Goal: Information Seeking & Learning: Compare options

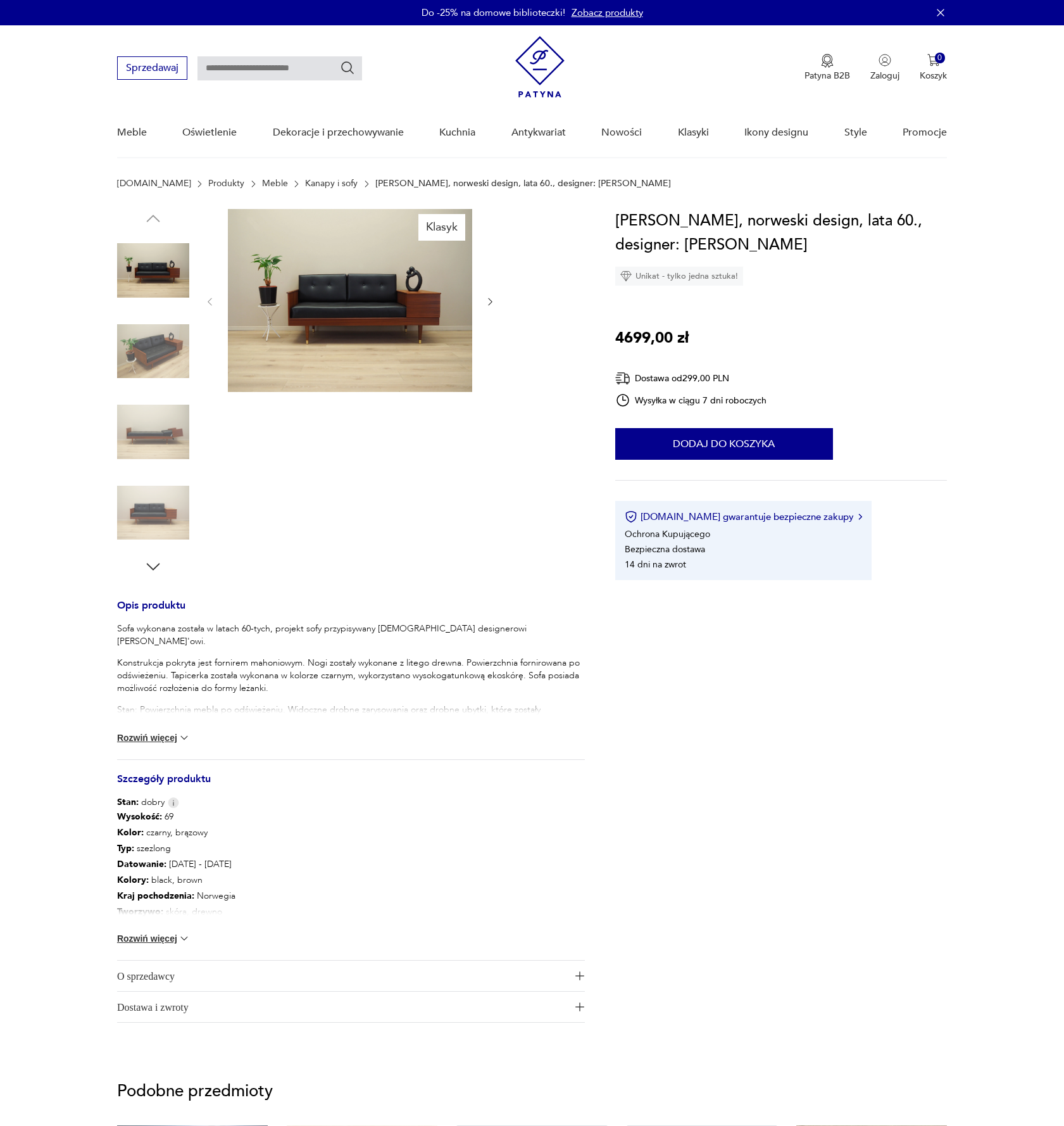
click at [305, 184] on link "Kanapy i sofy" at bounding box center [331, 183] width 53 height 10
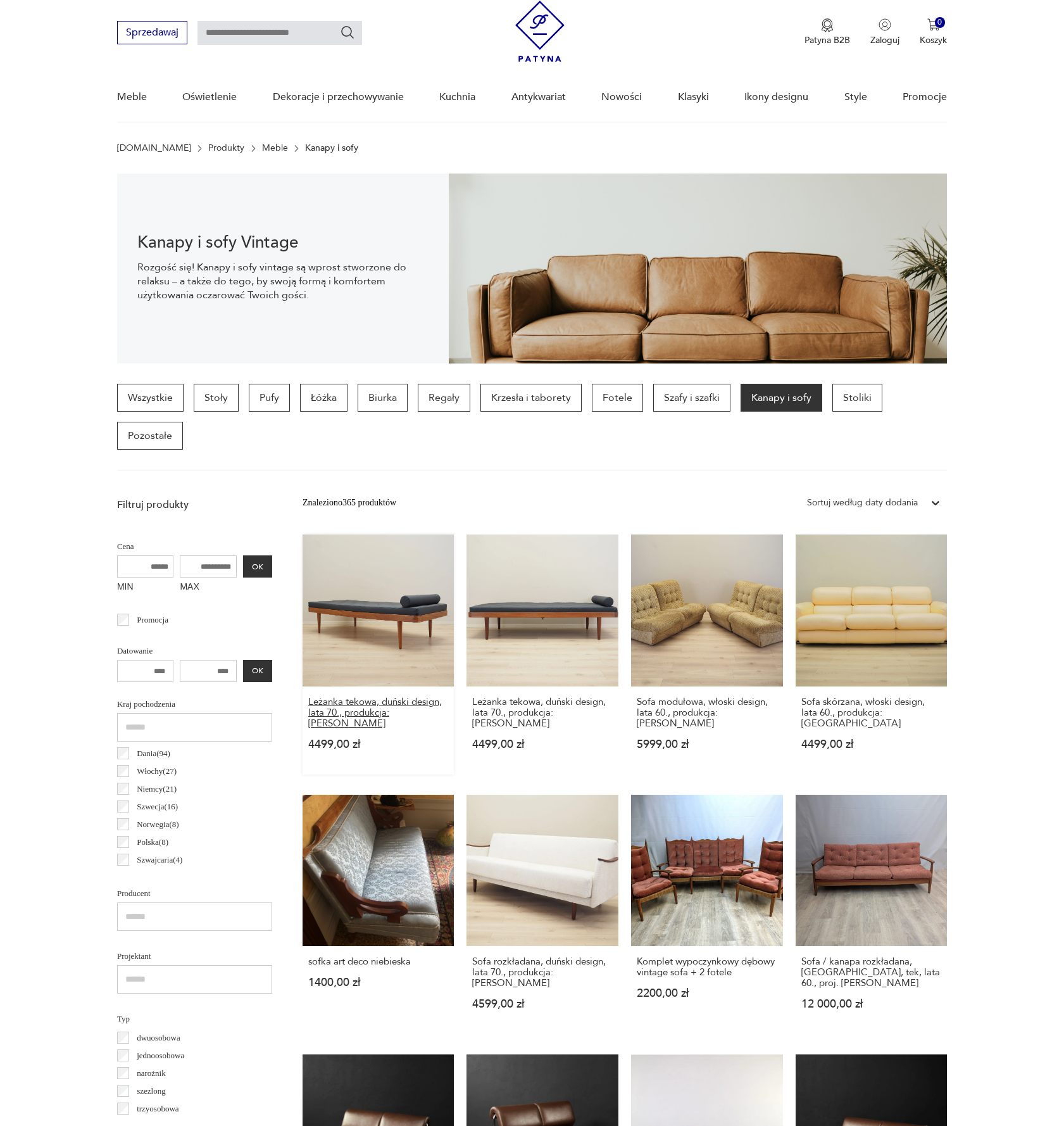
click at [365, 712] on h3 "Leżanka tekowa, duński design, lata 70., produkcja: Dania" at bounding box center [378, 712] width 140 height 32
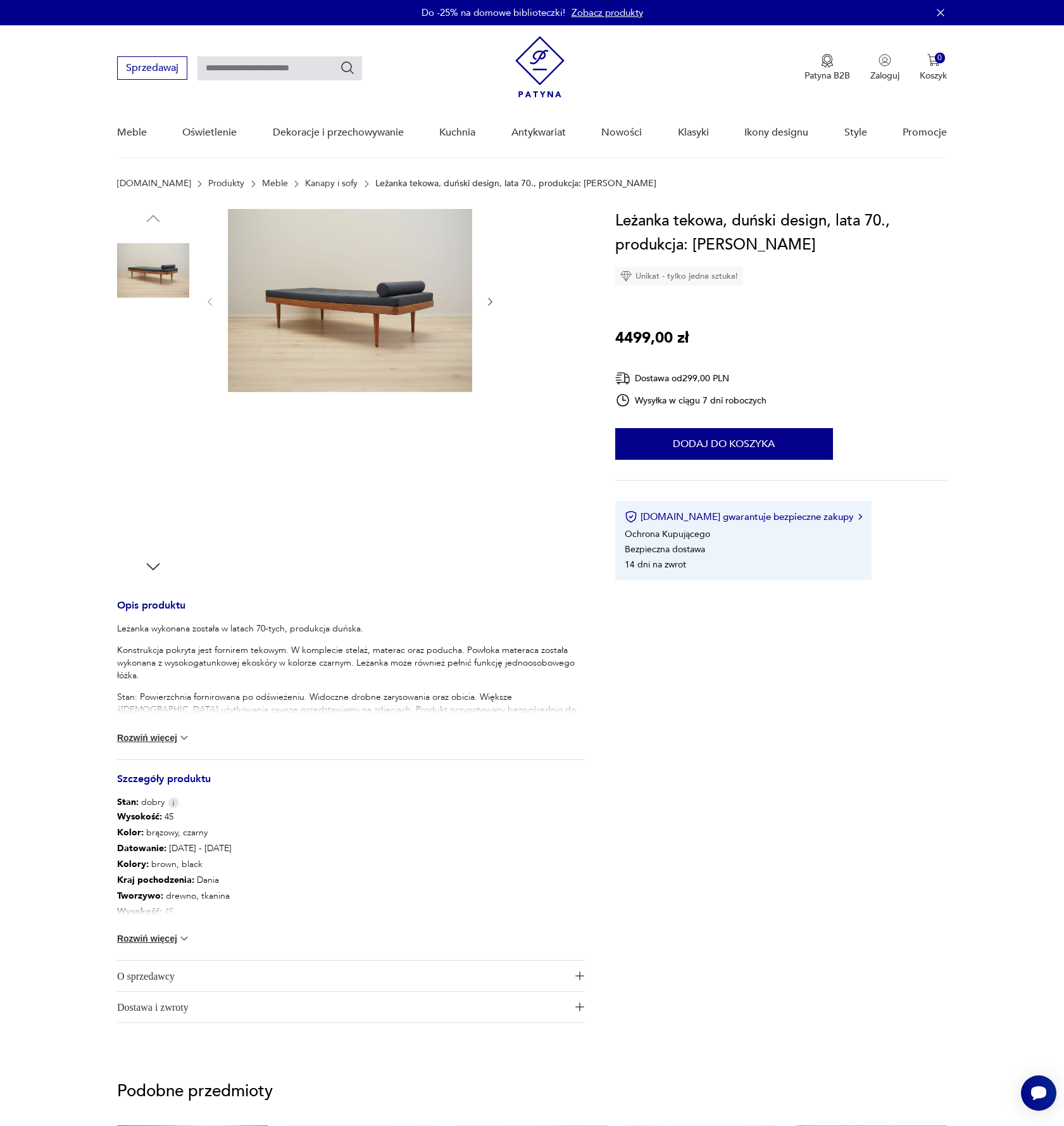
click at [381, 338] on img at bounding box center [349, 300] width 244 height 183
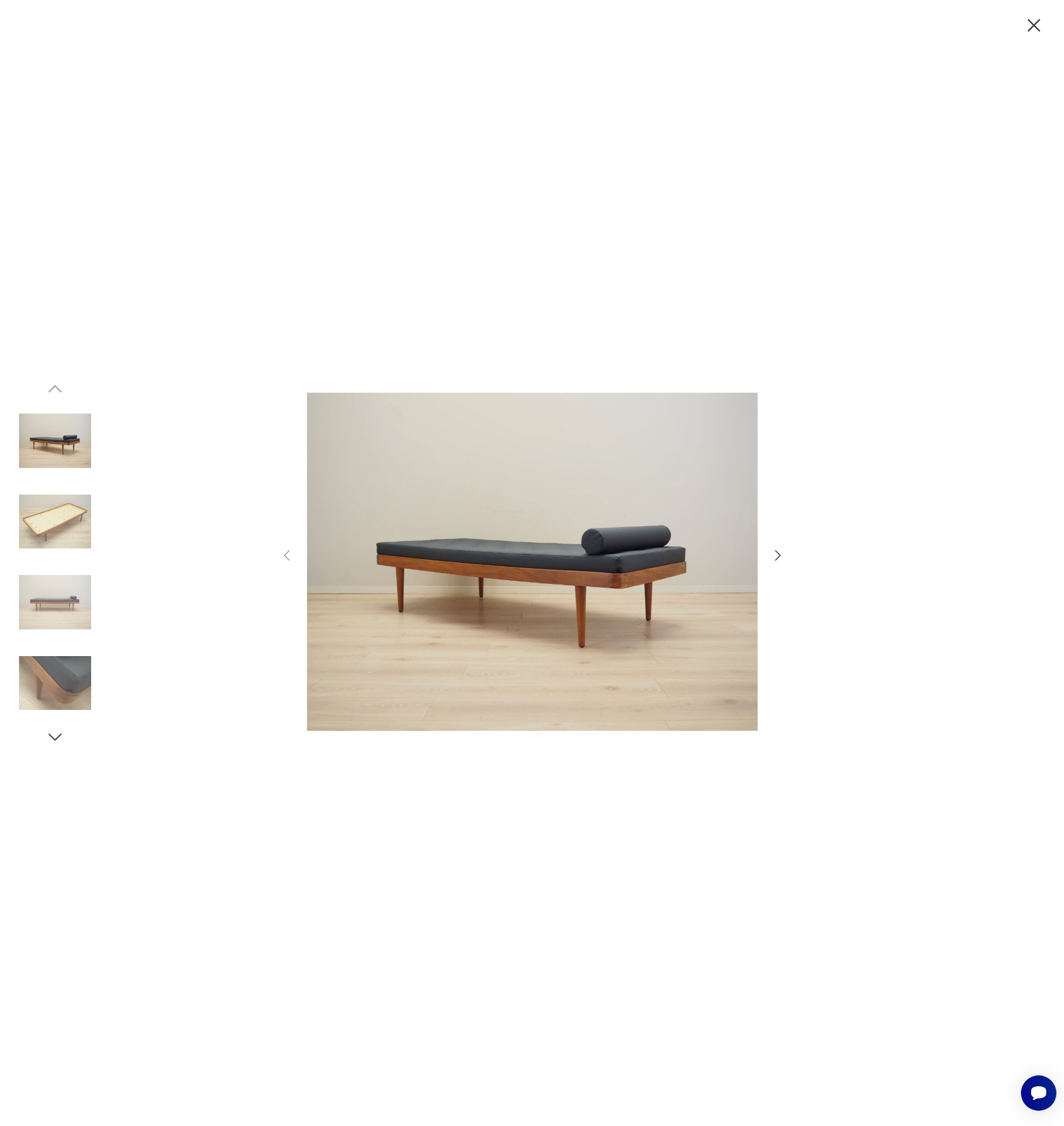
click at [776, 556] on icon "button" at bounding box center [778, 555] width 15 height 15
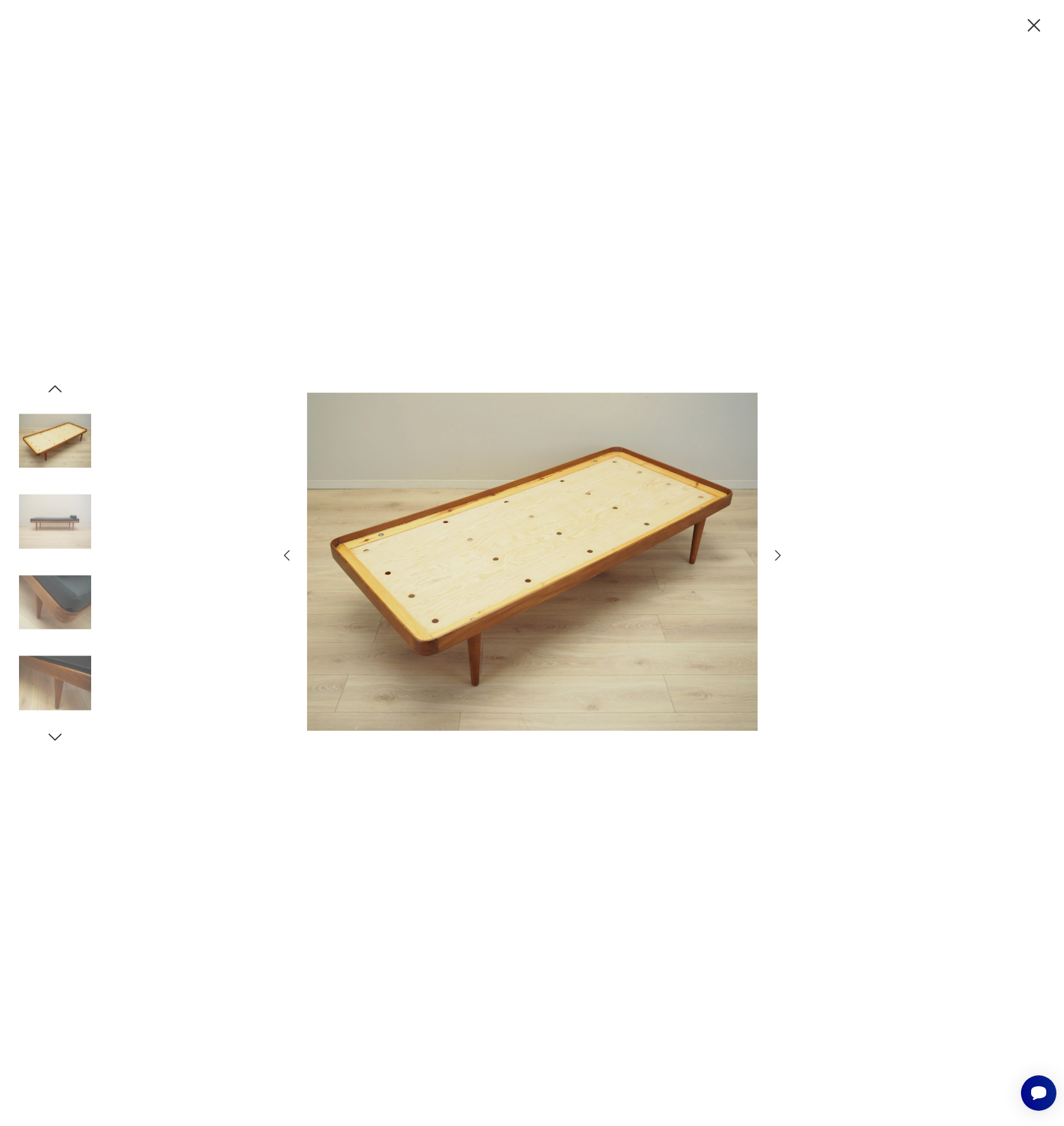
click at [776, 556] on icon "button" at bounding box center [778, 555] width 15 height 15
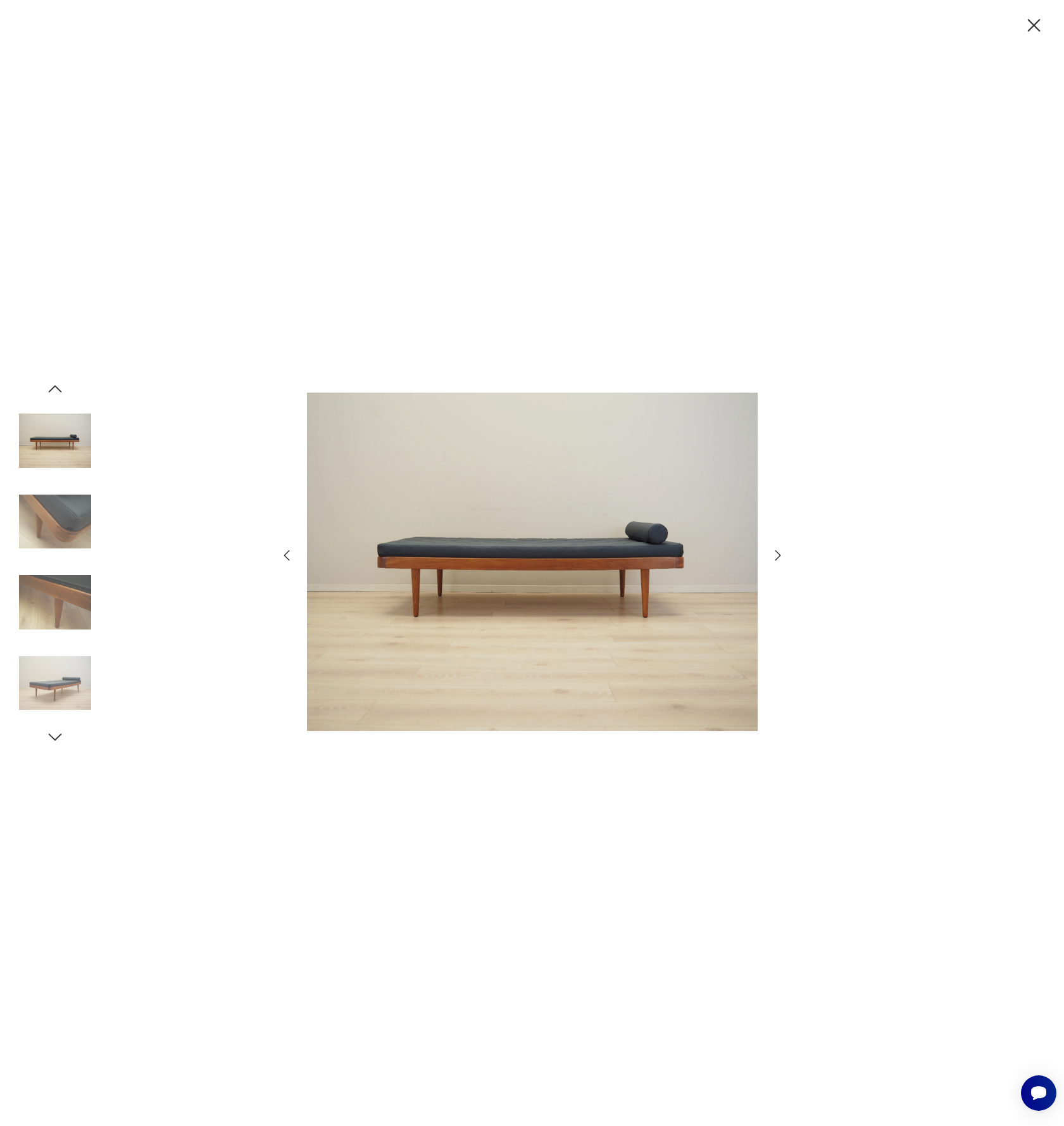
click at [776, 556] on icon "button" at bounding box center [778, 555] width 15 height 15
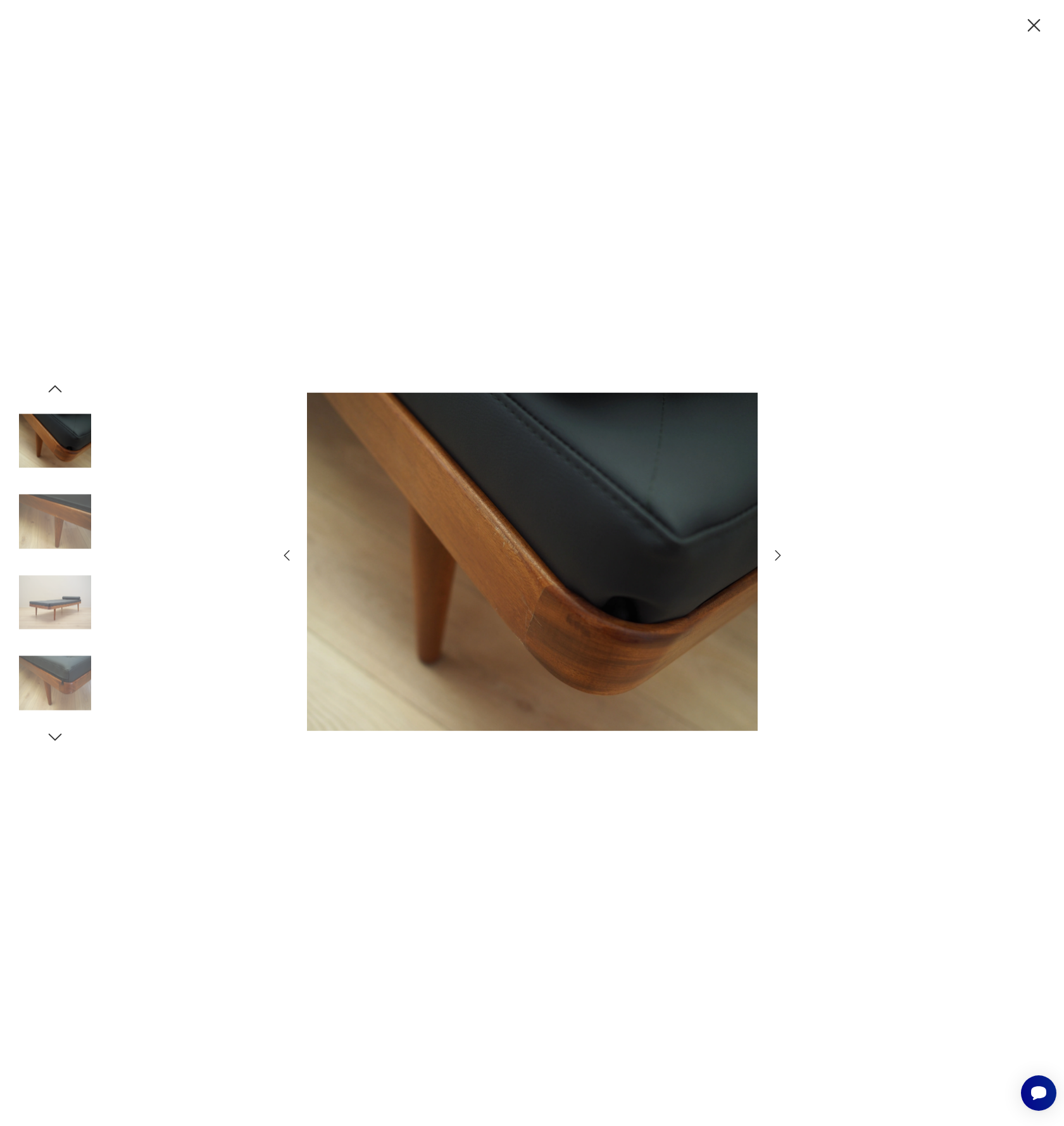
click at [776, 556] on icon "button" at bounding box center [778, 555] width 15 height 15
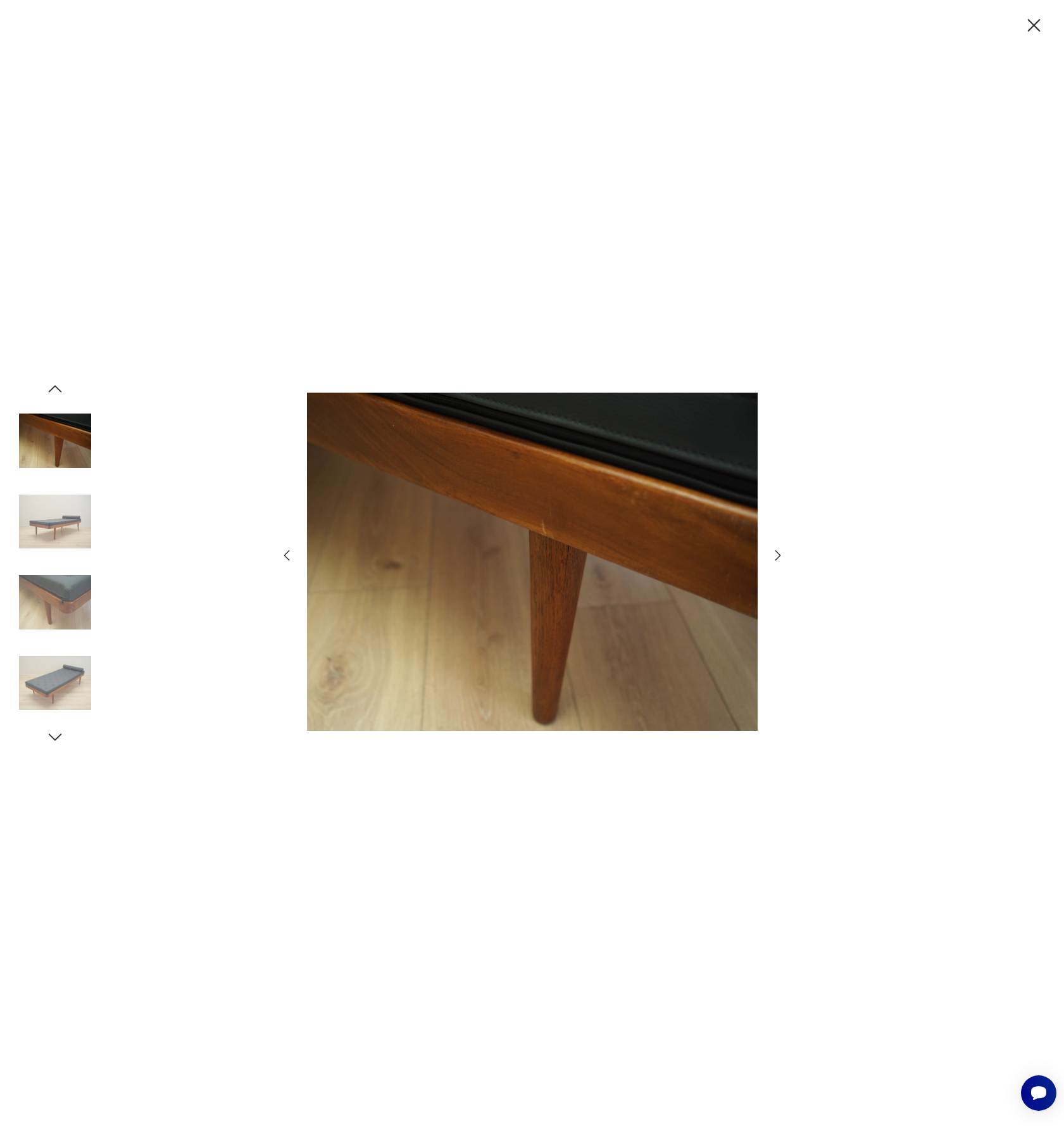
click at [776, 556] on icon "button" at bounding box center [778, 555] width 15 height 15
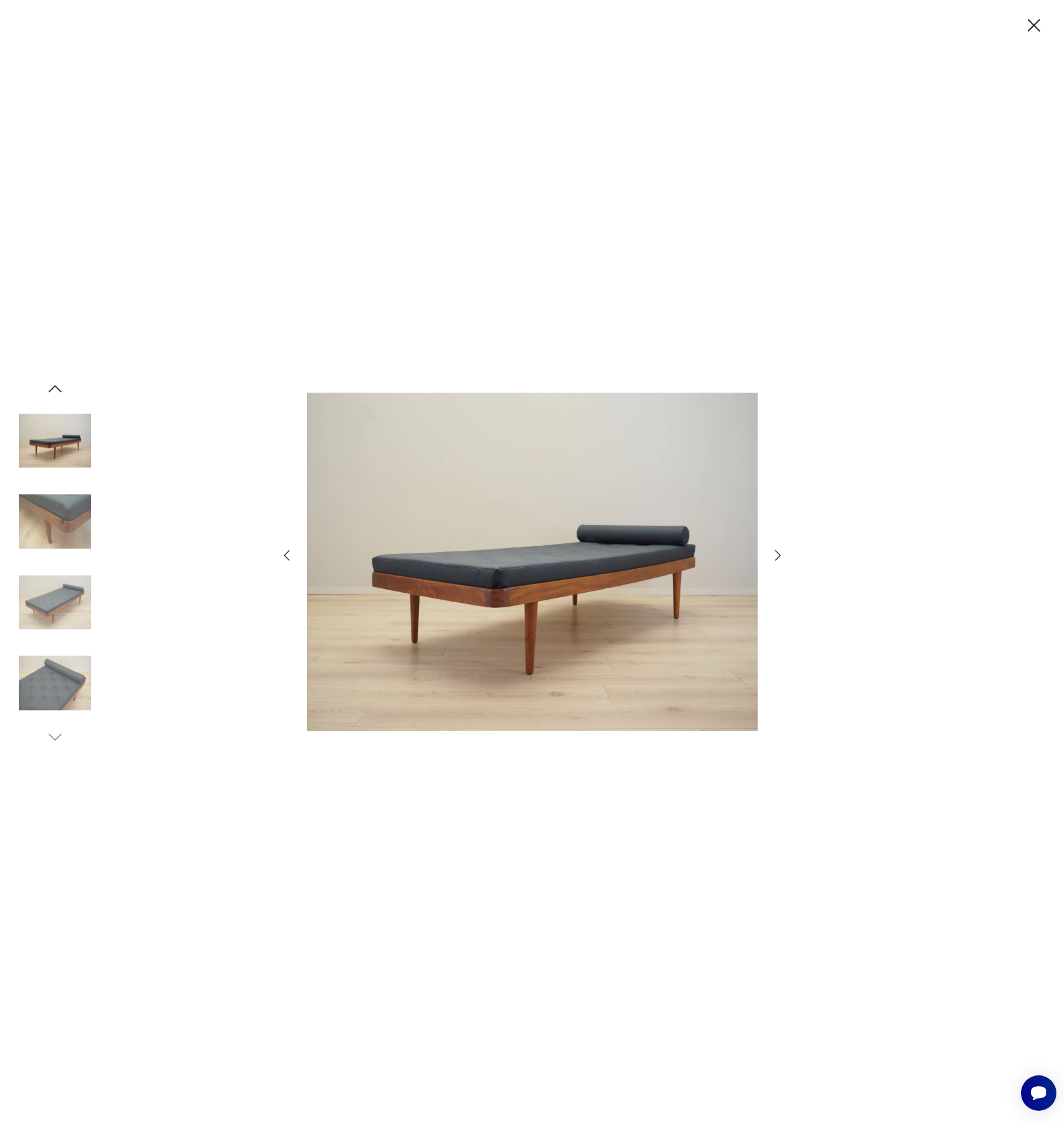
click at [776, 556] on icon "button" at bounding box center [778, 555] width 15 height 15
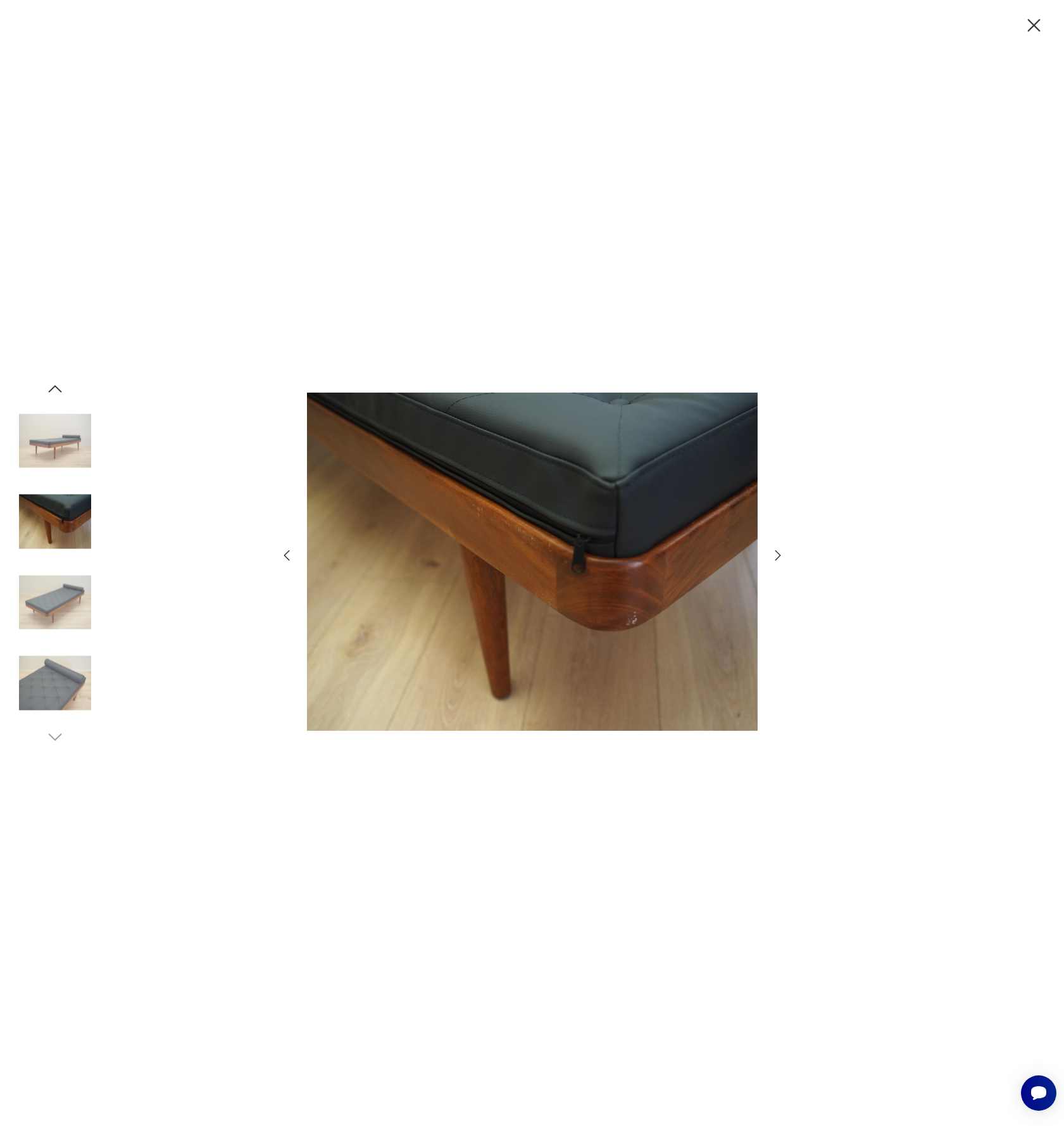
click at [776, 556] on icon "button" at bounding box center [778, 555] width 15 height 15
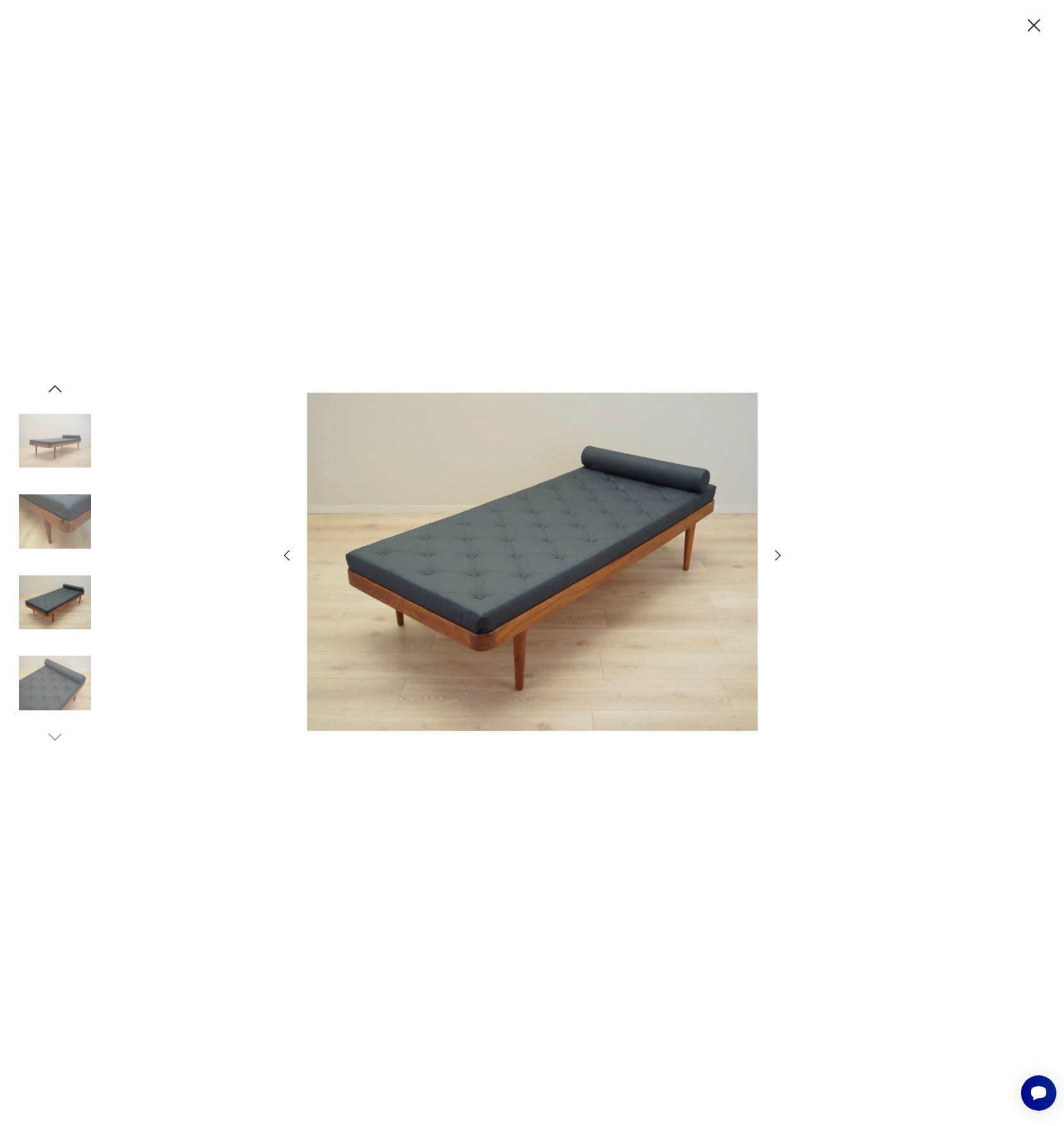
click at [1024, 26] on icon "button" at bounding box center [1034, 25] width 22 height 22
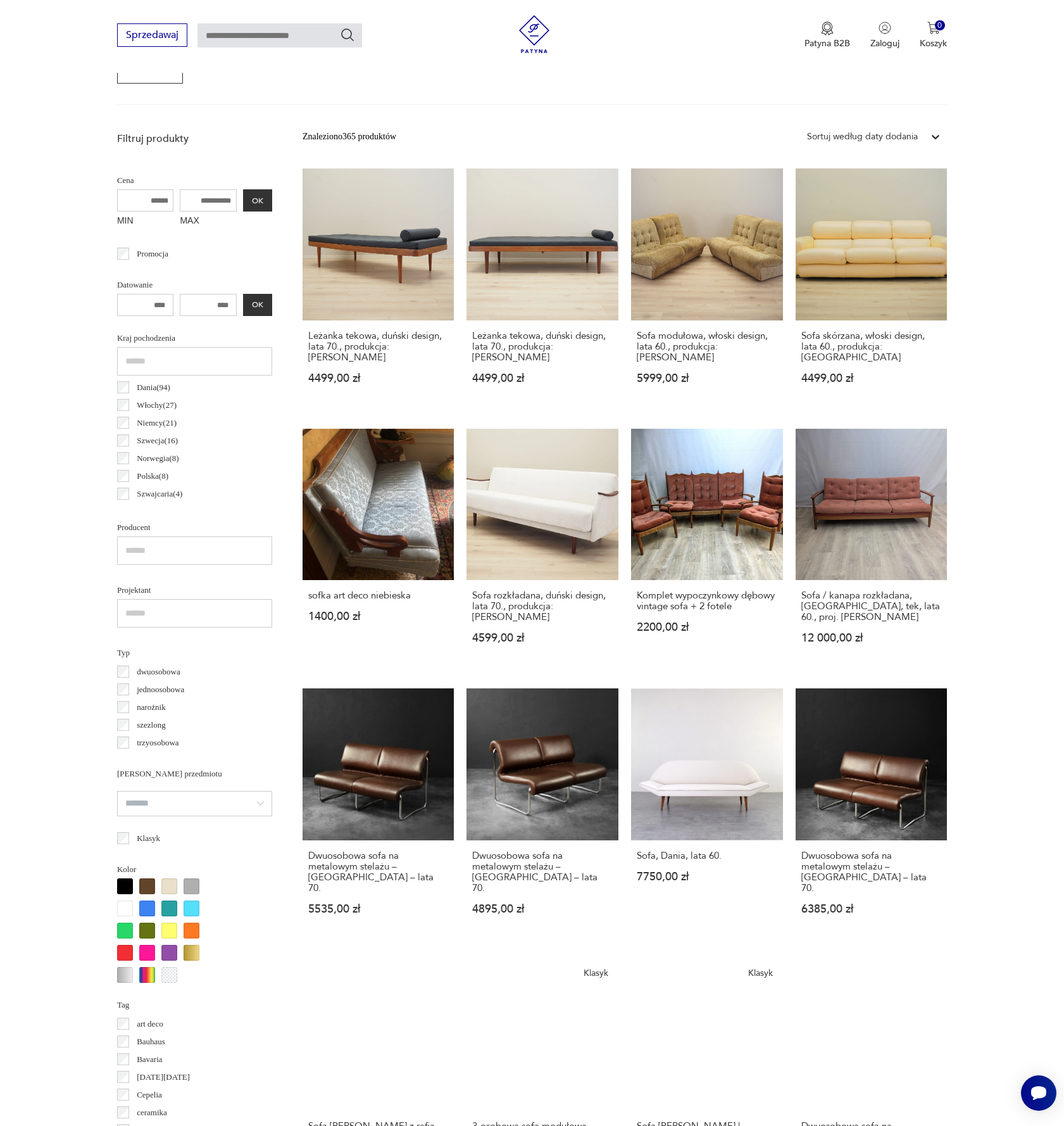
scroll to position [404, 0]
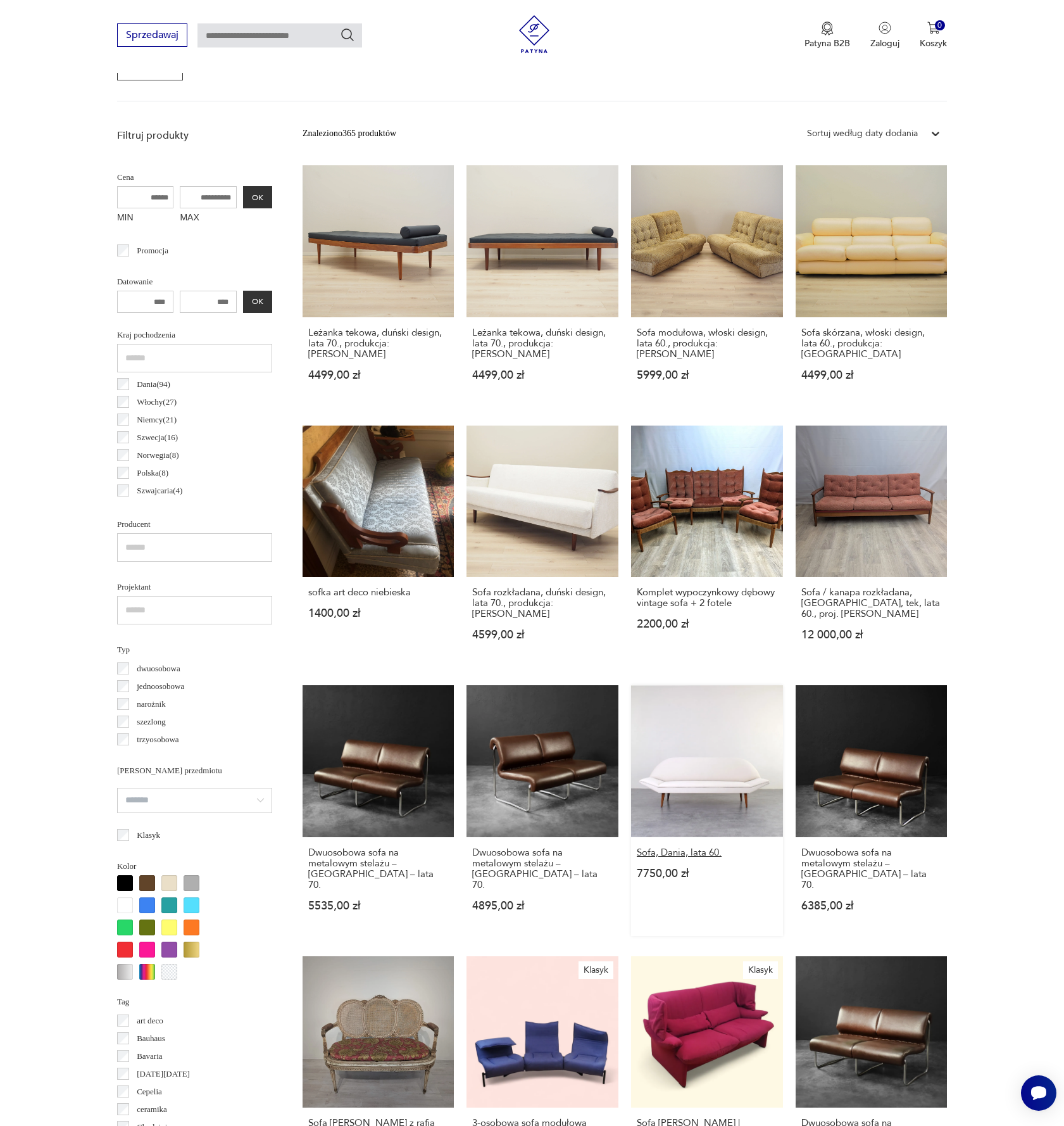
click at [705, 847] on h3 "Sofa, Dania, lata 60." at bounding box center [707, 852] width 140 height 11
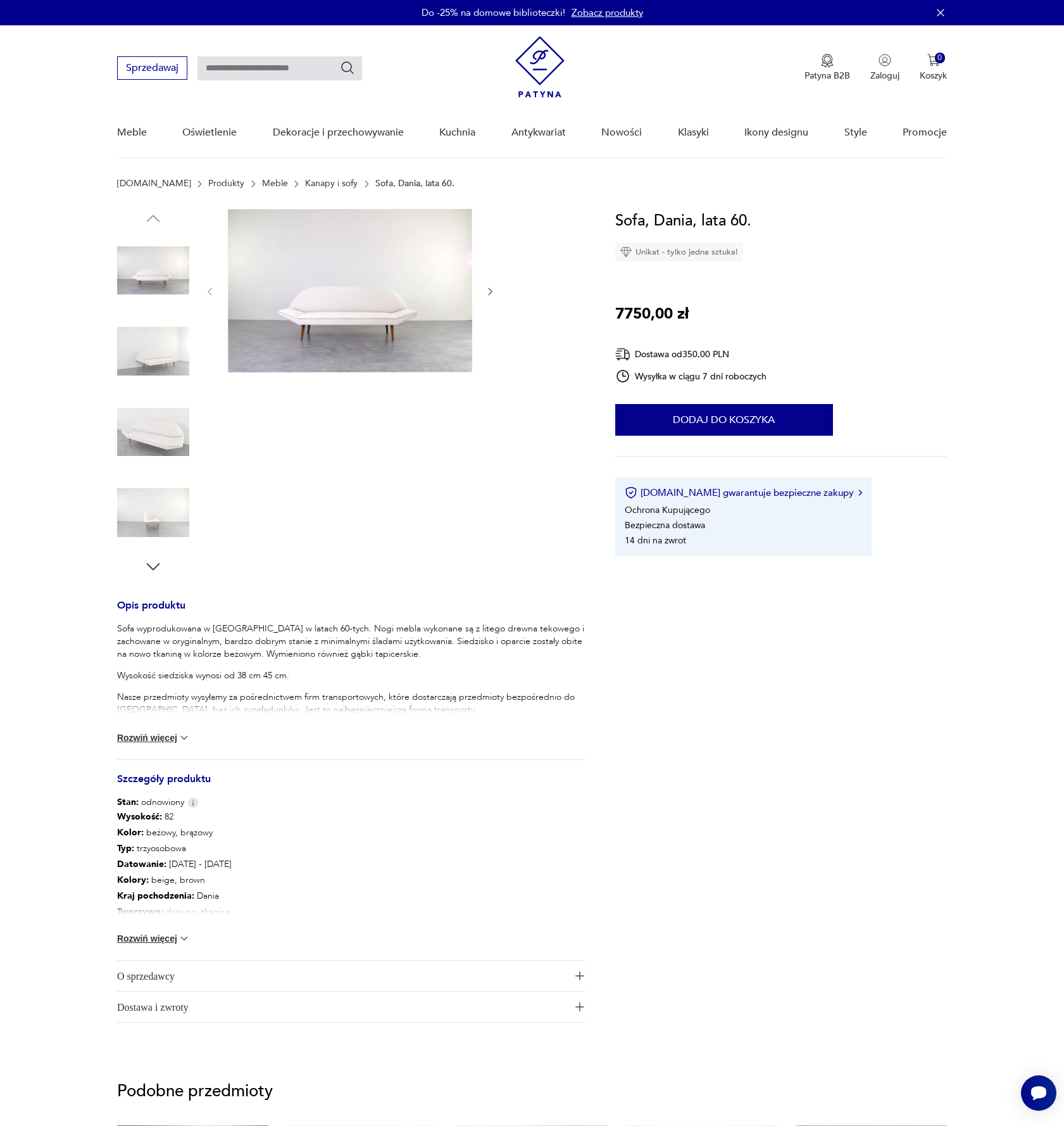
click at [395, 299] on img at bounding box center [349, 290] width 244 height 164
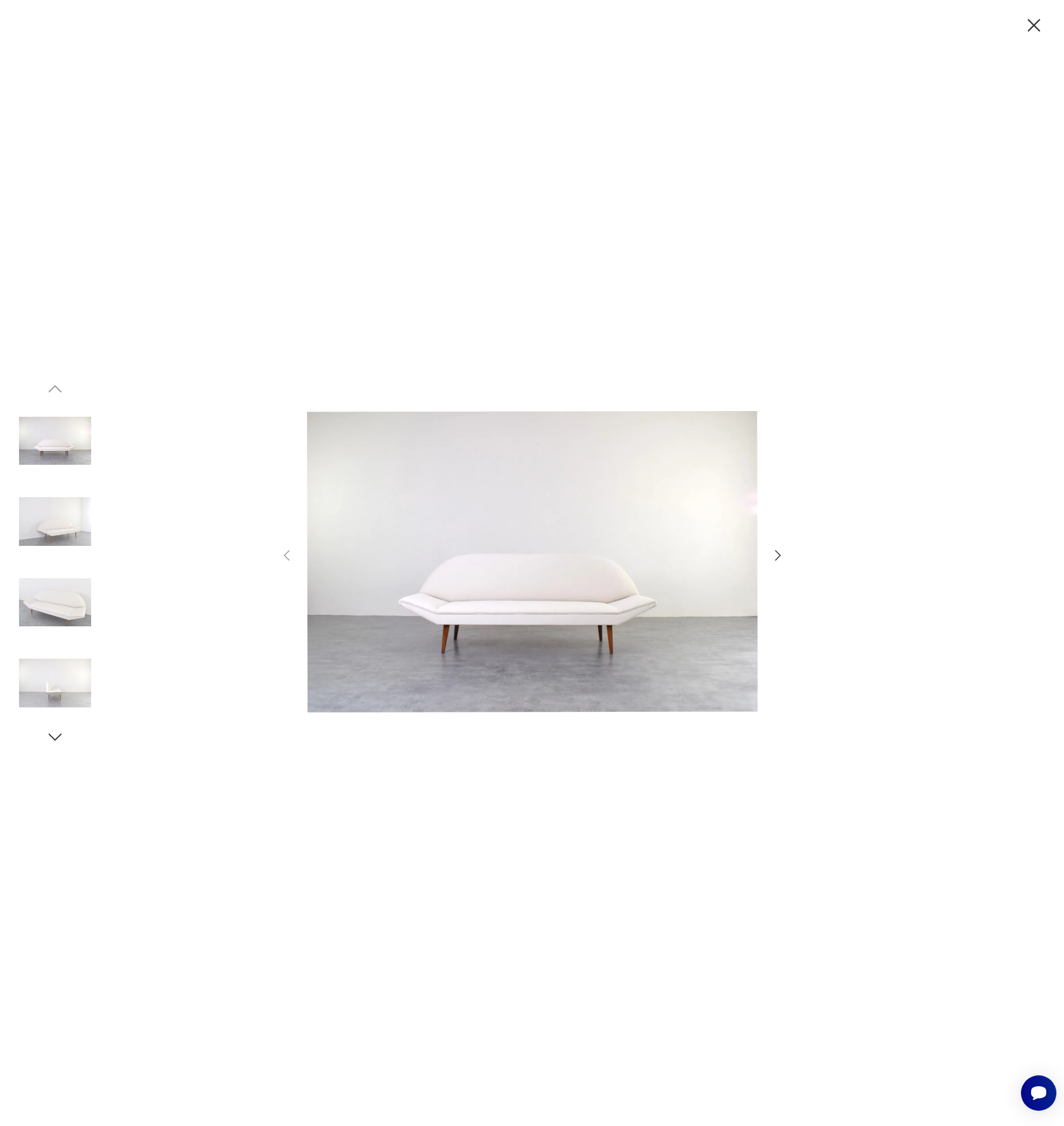
click at [777, 558] on icon "button" at bounding box center [777, 555] width 6 height 10
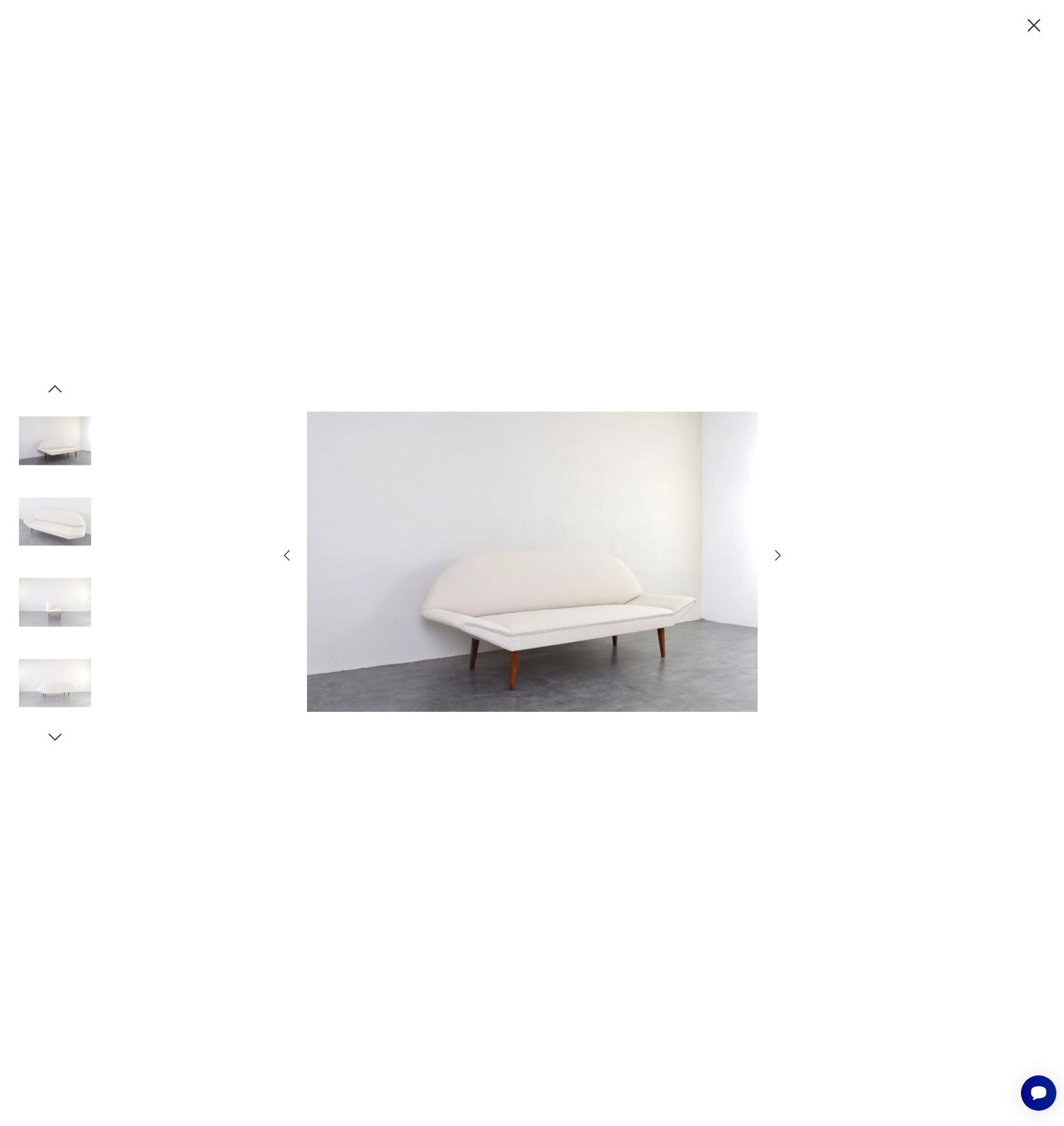
click at [777, 558] on icon "button" at bounding box center [777, 555] width 6 height 10
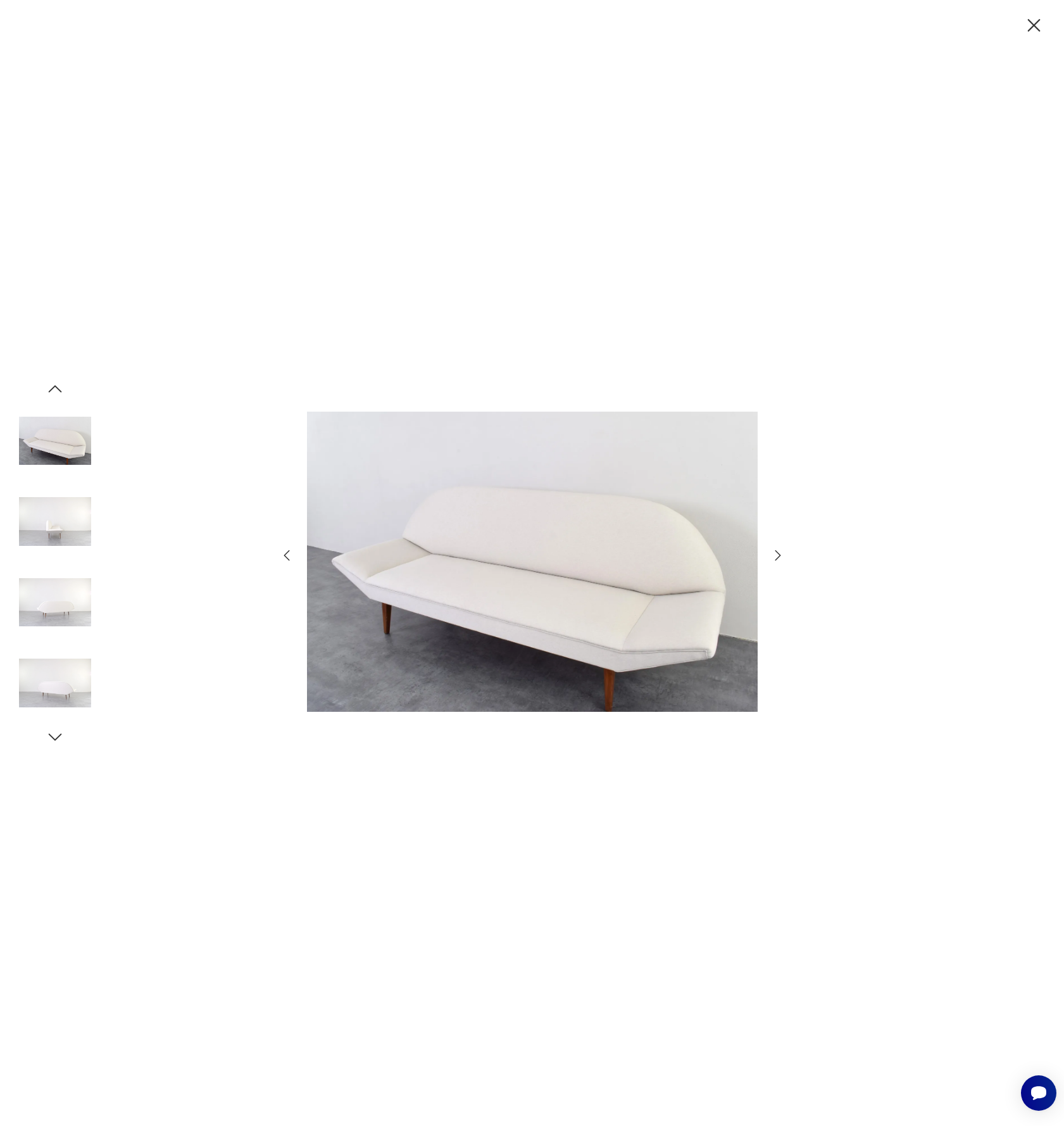
click at [777, 558] on icon "button" at bounding box center [777, 555] width 6 height 10
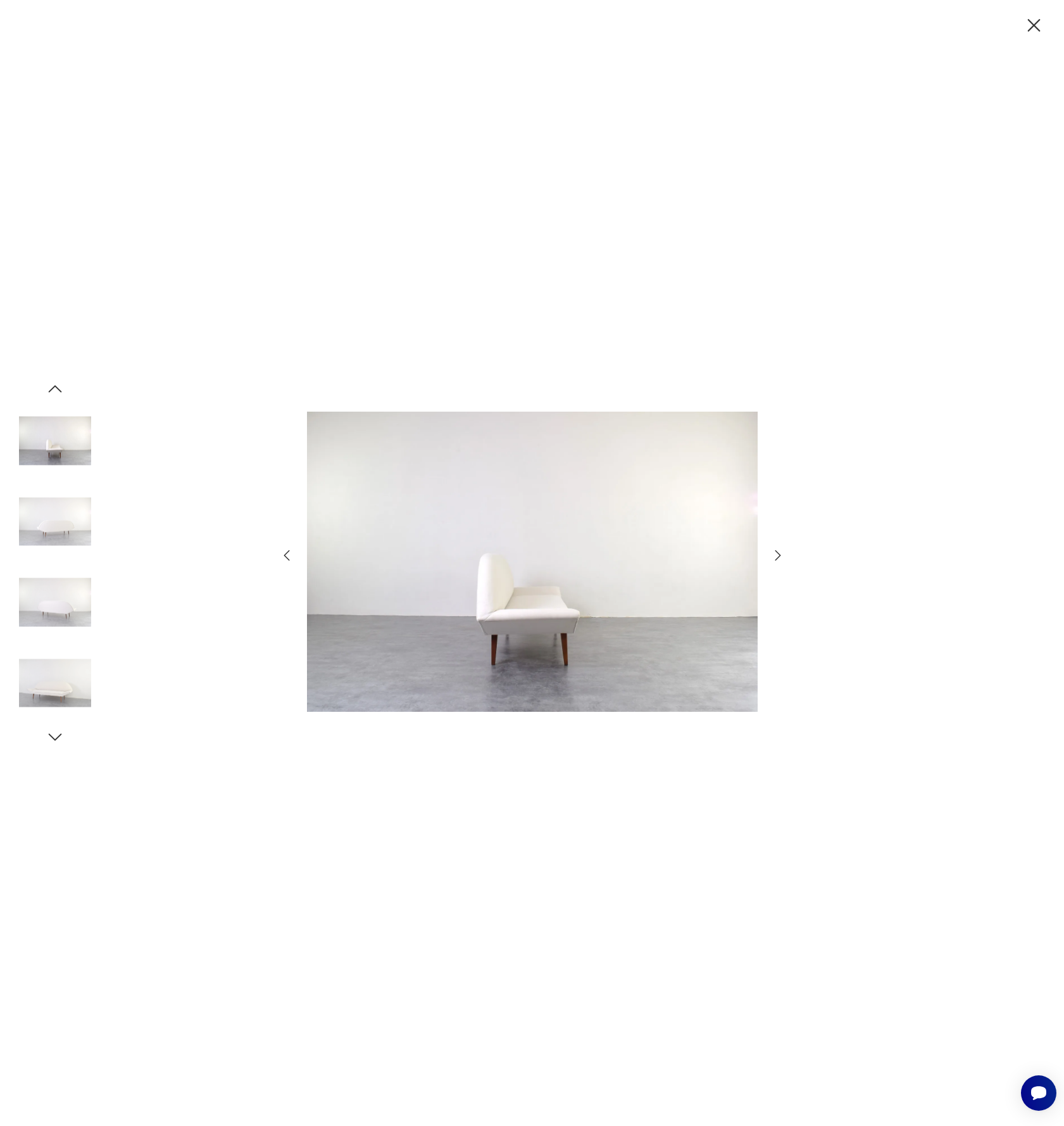
click at [777, 558] on icon "button" at bounding box center [777, 555] width 6 height 10
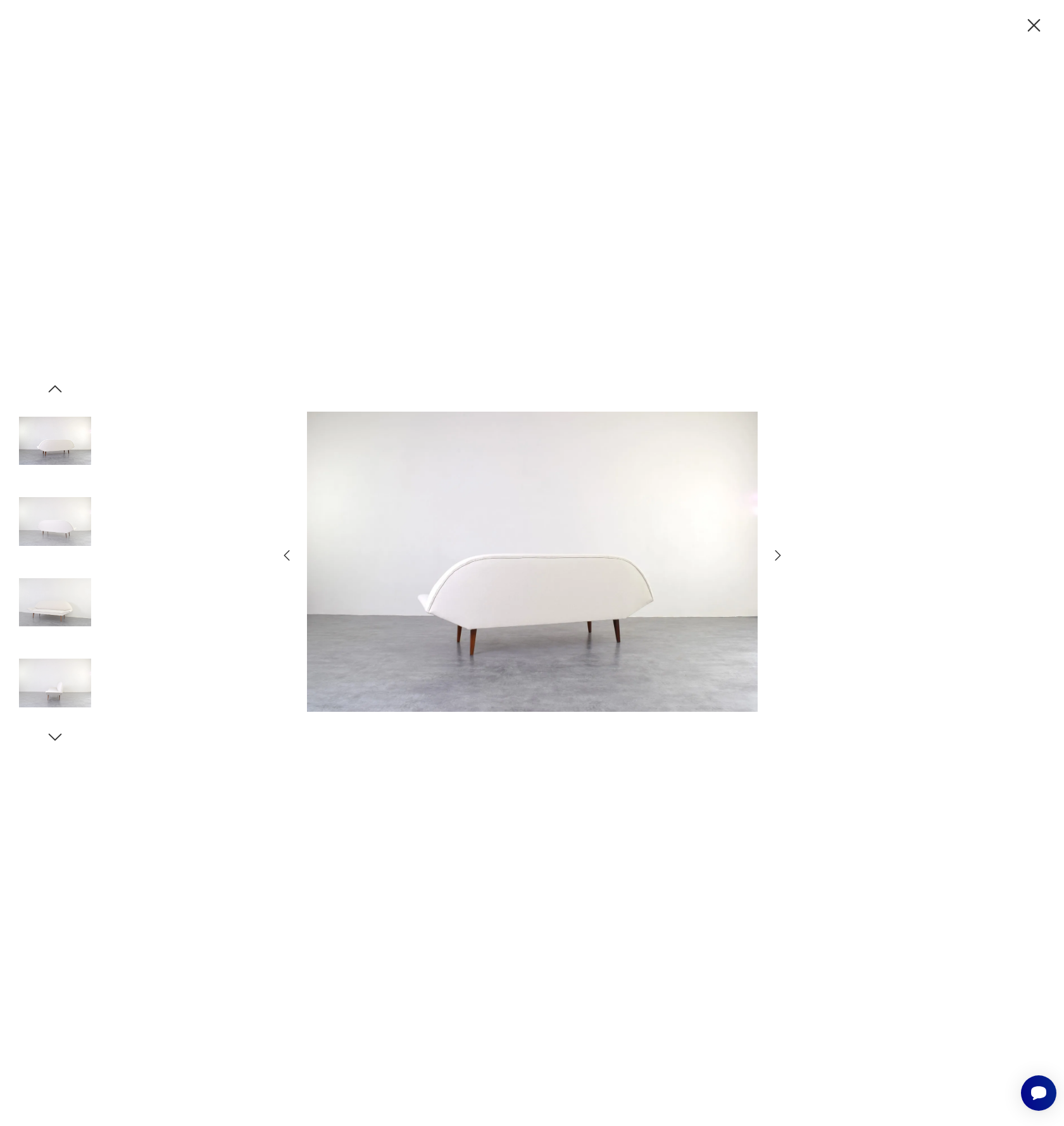
click at [777, 558] on icon "button" at bounding box center [777, 555] width 6 height 10
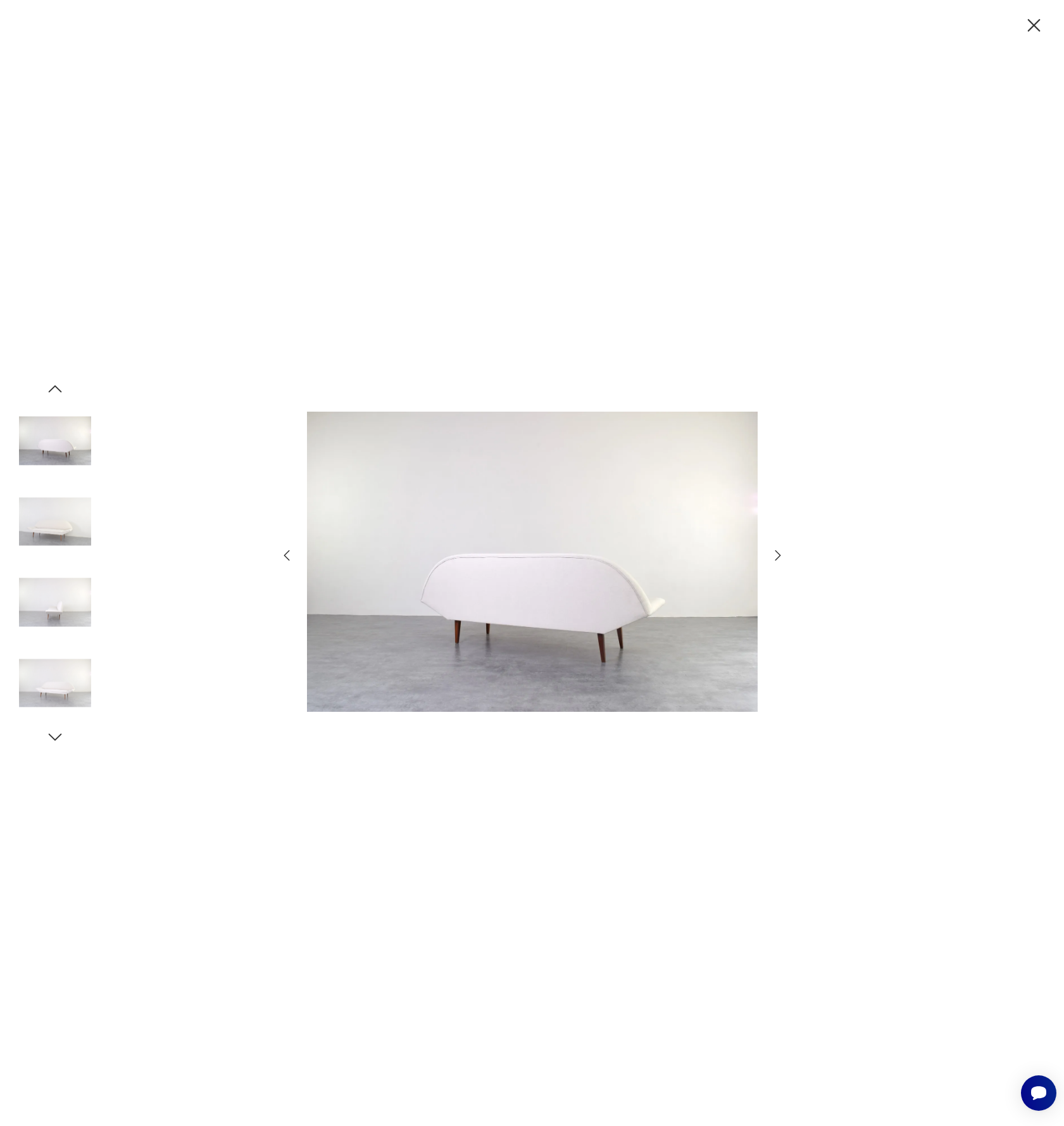
click at [777, 558] on icon "button" at bounding box center [777, 555] width 6 height 10
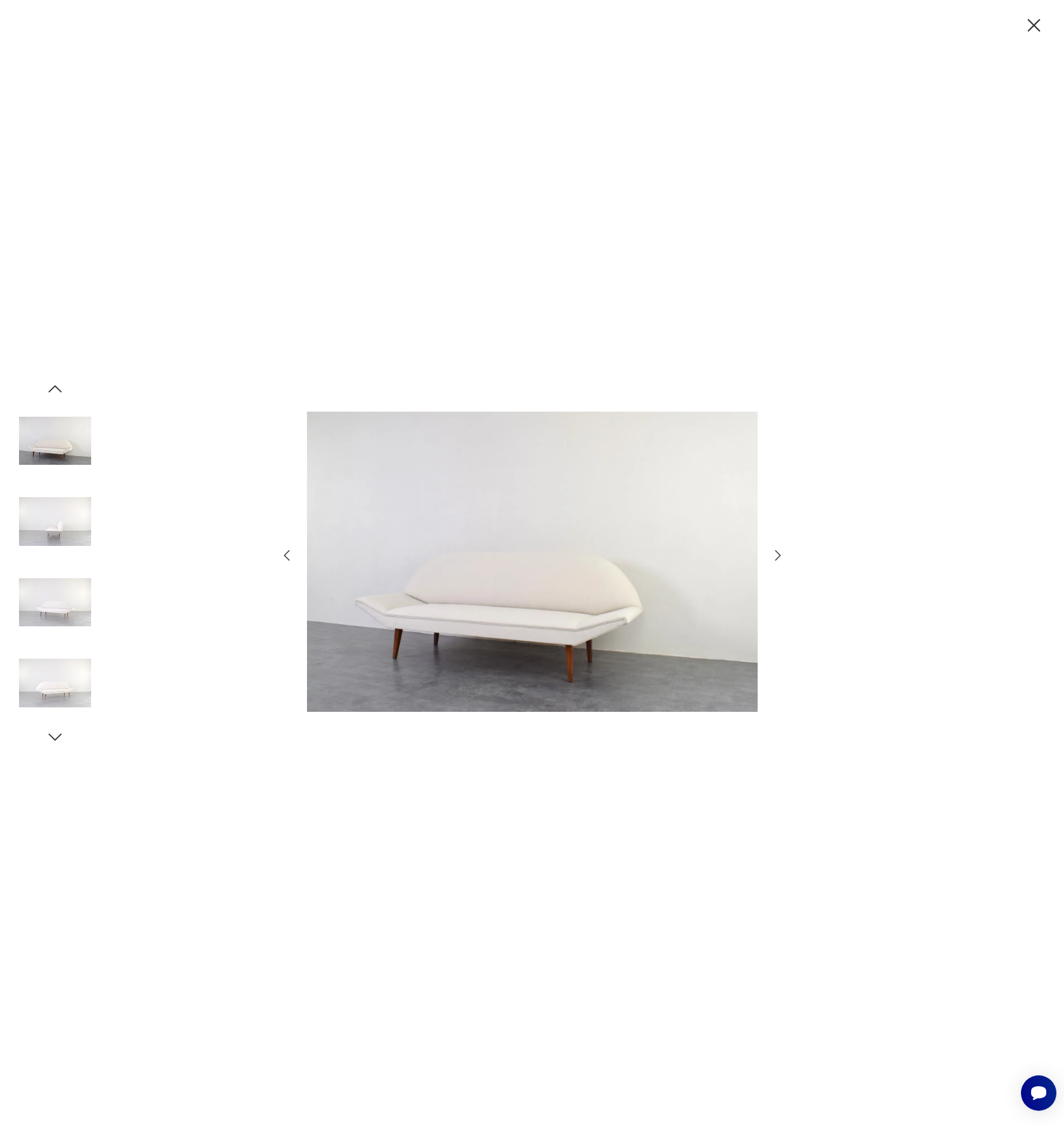
click at [1033, 29] on icon "button" at bounding box center [1034, 25] width 22 height 22
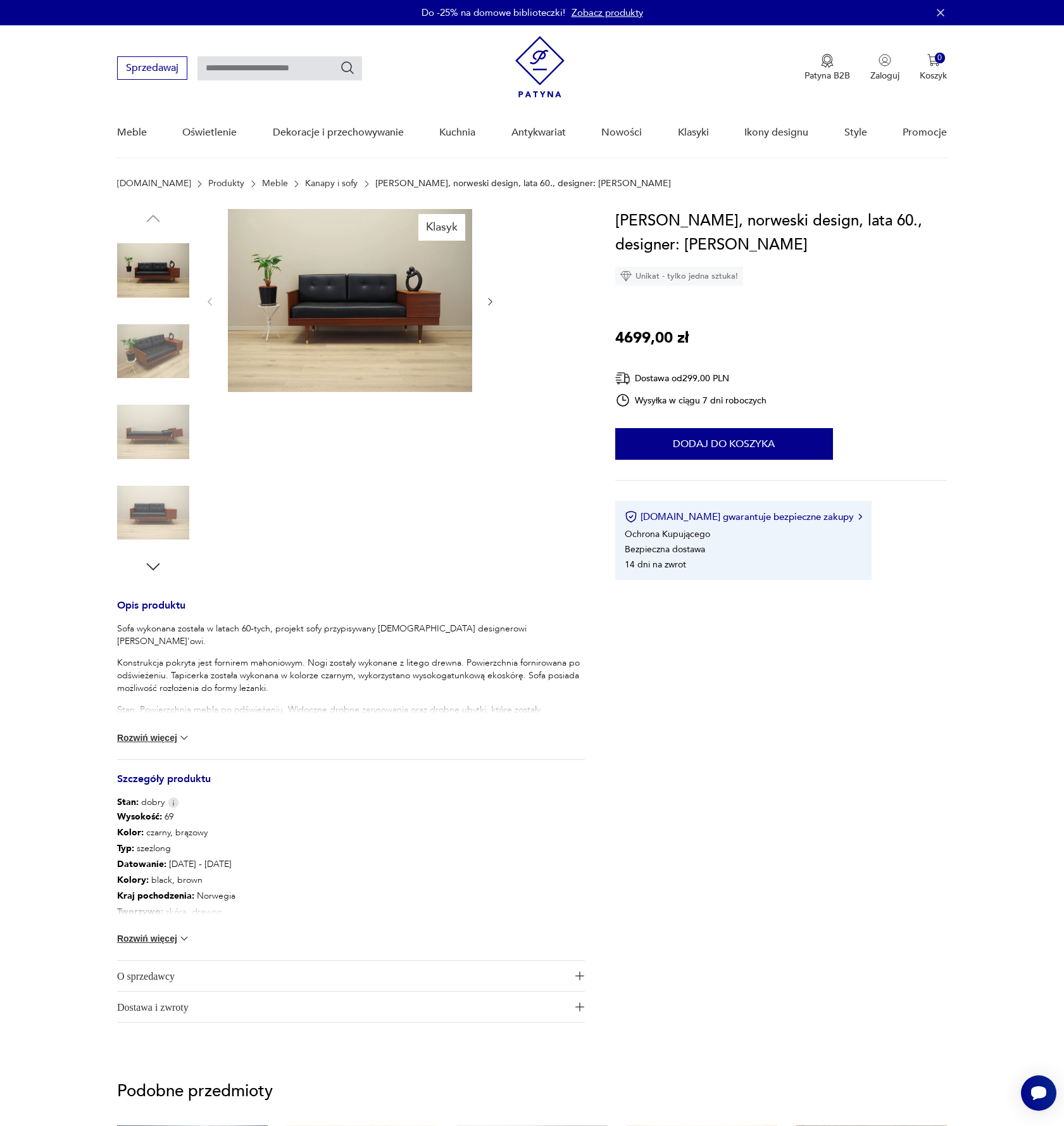
click at [305, 180] on link "Kanapy i sofy" at bounding box center [331, 183] width 53 height 10
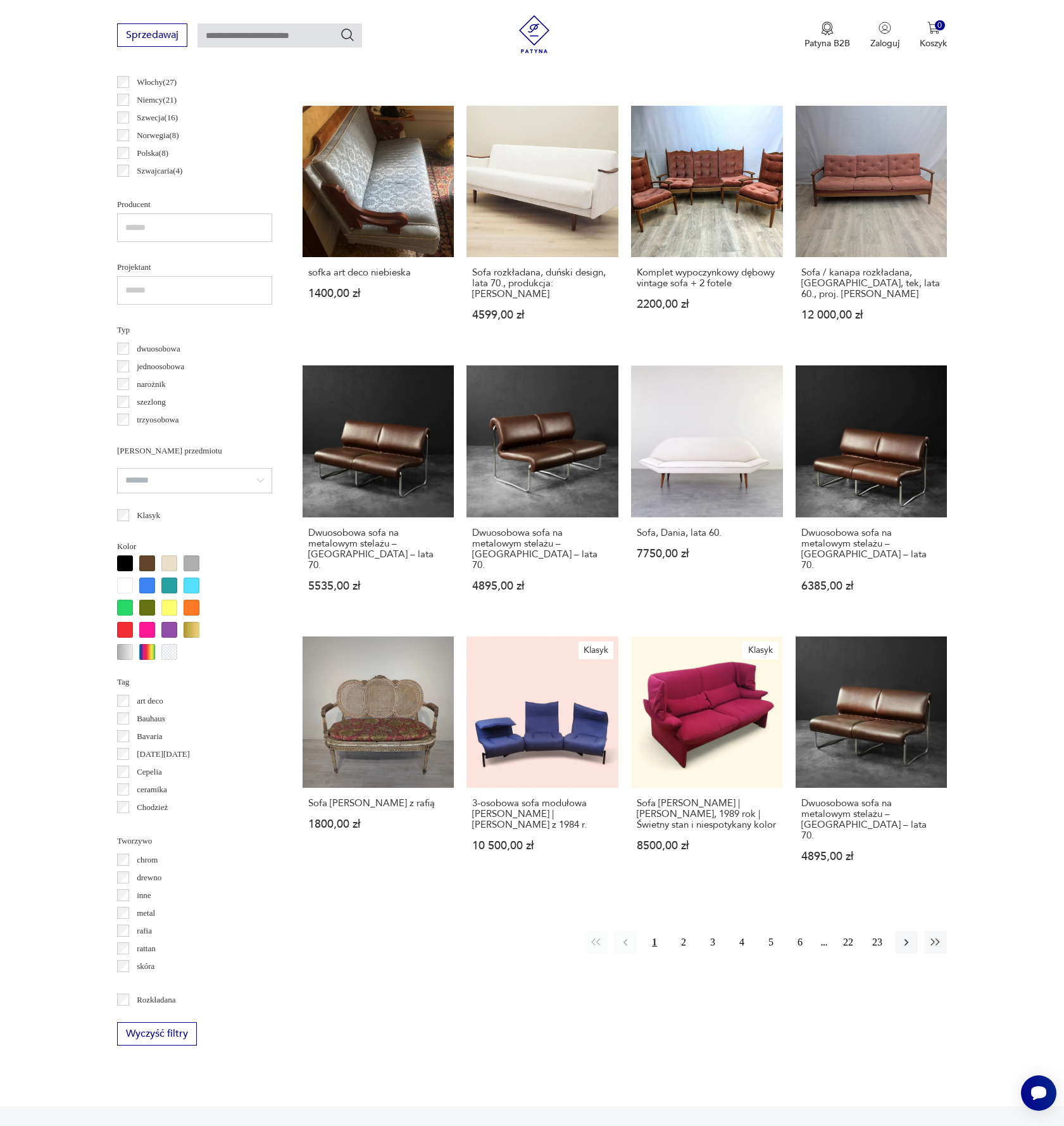
scroll to position [727, 0]
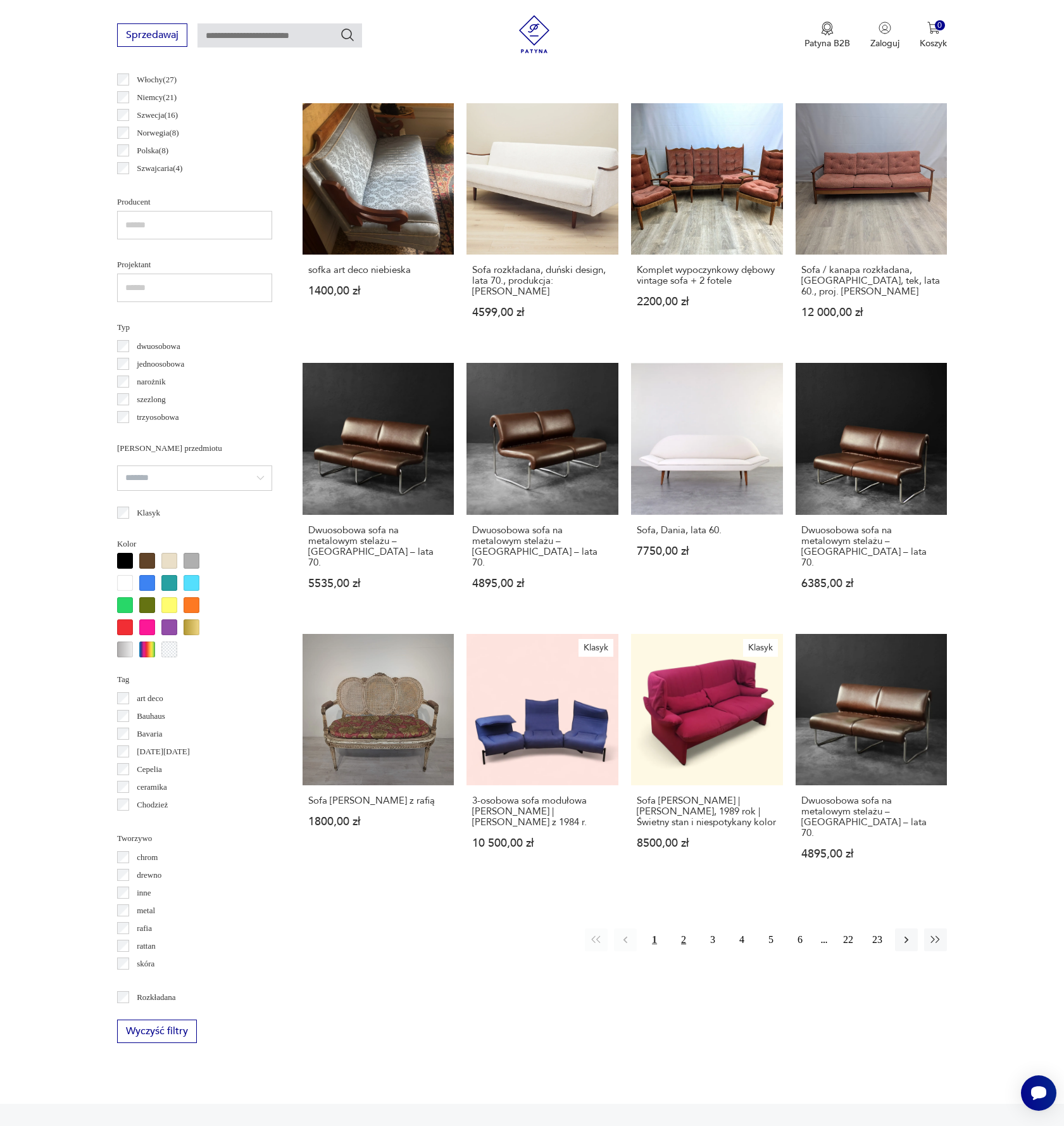
click at [689, 928] on button "2" at bounding box center [684, 939] width 23 height 23
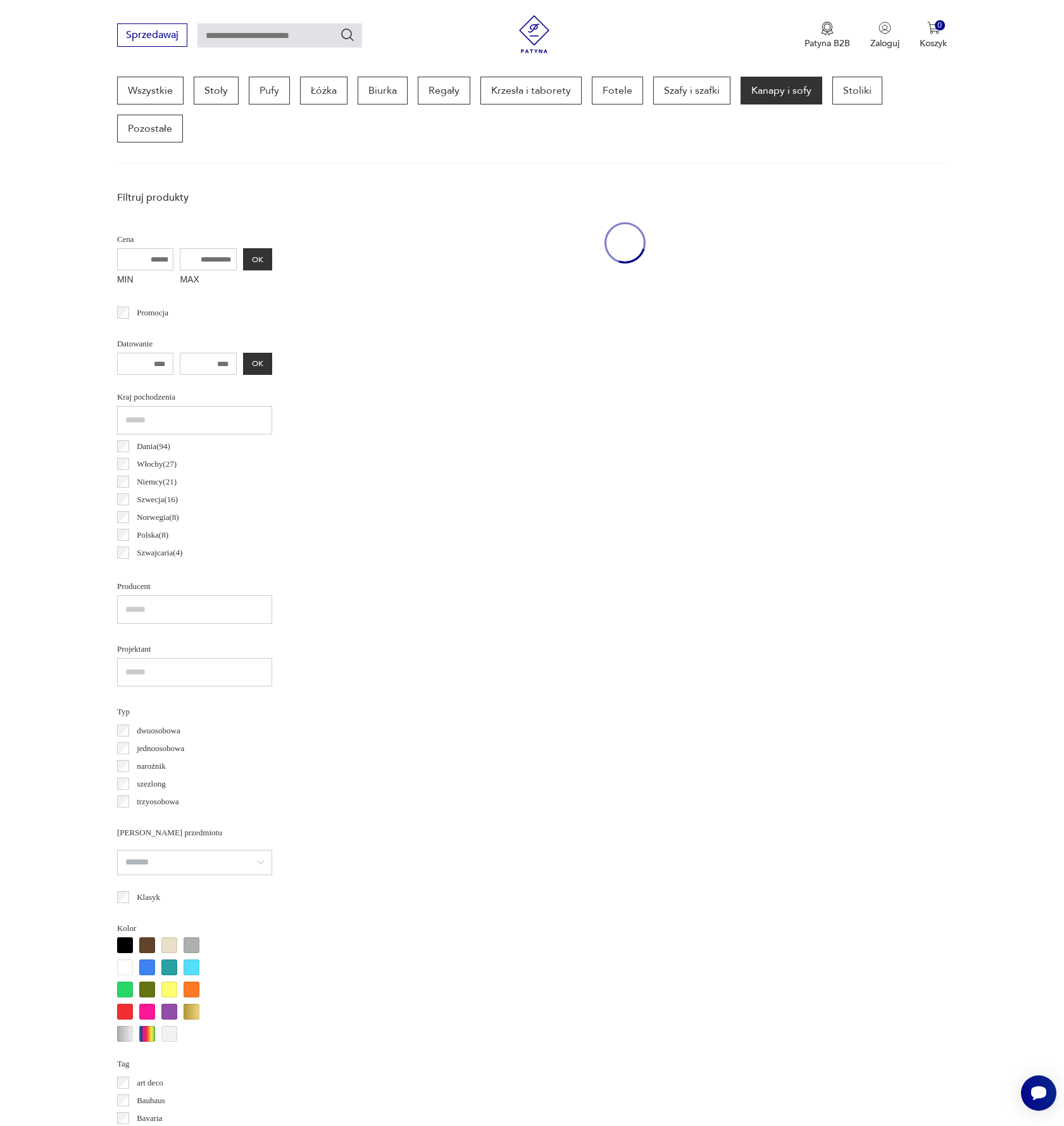
scroll to position [336, 0]
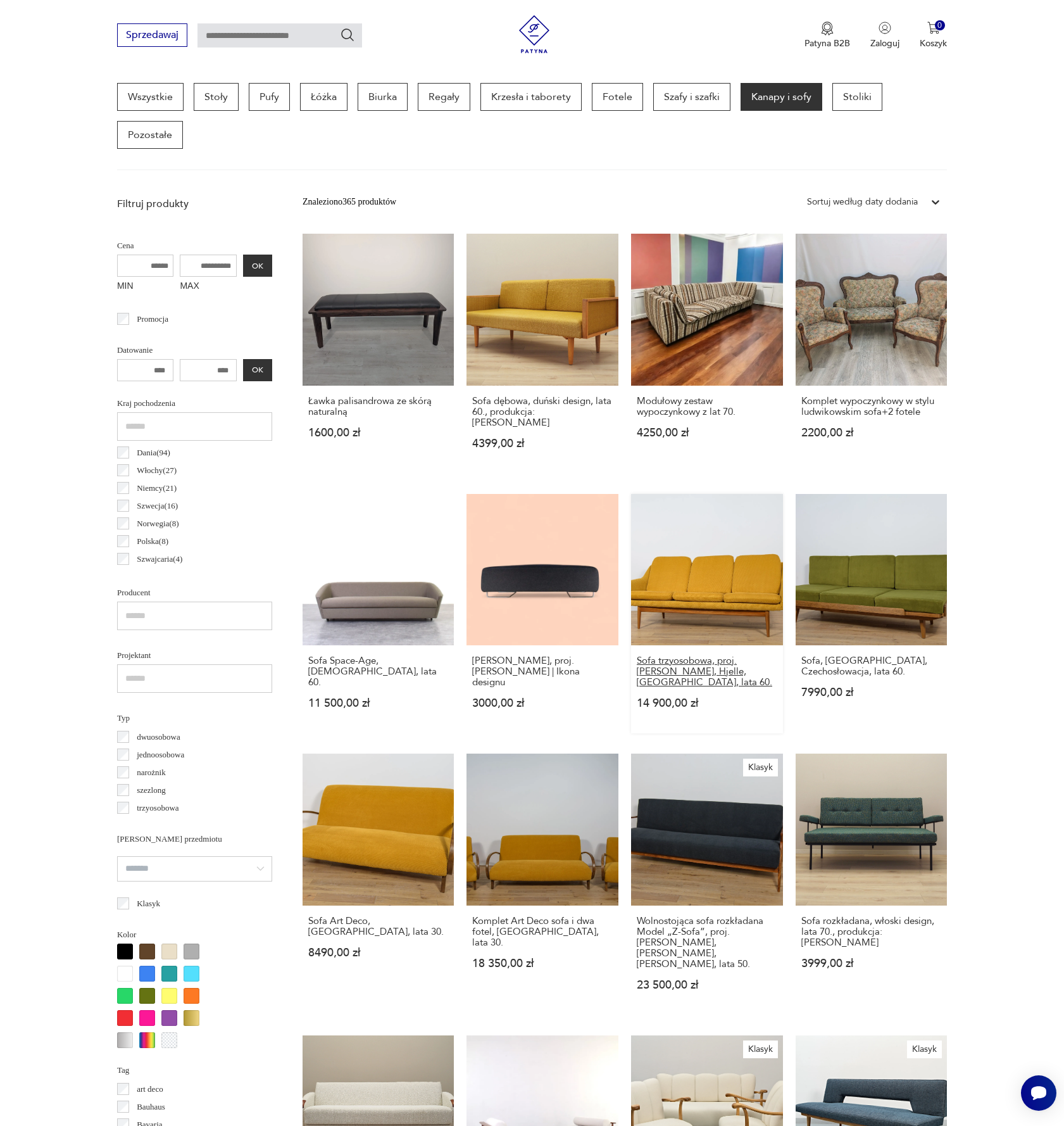
click at [709, 655] on h3 "Sofa trzyosobowa, proj. Gerhard Berg, Hjelle, Norwegia, lata 60." at bounding box center [707, 671] width 140 height 32
click at [551, 658] on h3 "Siedzisko Moroso Lowland, proj. Patricia Urquiola | Ikona designu" at bounding box center [542, 671] width 140 height 32
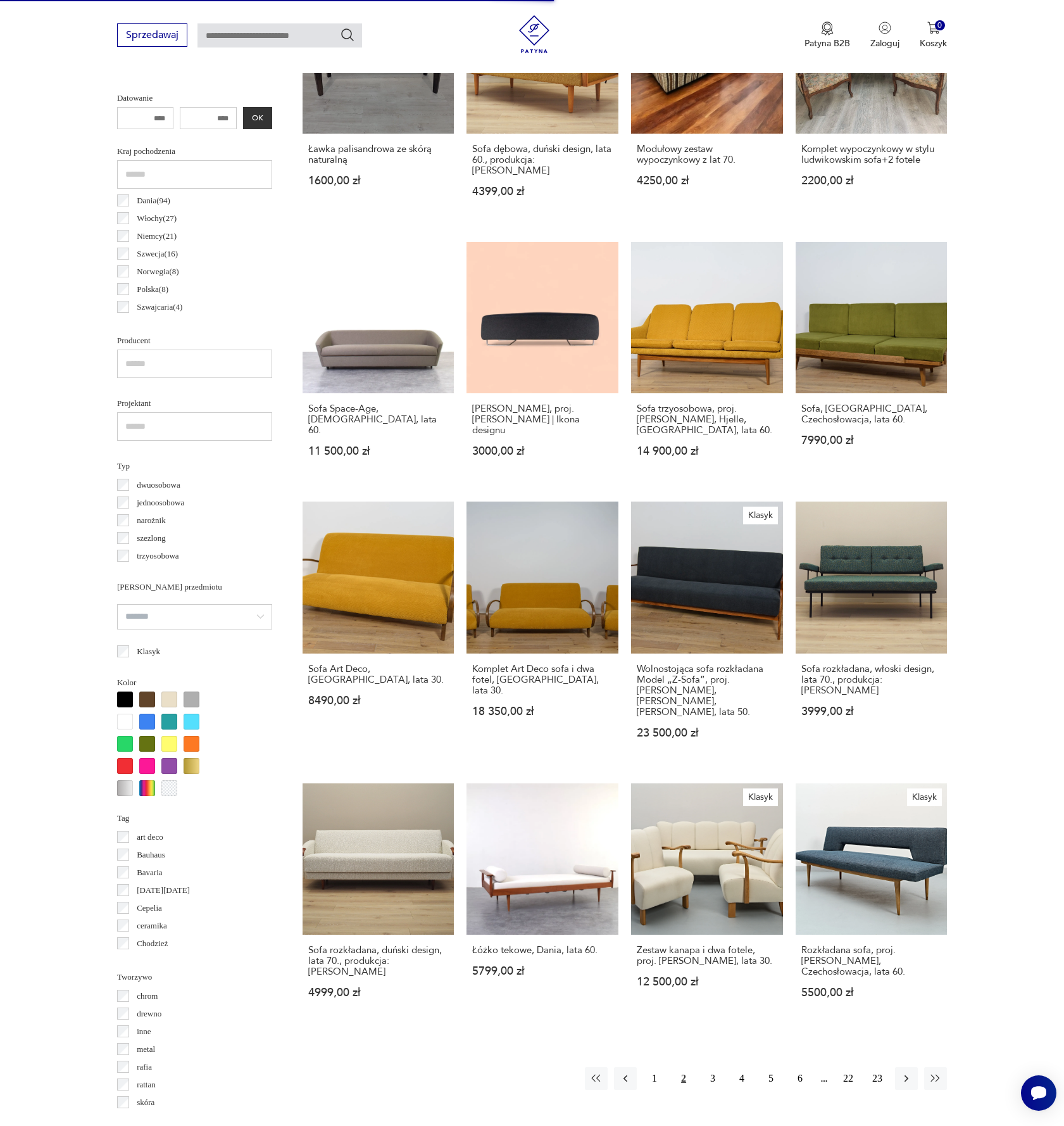
scroll to position [613, 0]
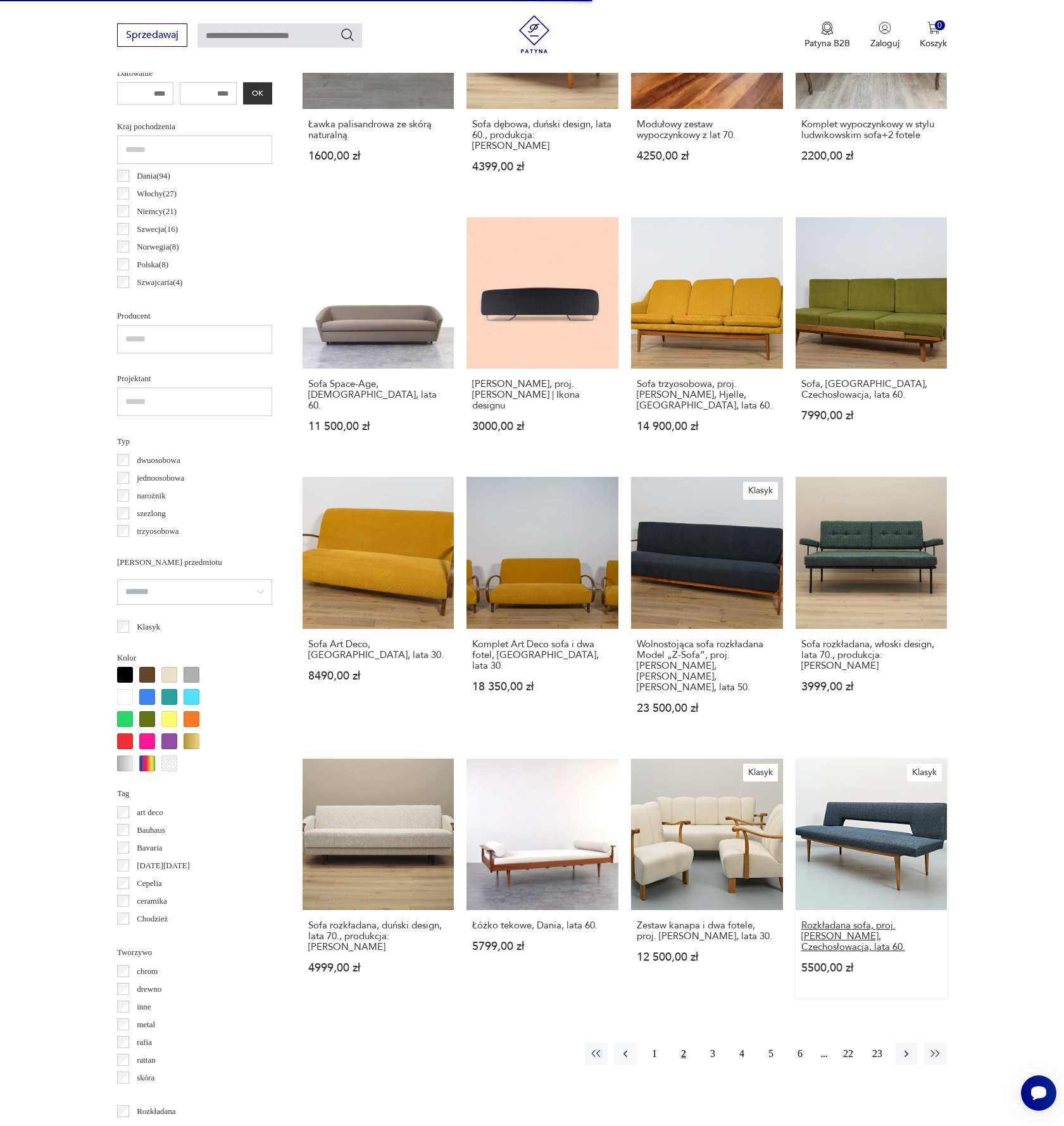
click at [882, 920] on h3 "Rozkładana sofa, proj. M. Navratil, Czechosłowacja, lata 60." at bounding box center [871, 935] width 140 height 32
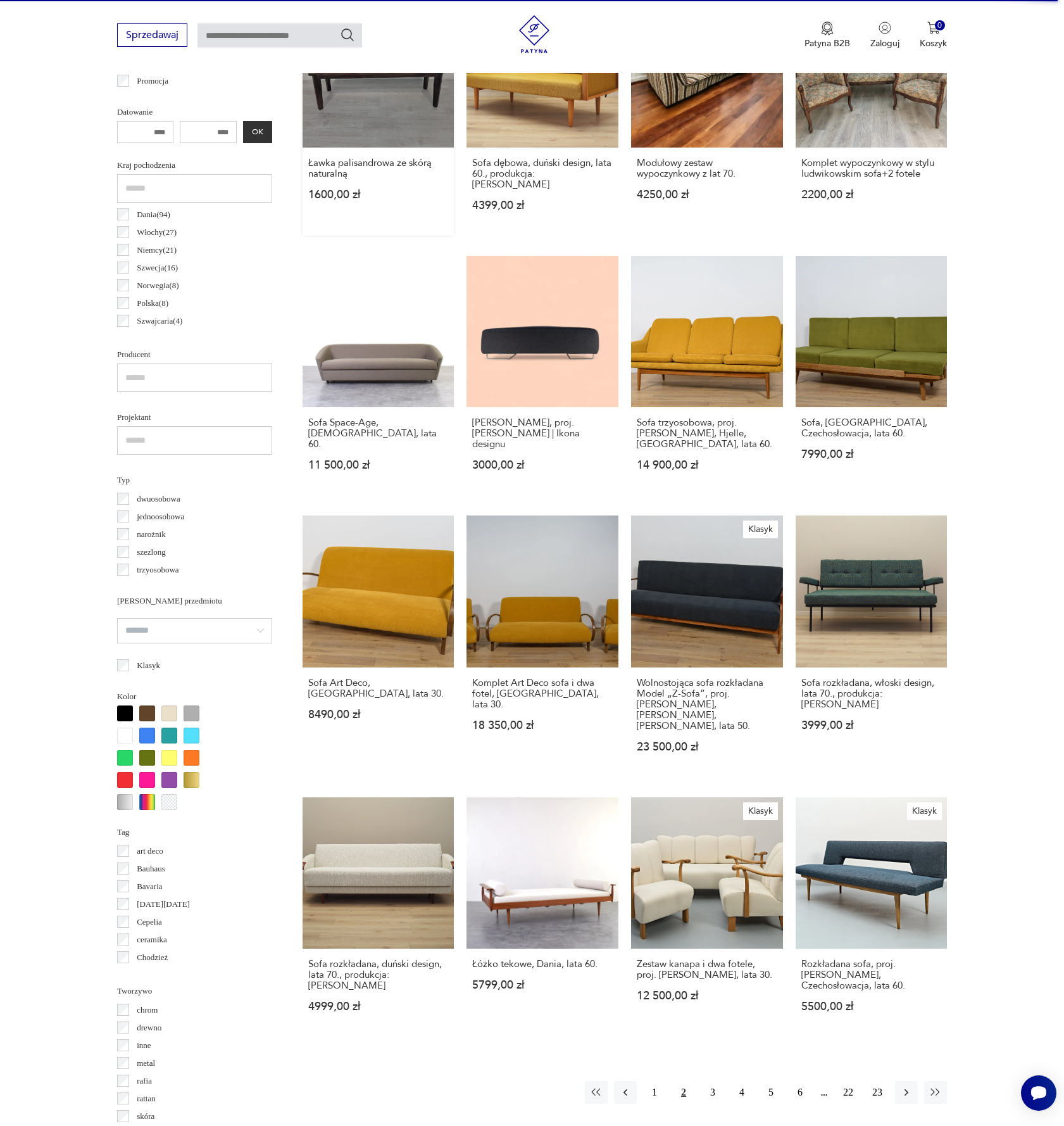
scroll to position [798, 0]
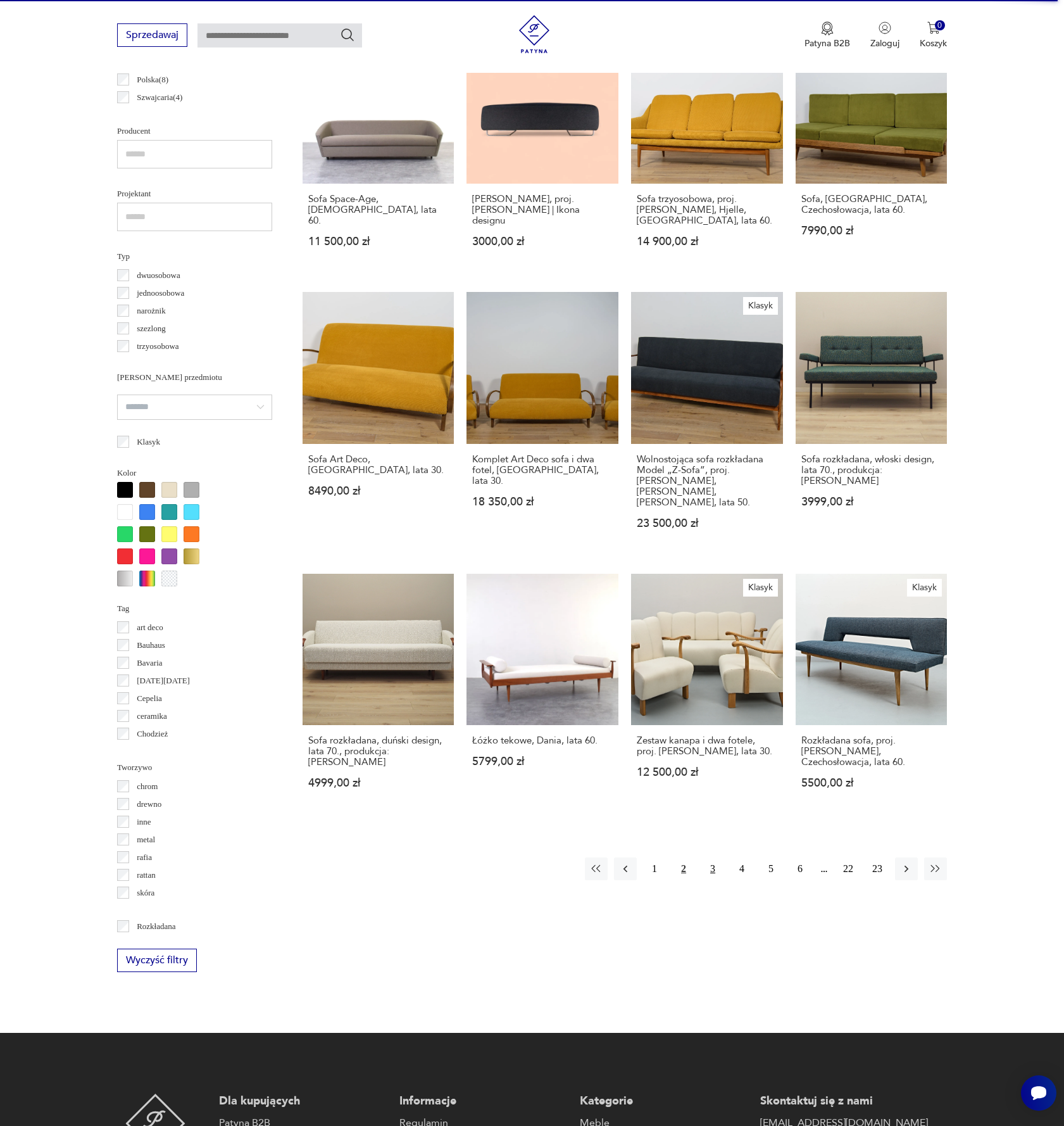
click at [710, 857] on button "3" at bounding box center [713, 869] width 23 height 23
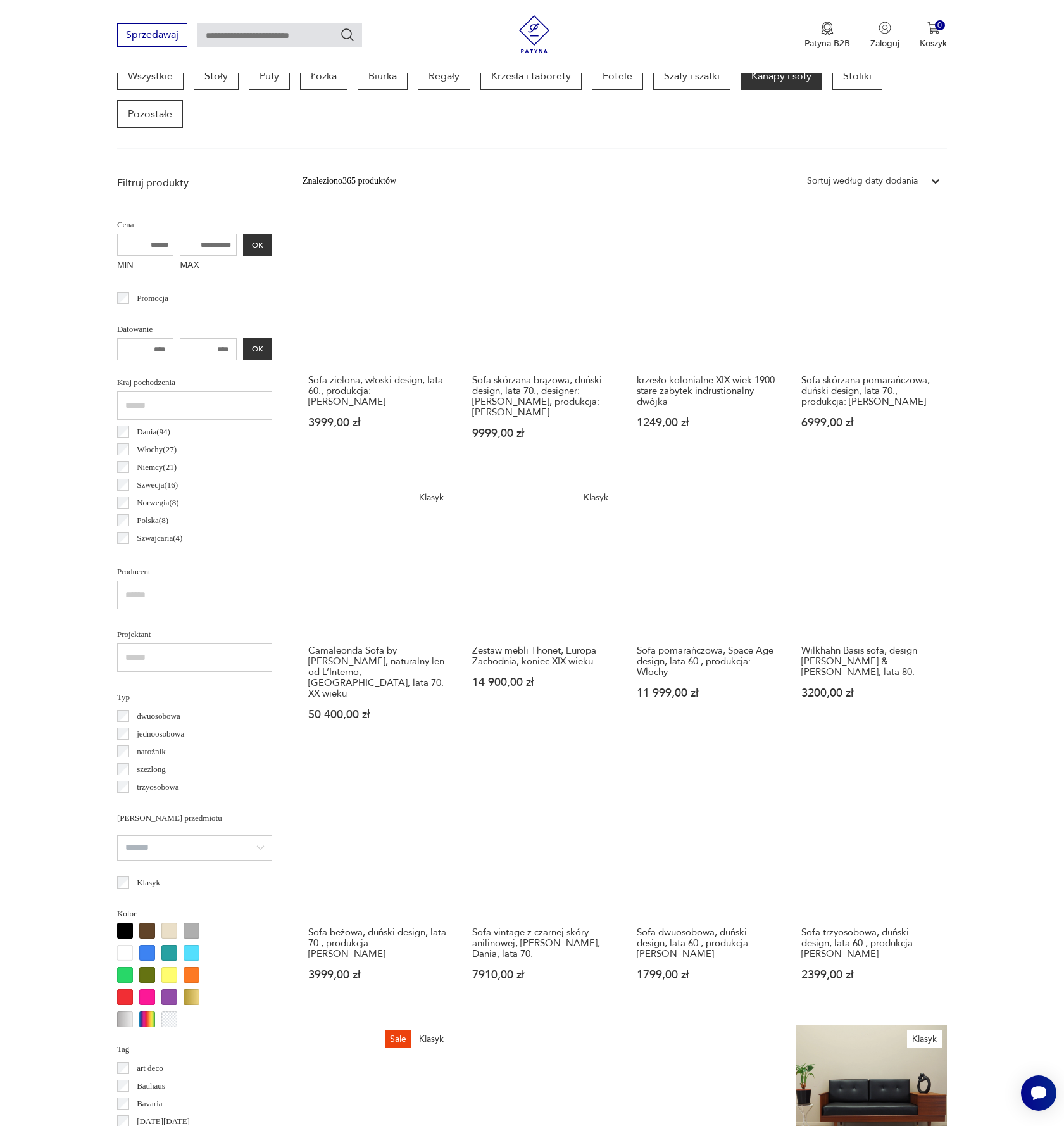
scroll to position [358, 0]
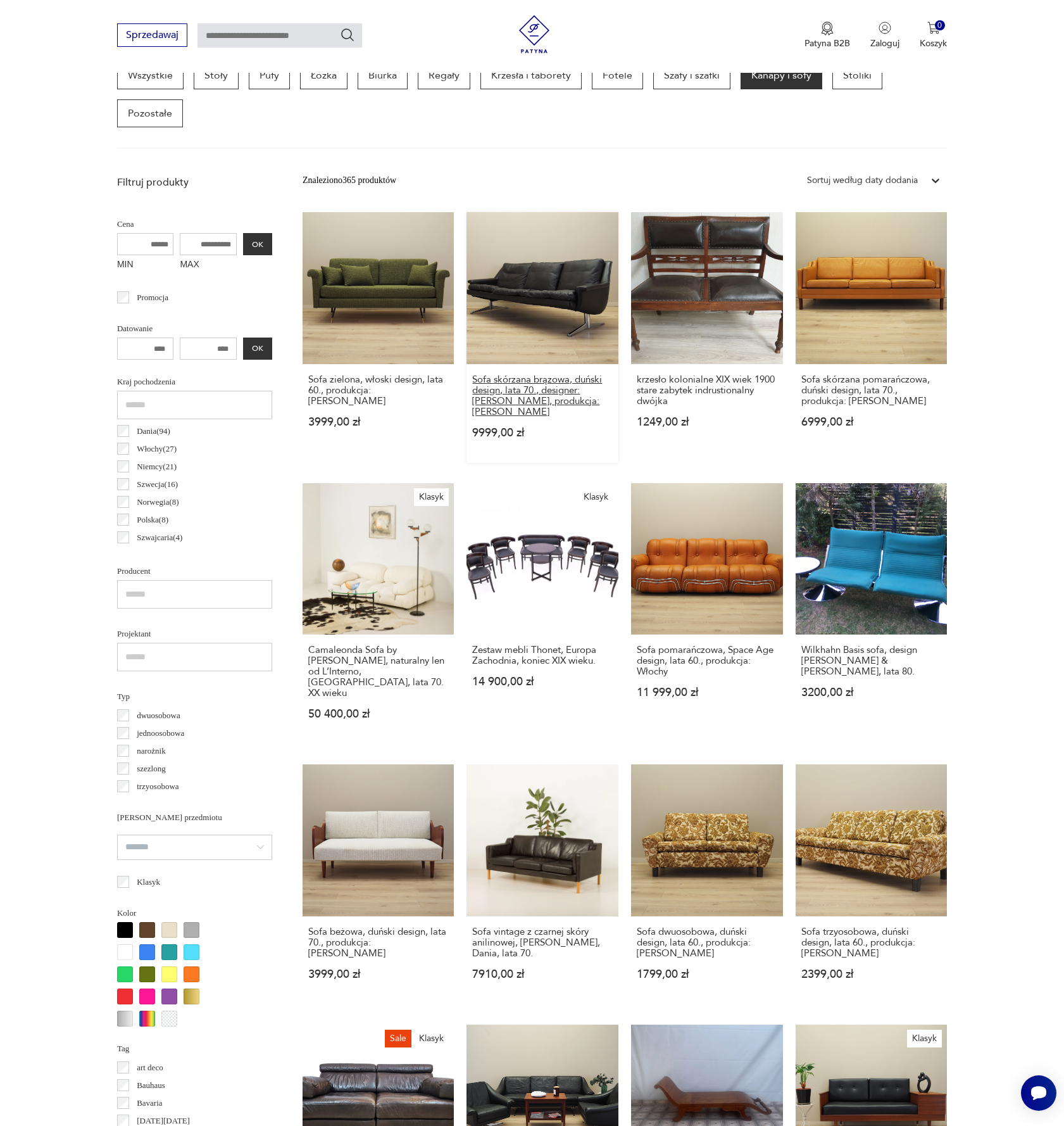
click at [563, 395] on h3 "Sofa skórzana brązowa, duński design, lata 70., designer: Werner Langenfeld, pr…" at bounding box center [542, 395] width 140 height 43
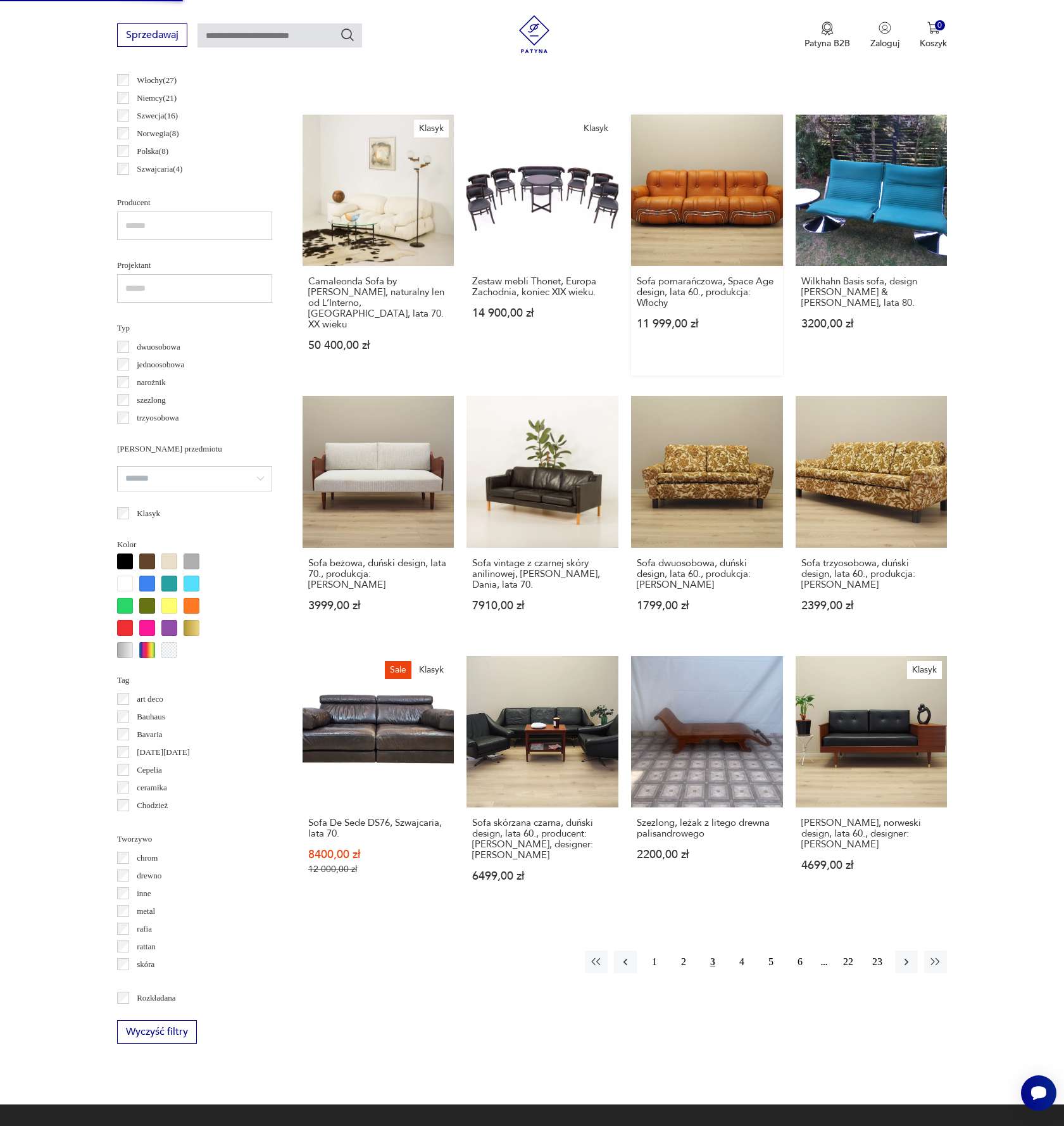
scroll to position [730, 0]
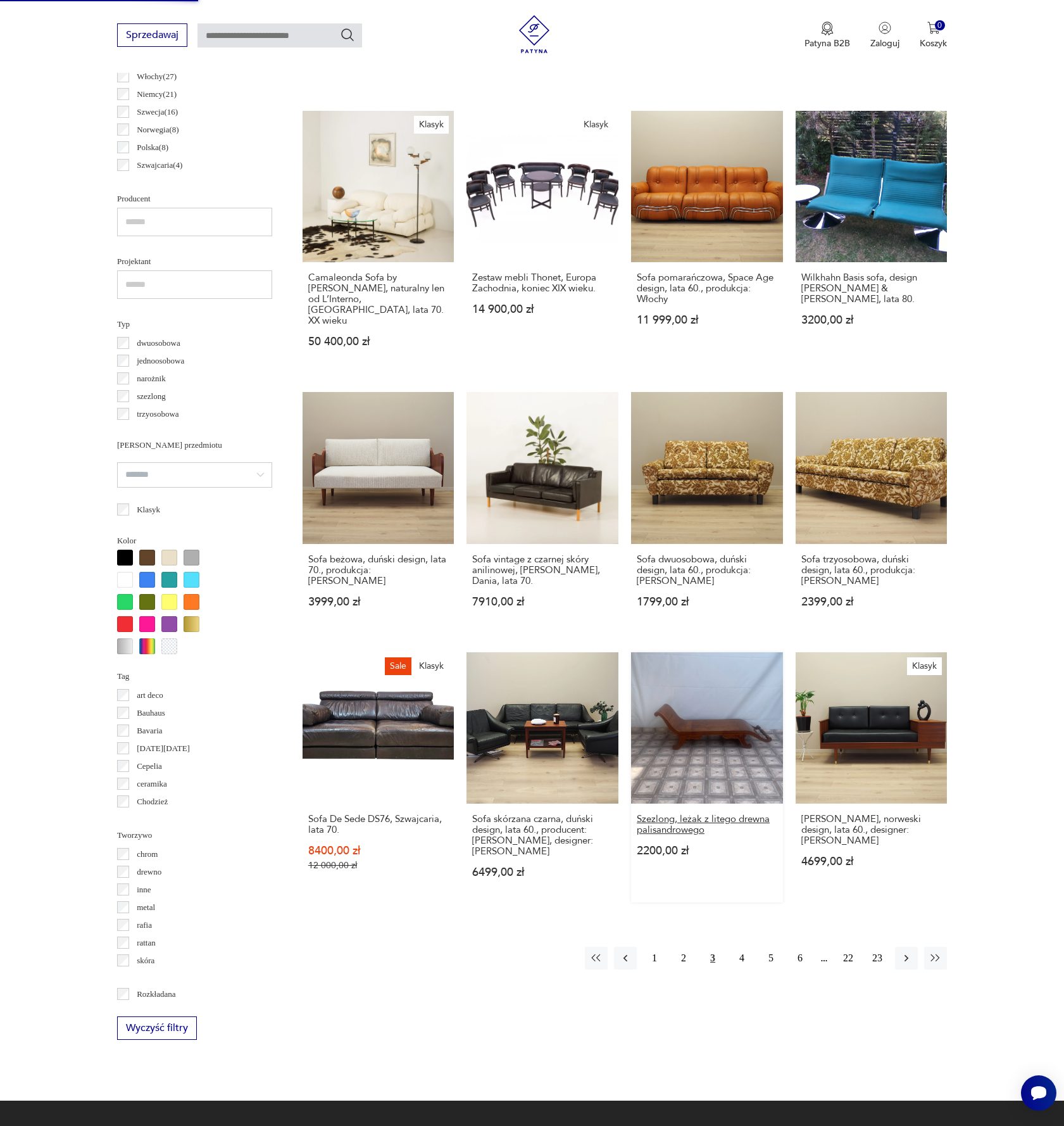
click at [680, 815] on h3 "Szezlong, leżak z litego drewna palisandrowego" at bounding box center [707, 824] width 140 height 21
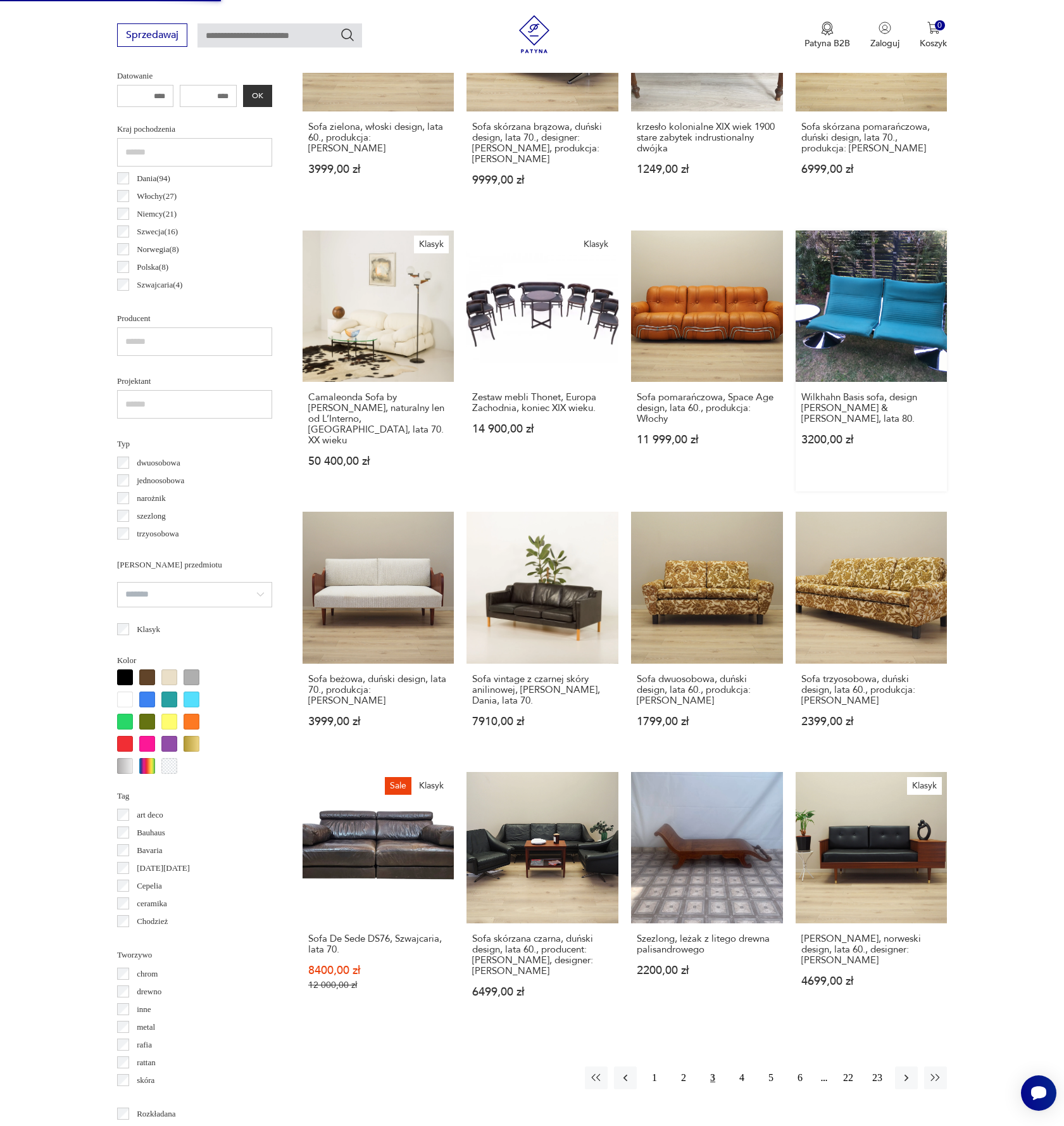
scroll to position [618, 0]
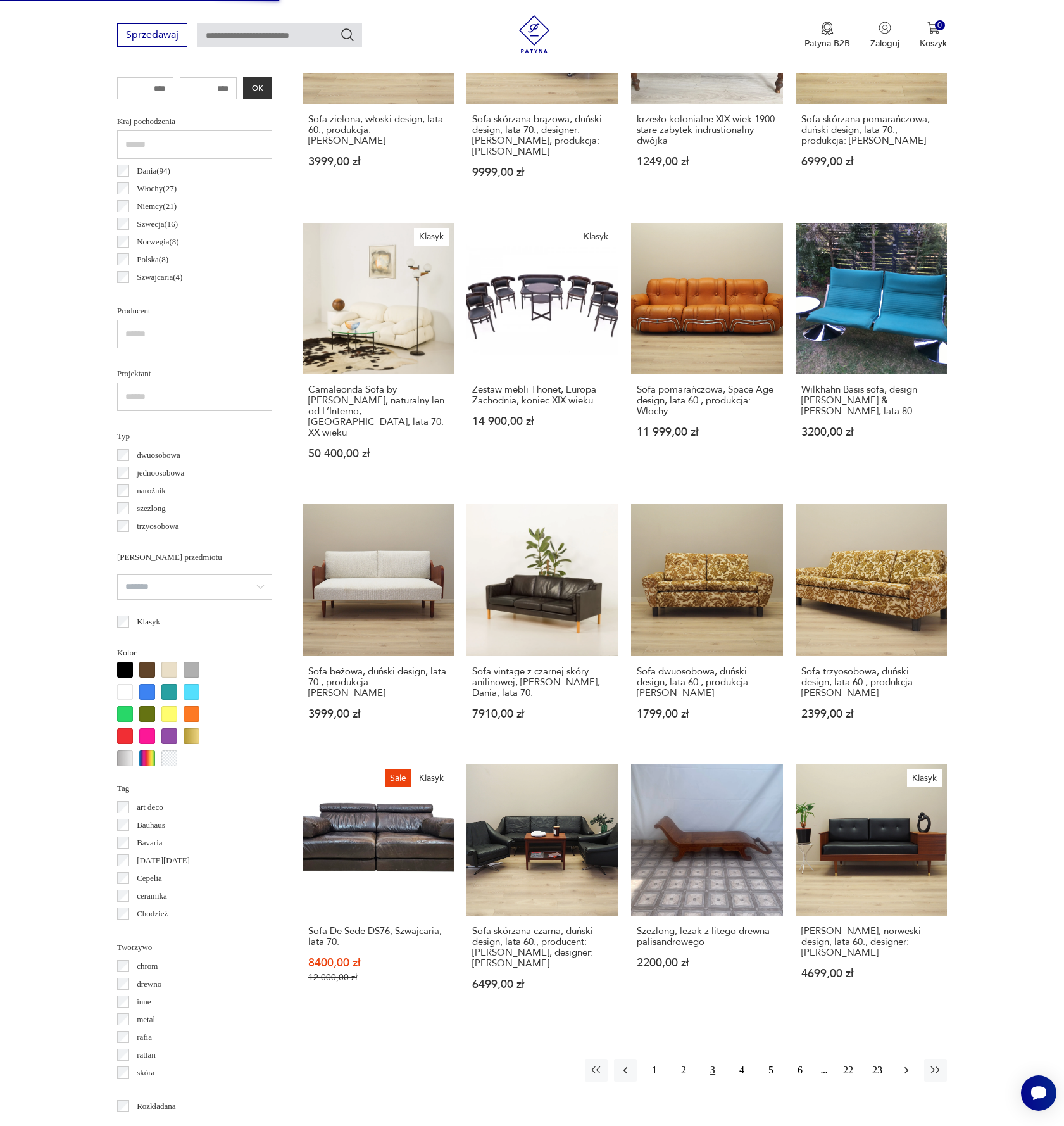
click at [912, 1064] on icon "button" at bounding box center [905, 1069] width 12 height 12
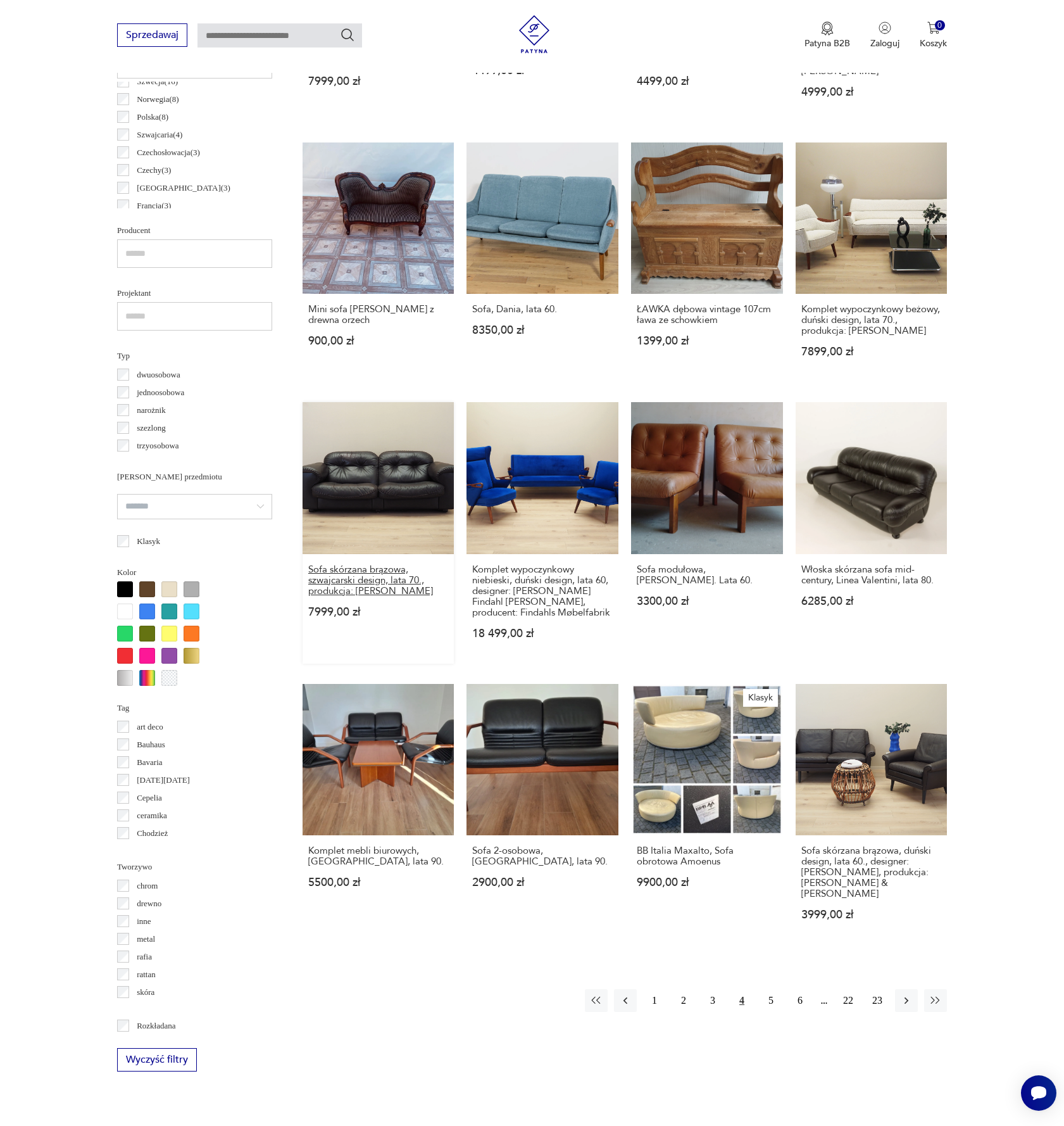
scroll to position [699, 0]
click at [914, 988] on button "button" at bounding box center [906, 999] width 23 height 23
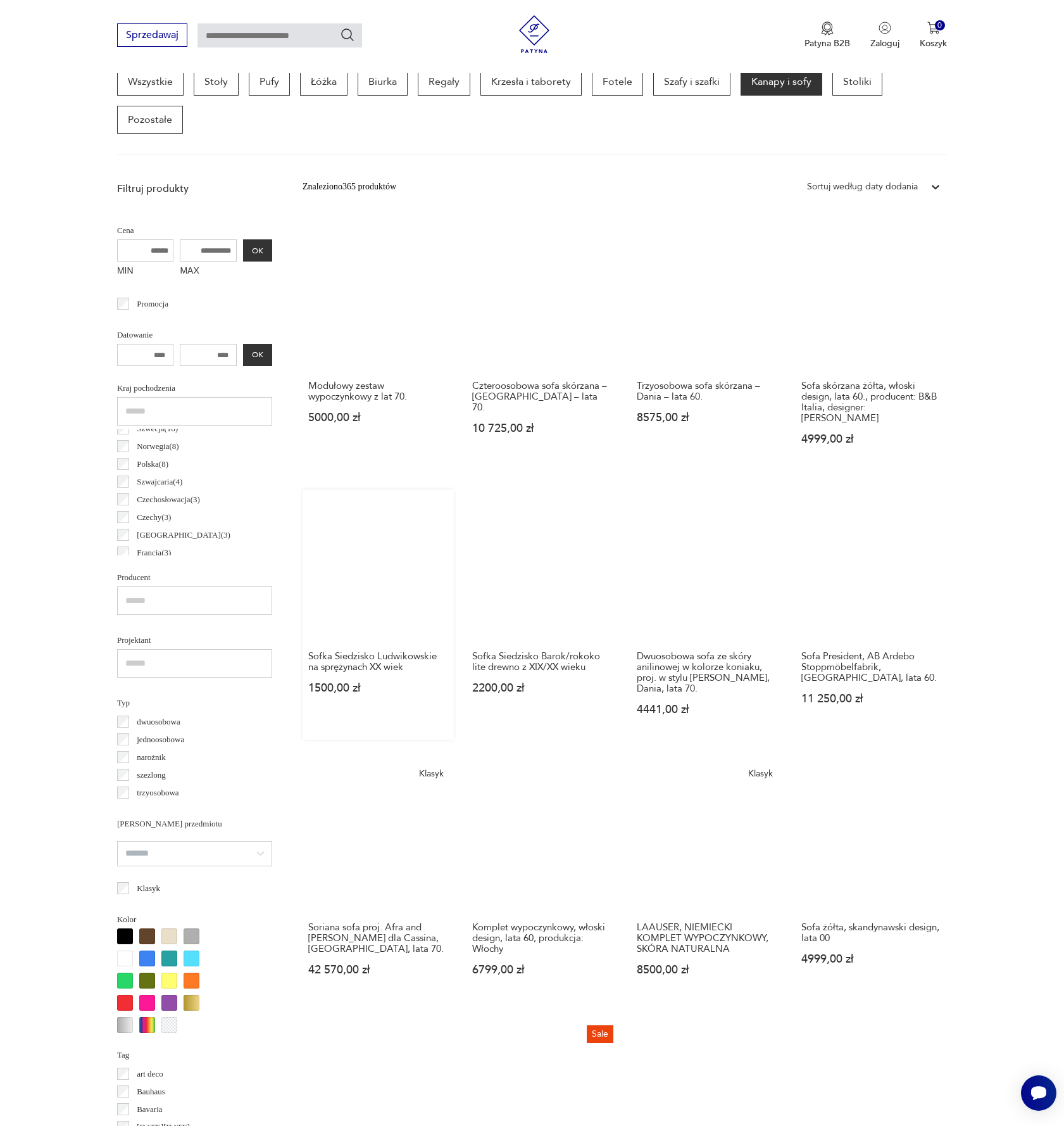
scroll to position [356, 0]
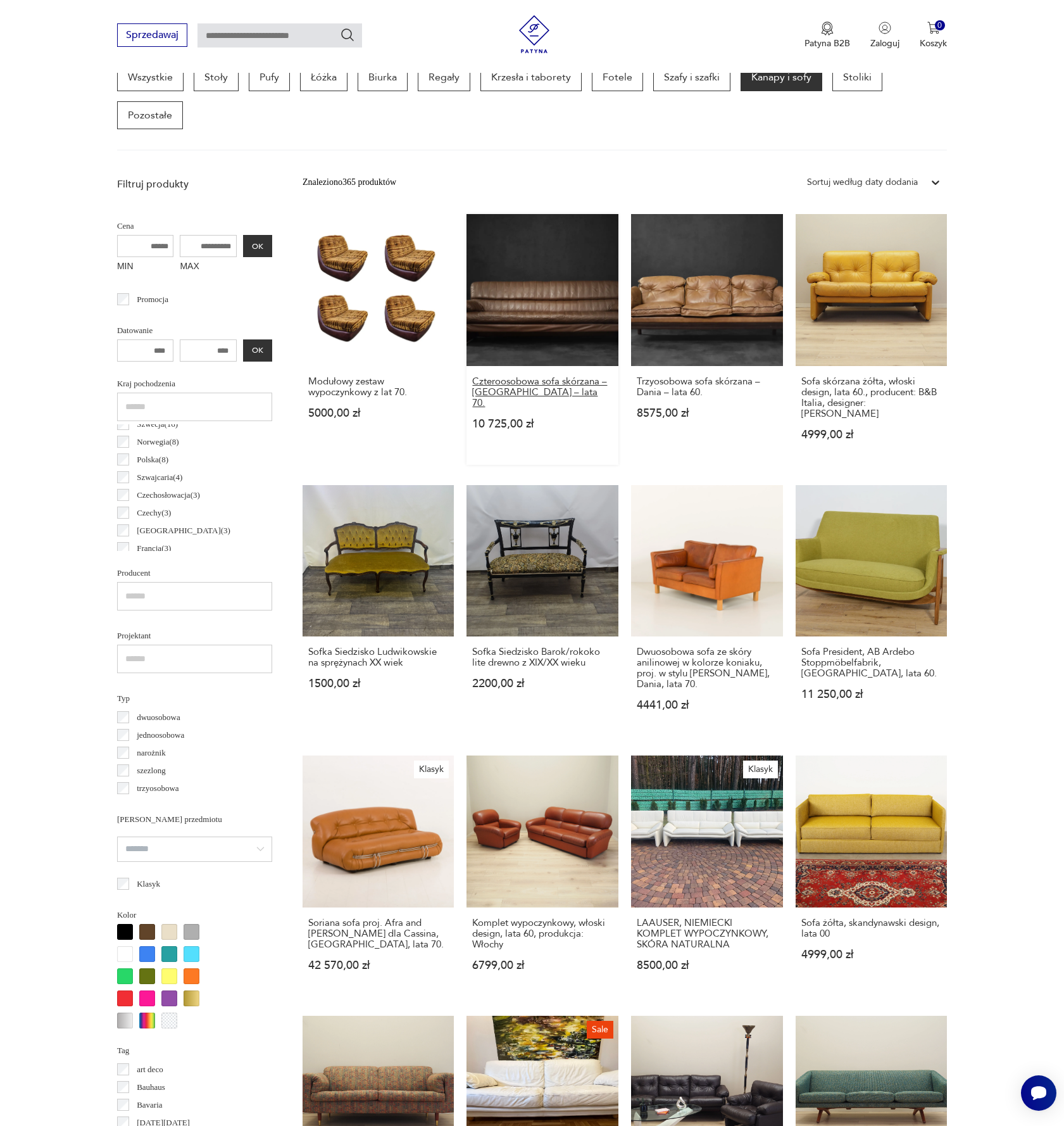
click at [531, 386] on h3 "Czteroosobowa sofa skórzana – Niemcy – lata 70." at bounding box center [542, 392] width 140 height 32
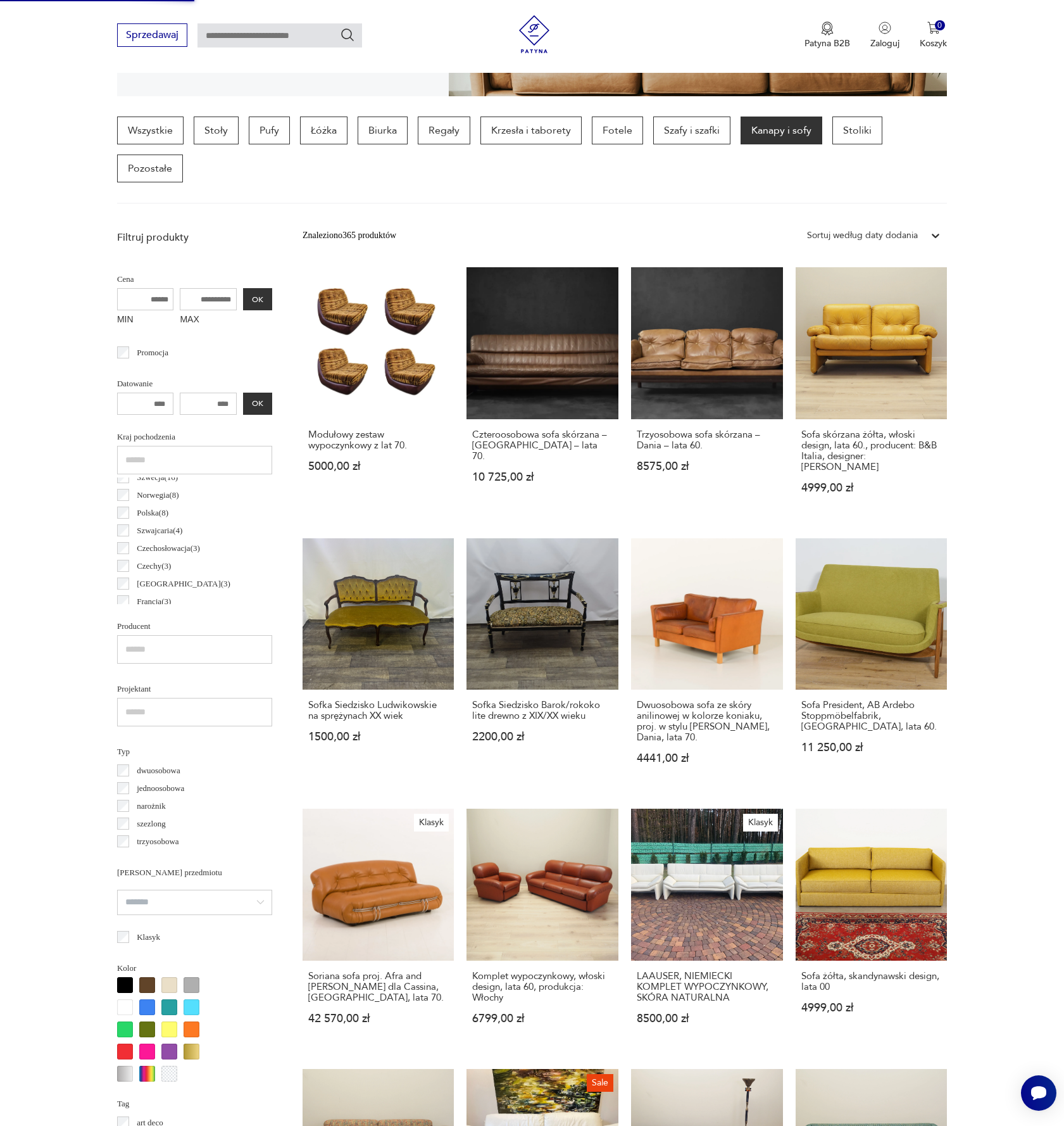
scroll to position [321, 0]
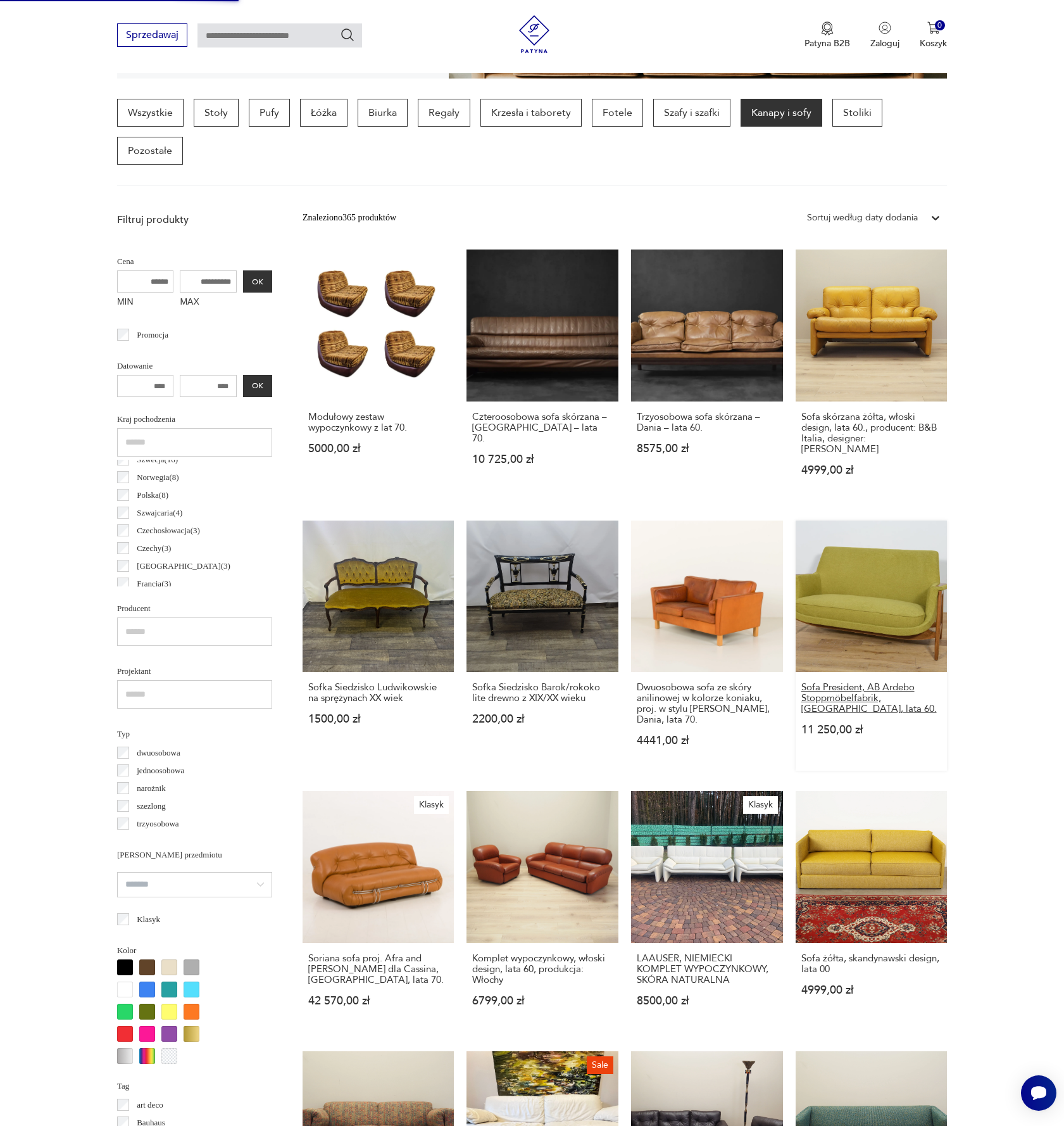
click at [856, 682] on h3 "Sofa President, AB Ardebo Stoppmöbelfabrik, Szwecja, lata 60." at bounding box center [871, 698] width 140 height 32
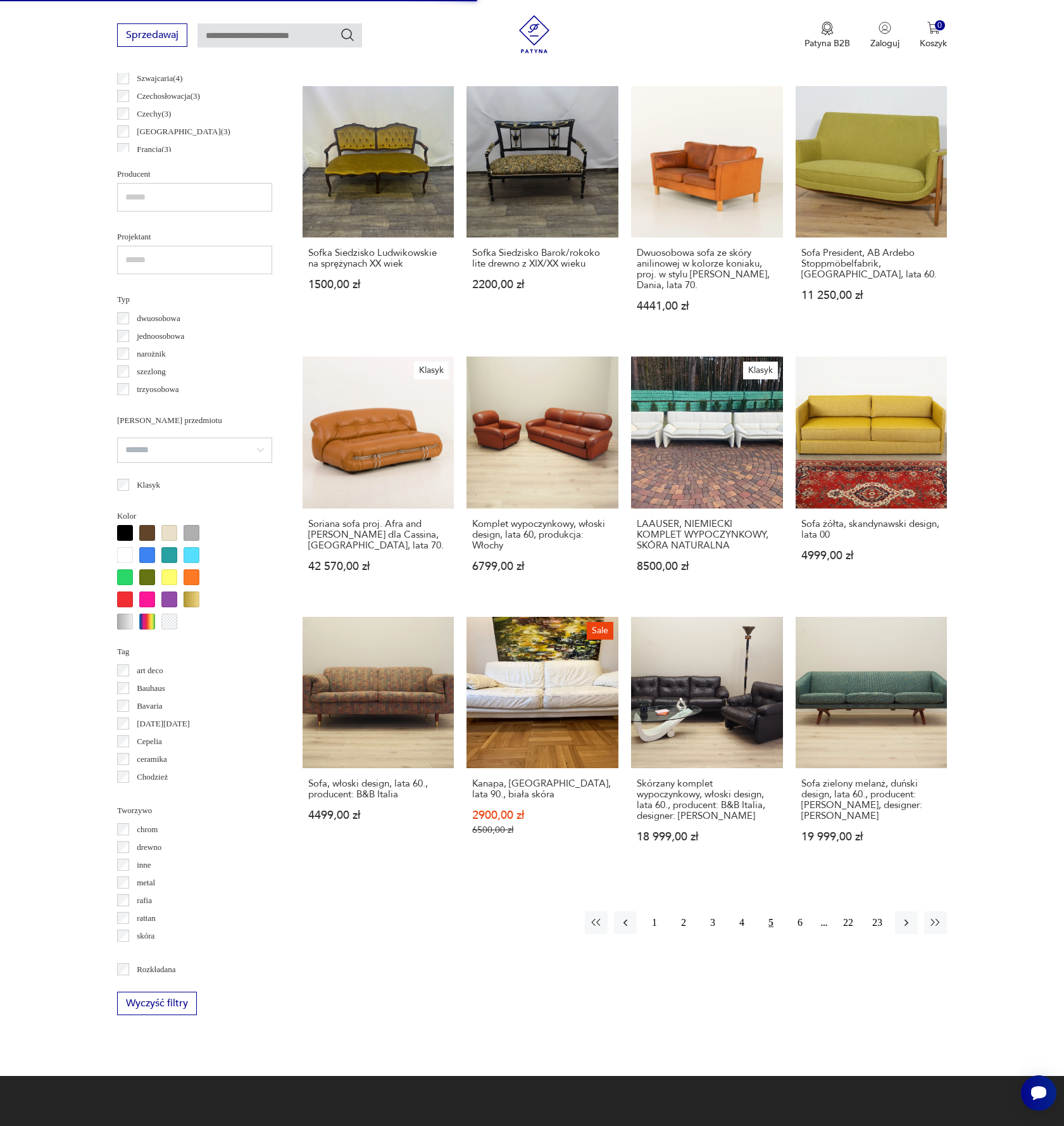
scroll to position [754, 0]
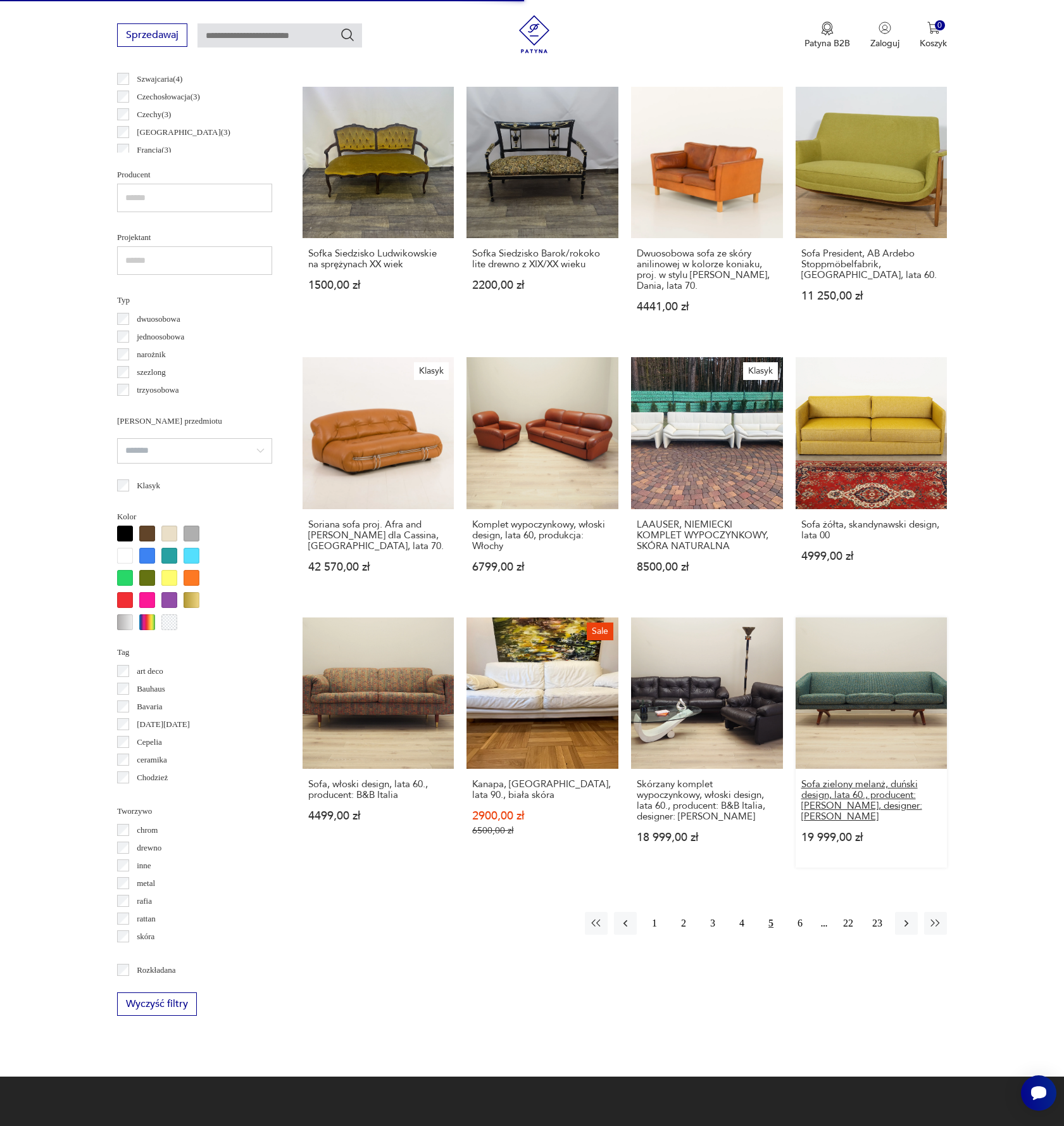
click at [839, 787] on h3 "Sofa zielony melanż, duński design, lata 60., producent: A. Mikael Laursen, des…" at bounding box center [871, 801] width 140 height 43
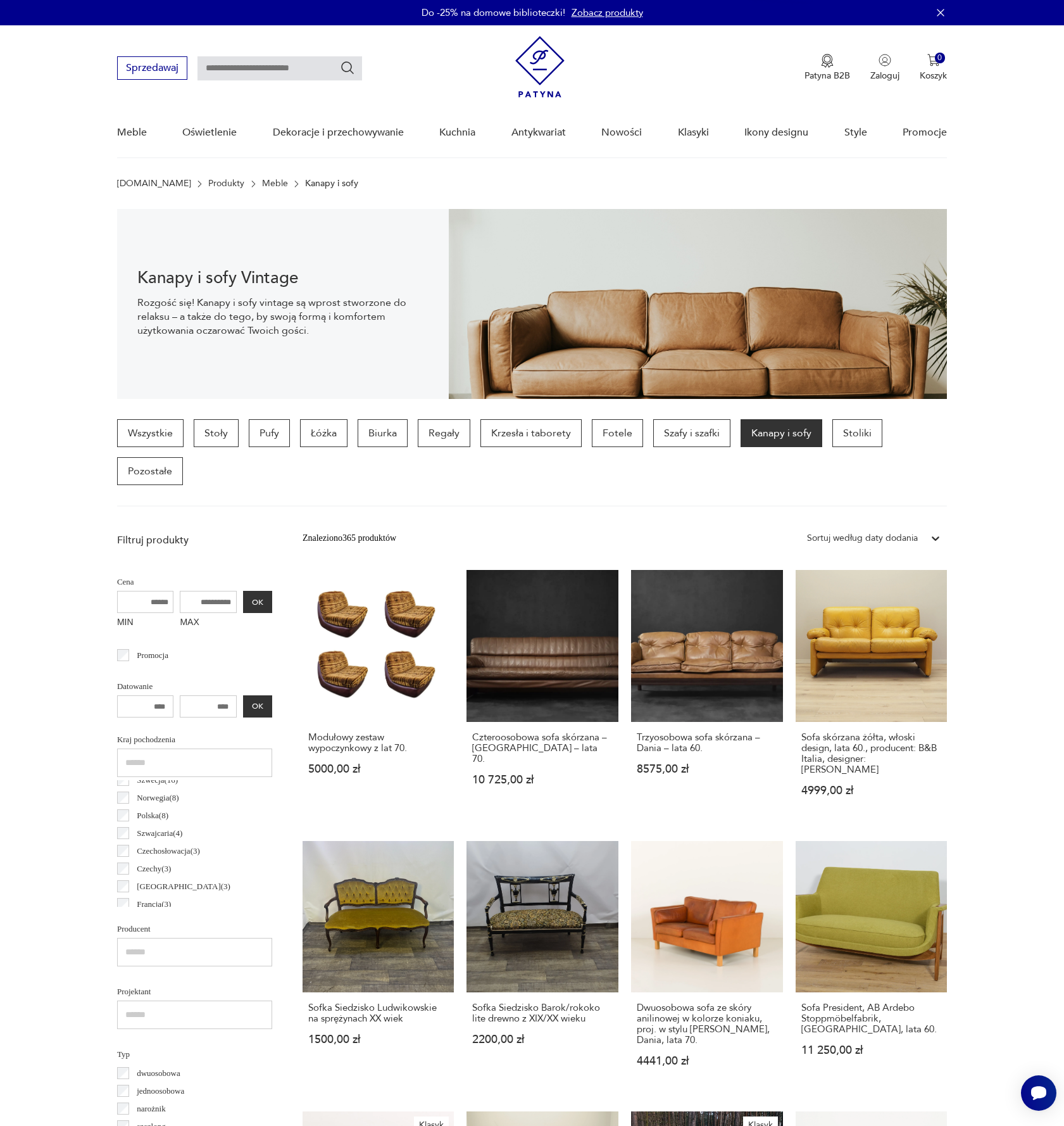
scroll to position [1074, 0]
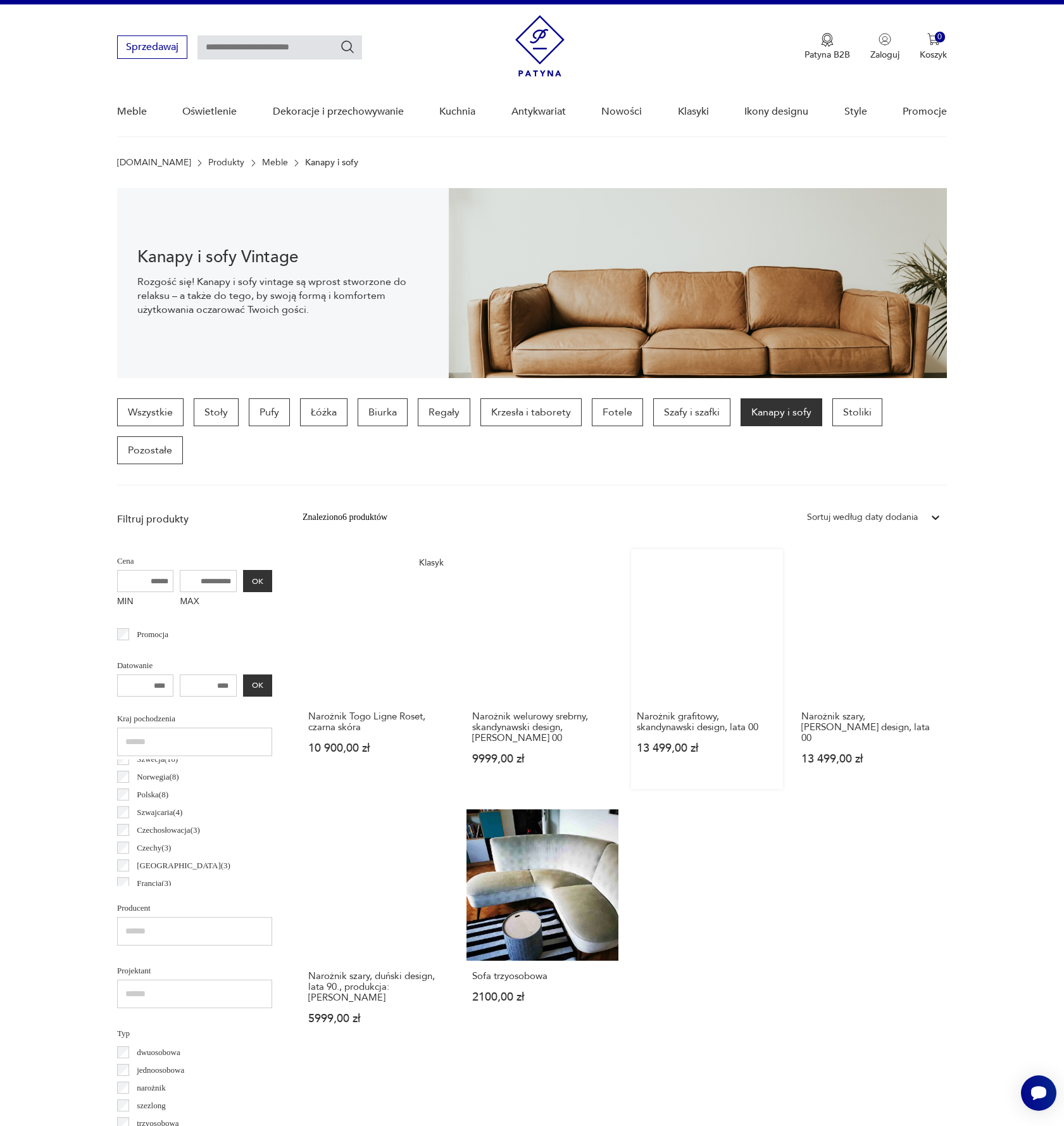
scroll to position [21, 0]
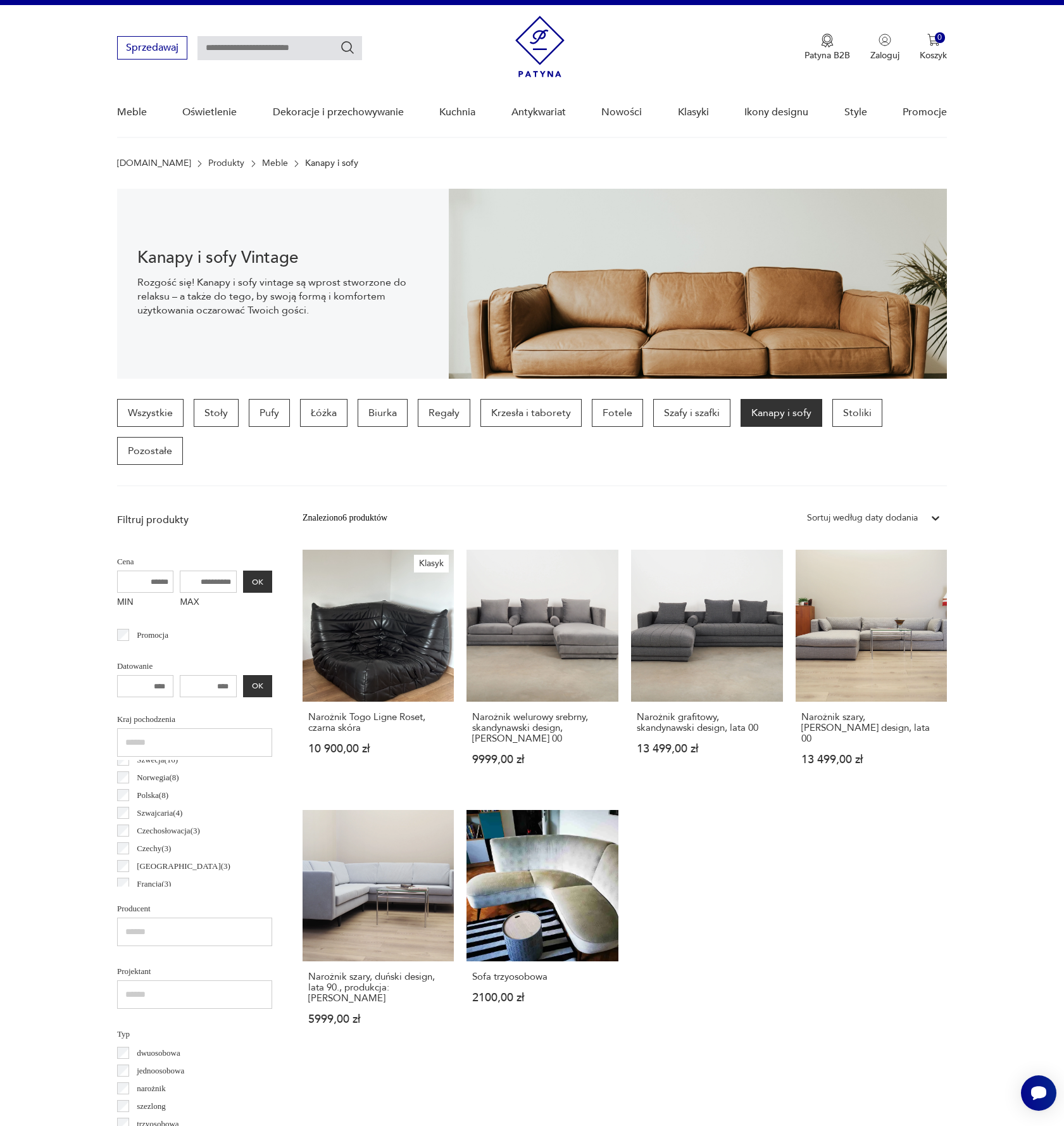
click at [758, 865] on div "Klasyk Narożnik Togo Ligne Roset, czarna skóra 10 900,00 zł Narożnik welurowy s…" at bounding box center [624, 800] width 644 height 500
click at [691, 732] on h3 "Narożnik grafitowy, skandynawski design, lata 00" at bounding box center [707, 722] width 140 height 21
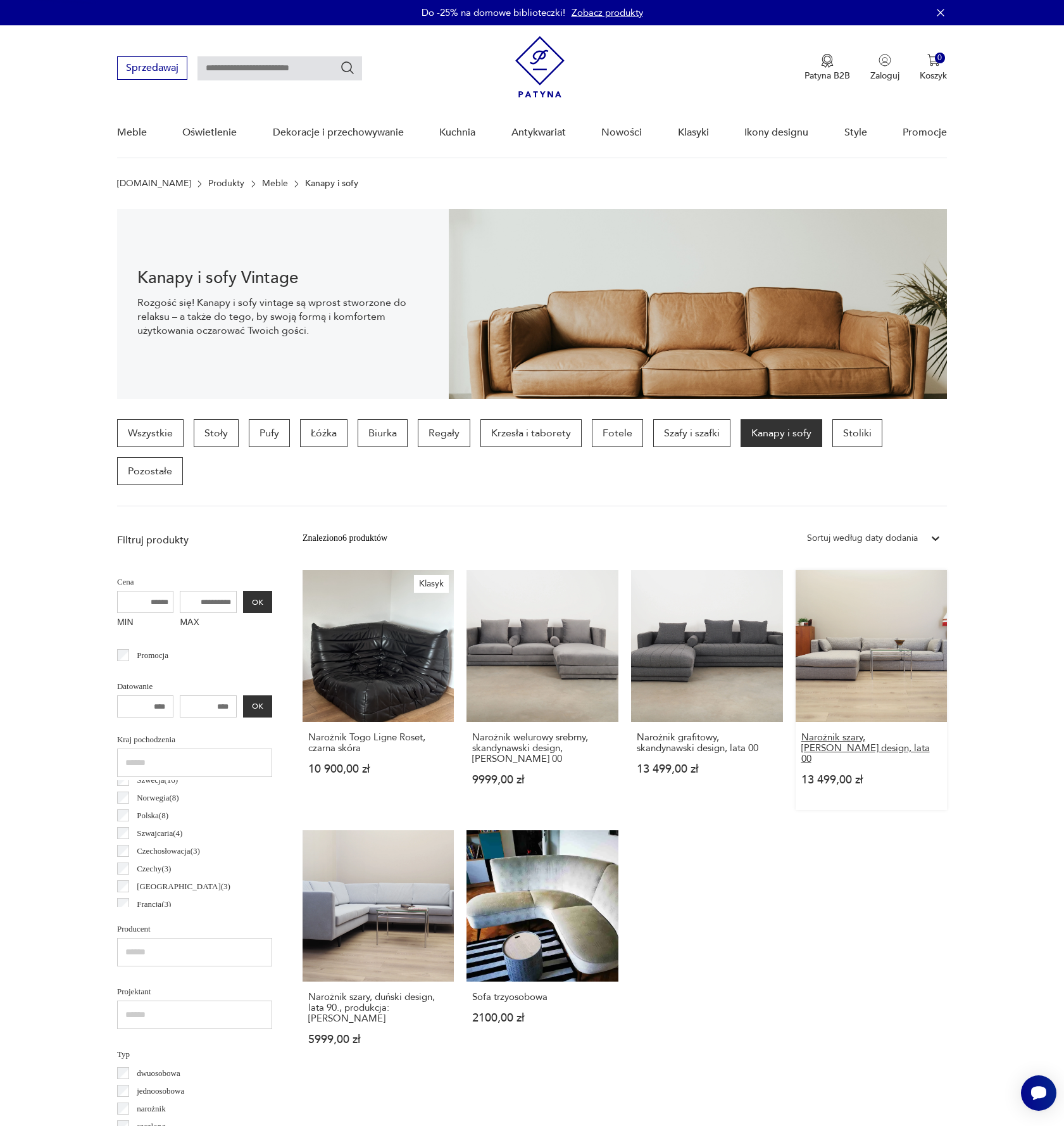
click at [850, 750] on h3 "Narożnik szary, [PERSON_NAME] design, lata 00" at bounding box center [871, 748] width 140 height 32
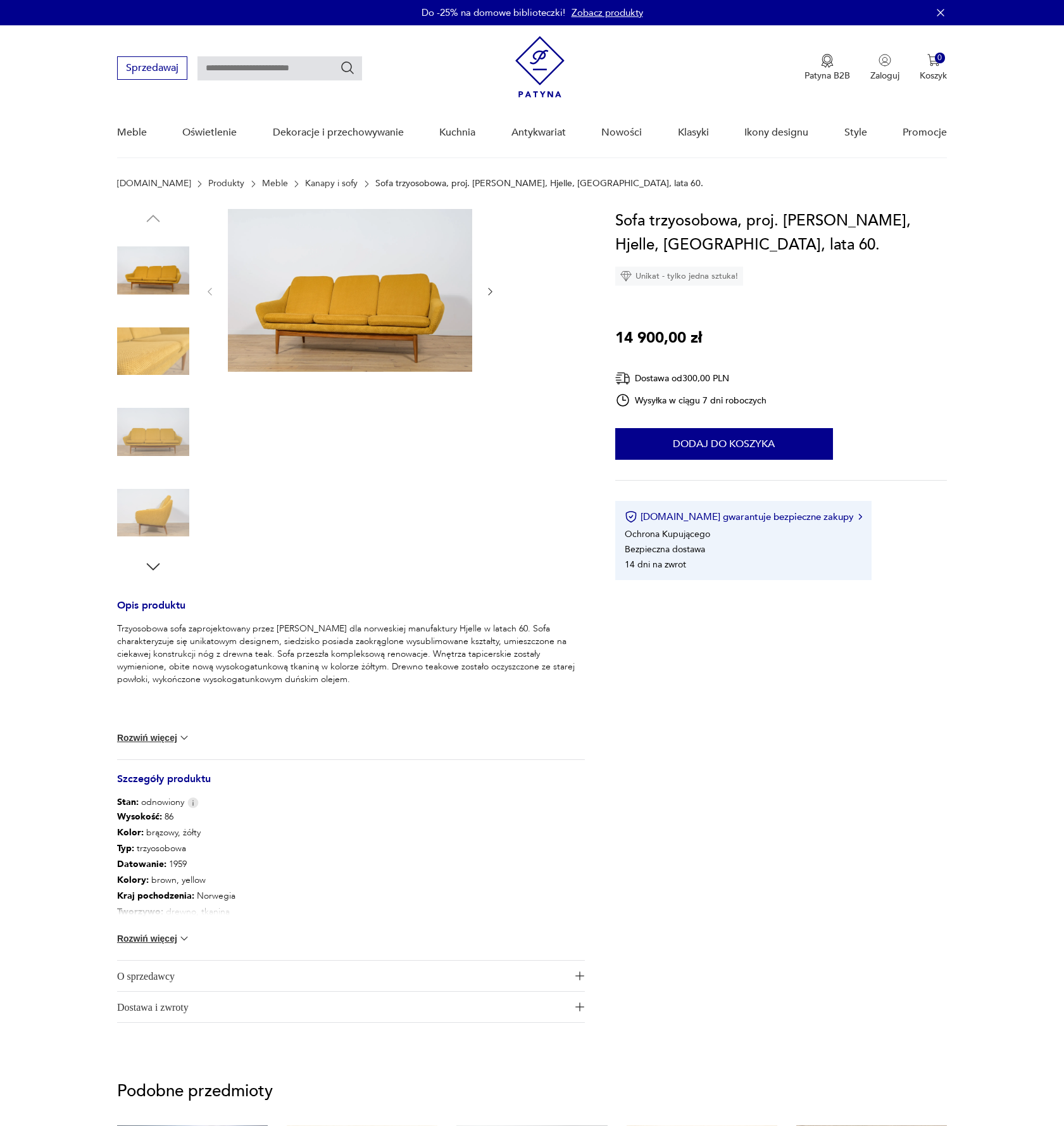
click at [368, 361] on img at bounding box center [349, 290] width 244 height 163
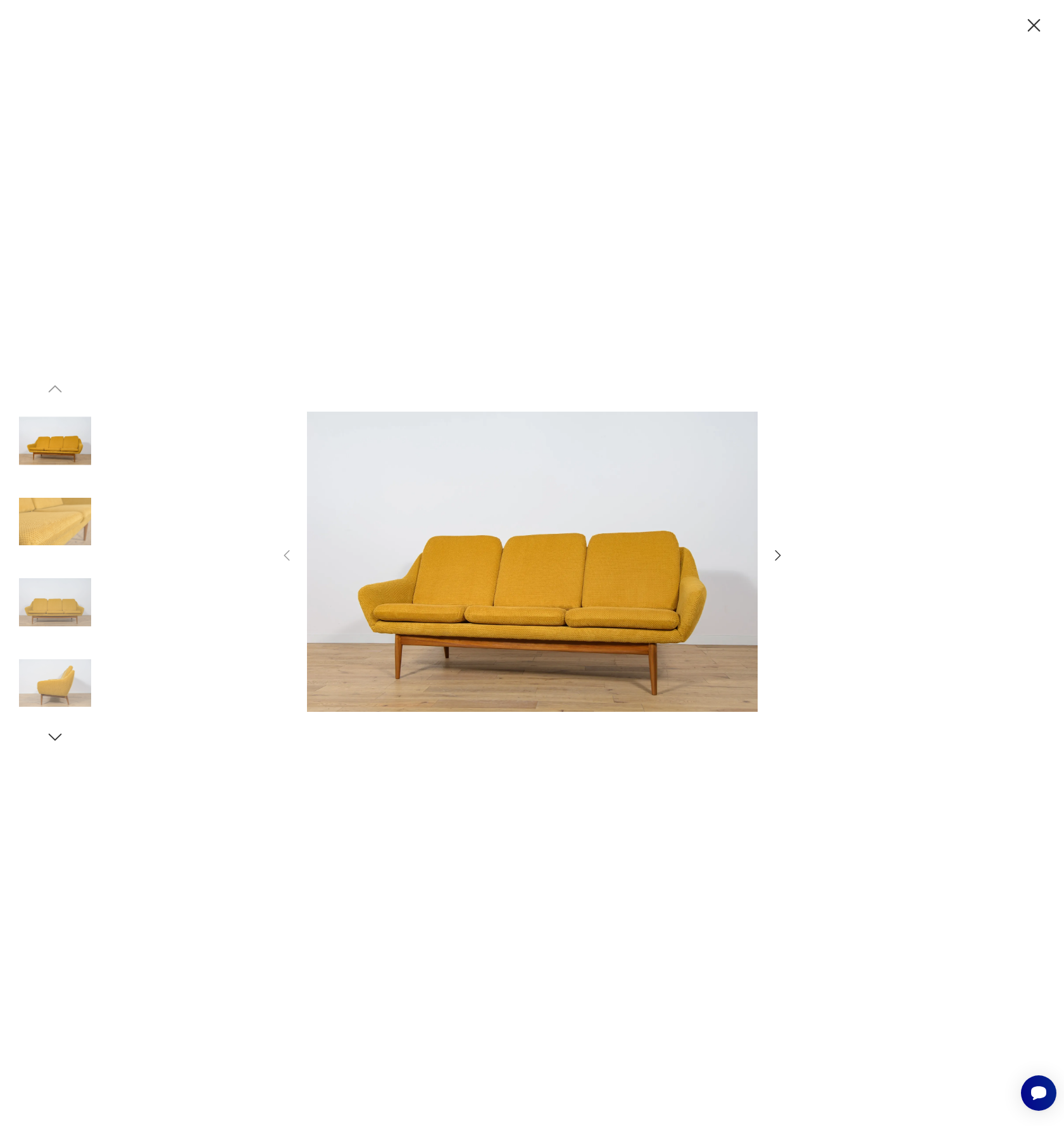
click at [772, 553] on icon "button" at bounding box center [778, 555] width 15 height 15
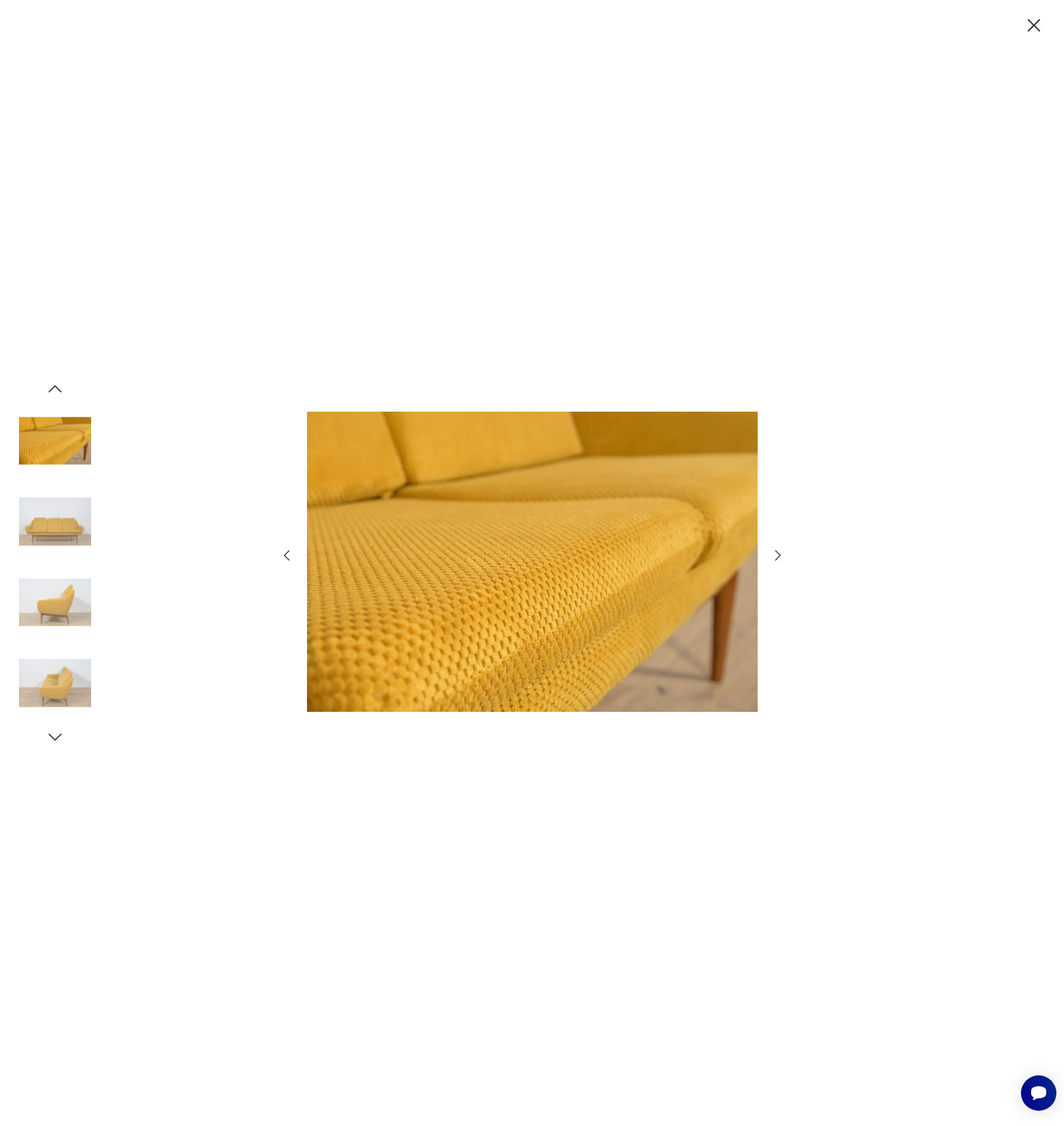
click at [776, 555] on icon "button" at bounding box center [778, 555] width 15 height 15
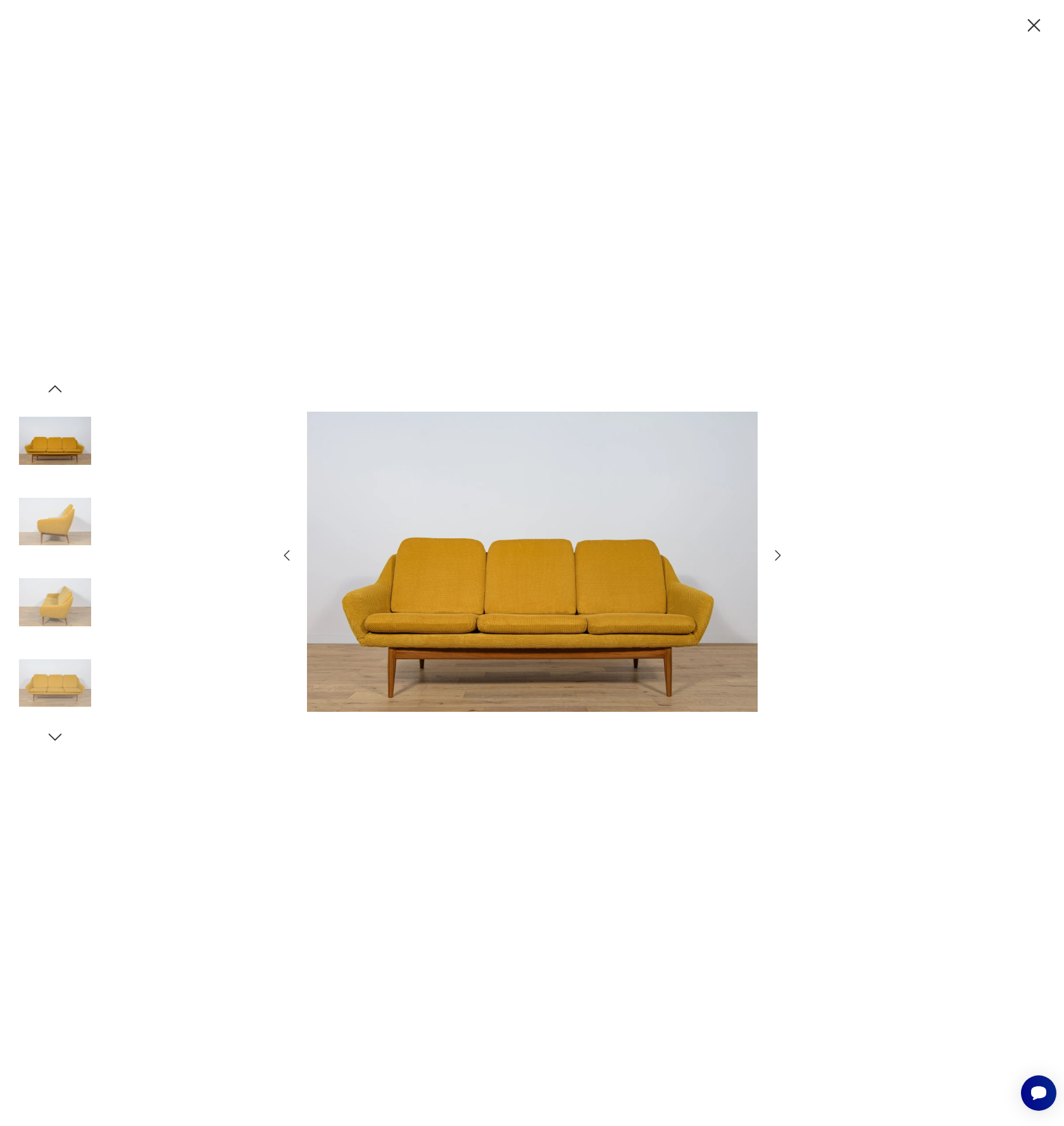
click at [776, 555] on icon "button" at bounding box center [778, 555] width 15 height 15
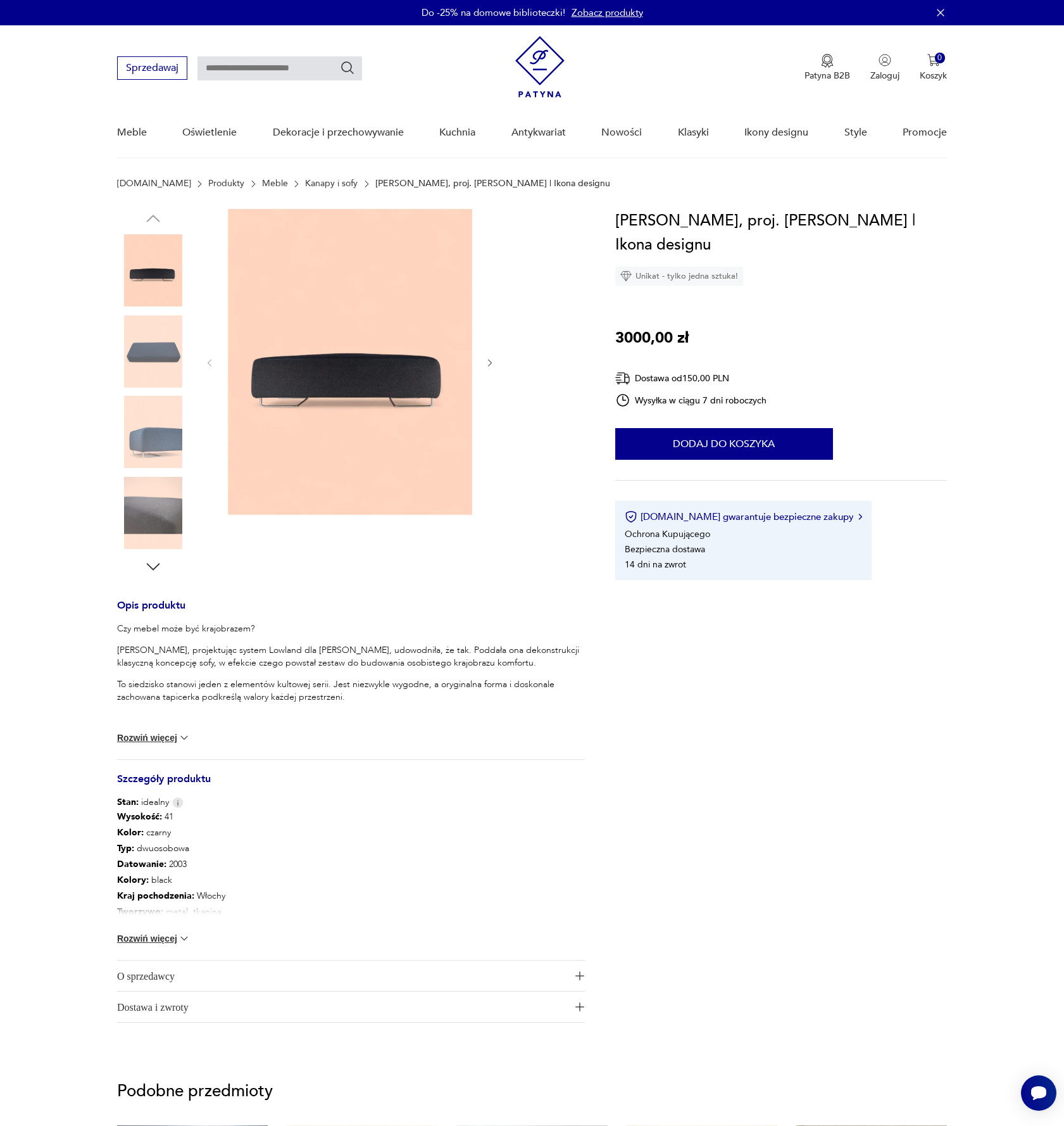
click at [380, 412] on img at bounding box center [349, 362] width 244 height 306
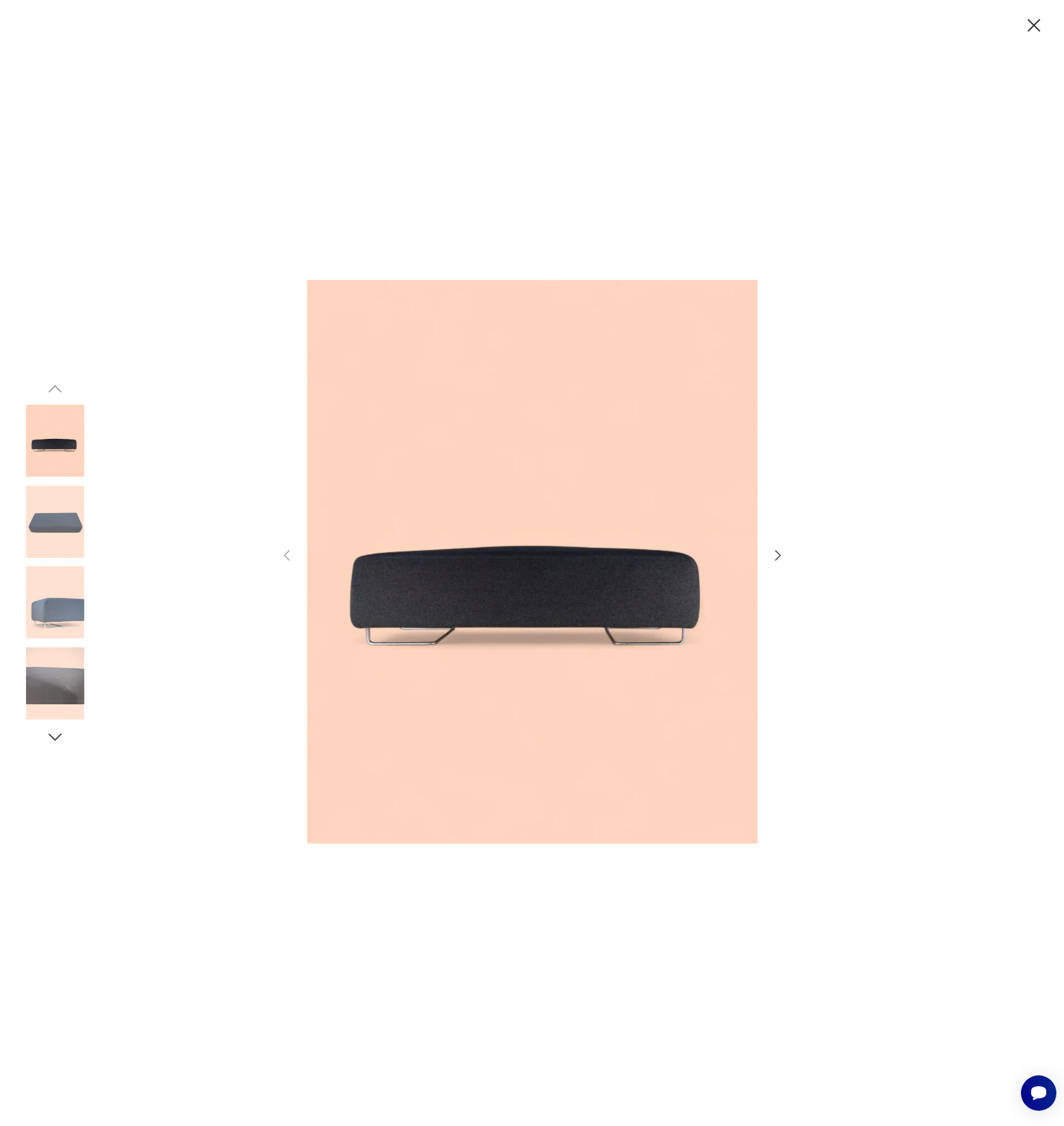
click at [65, 524] on img at bounding box center [55, 522] width 72 height 72
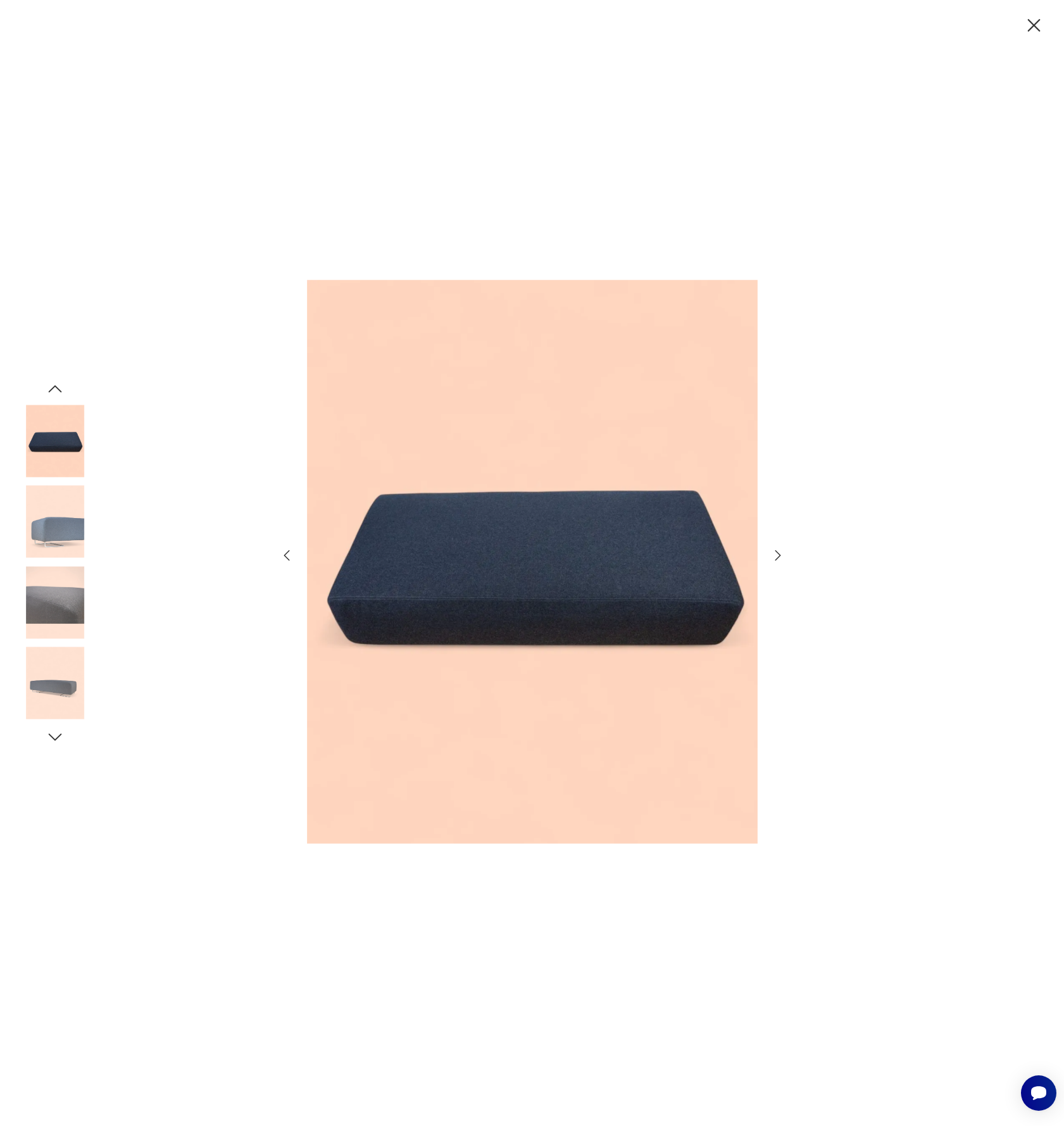
click at [67, 542] on img at bounding box center [55, 522] width 72 height 72
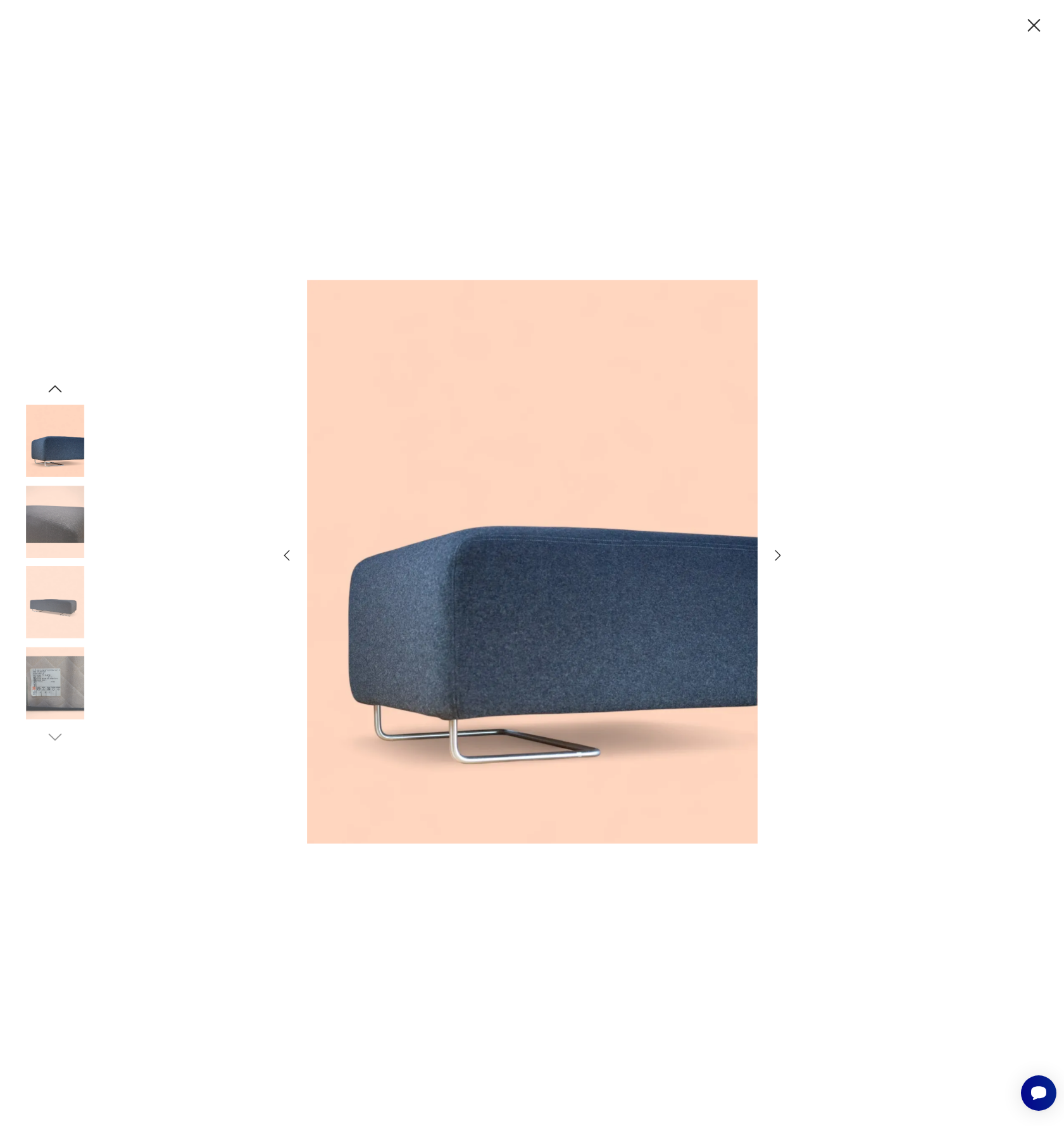
click at [57, 525] on img at bounding box center [55, 522] width 72 height 72
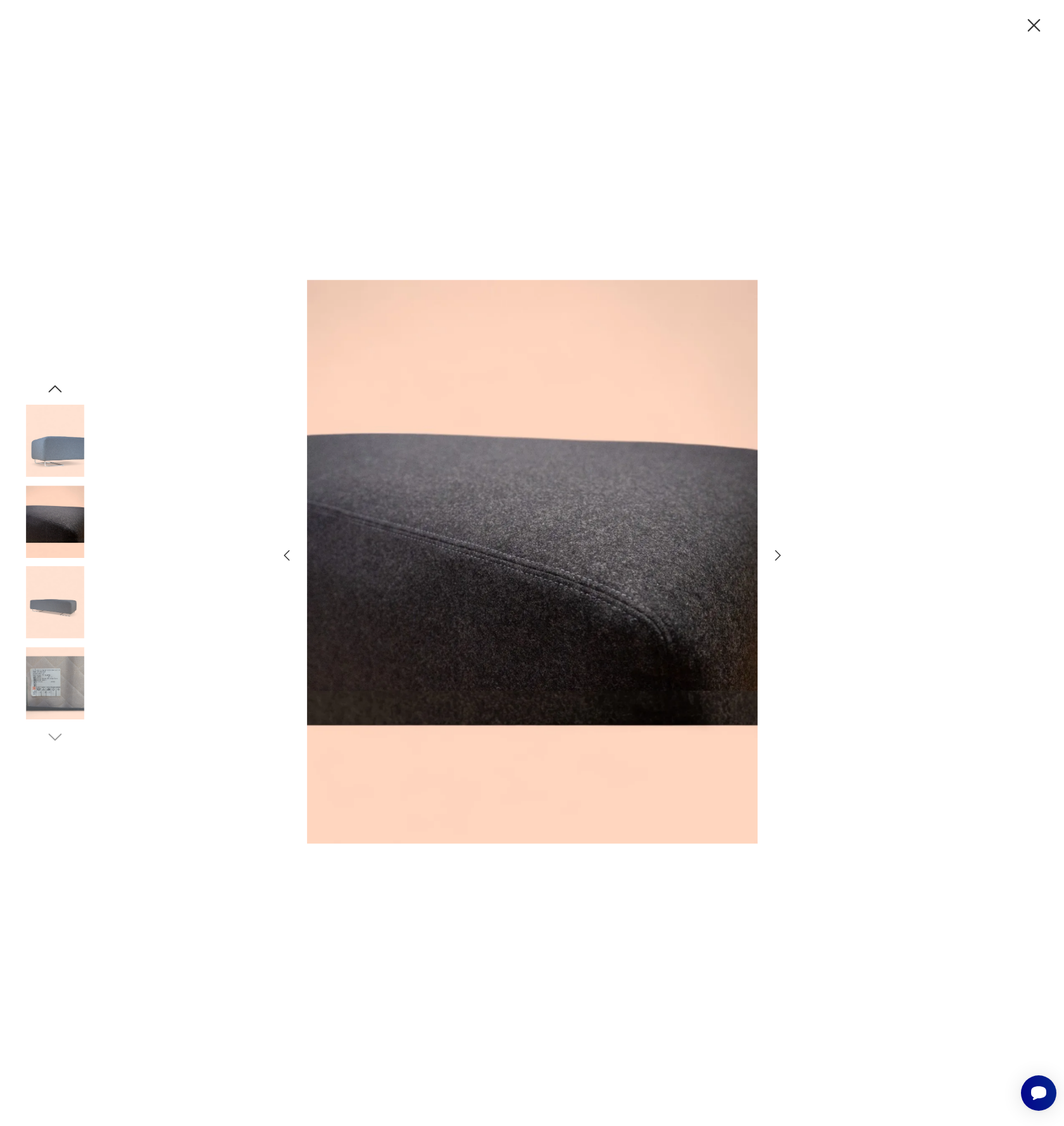
click at [62, 576] on img at bounding box center [55, 602] width 72 height 72
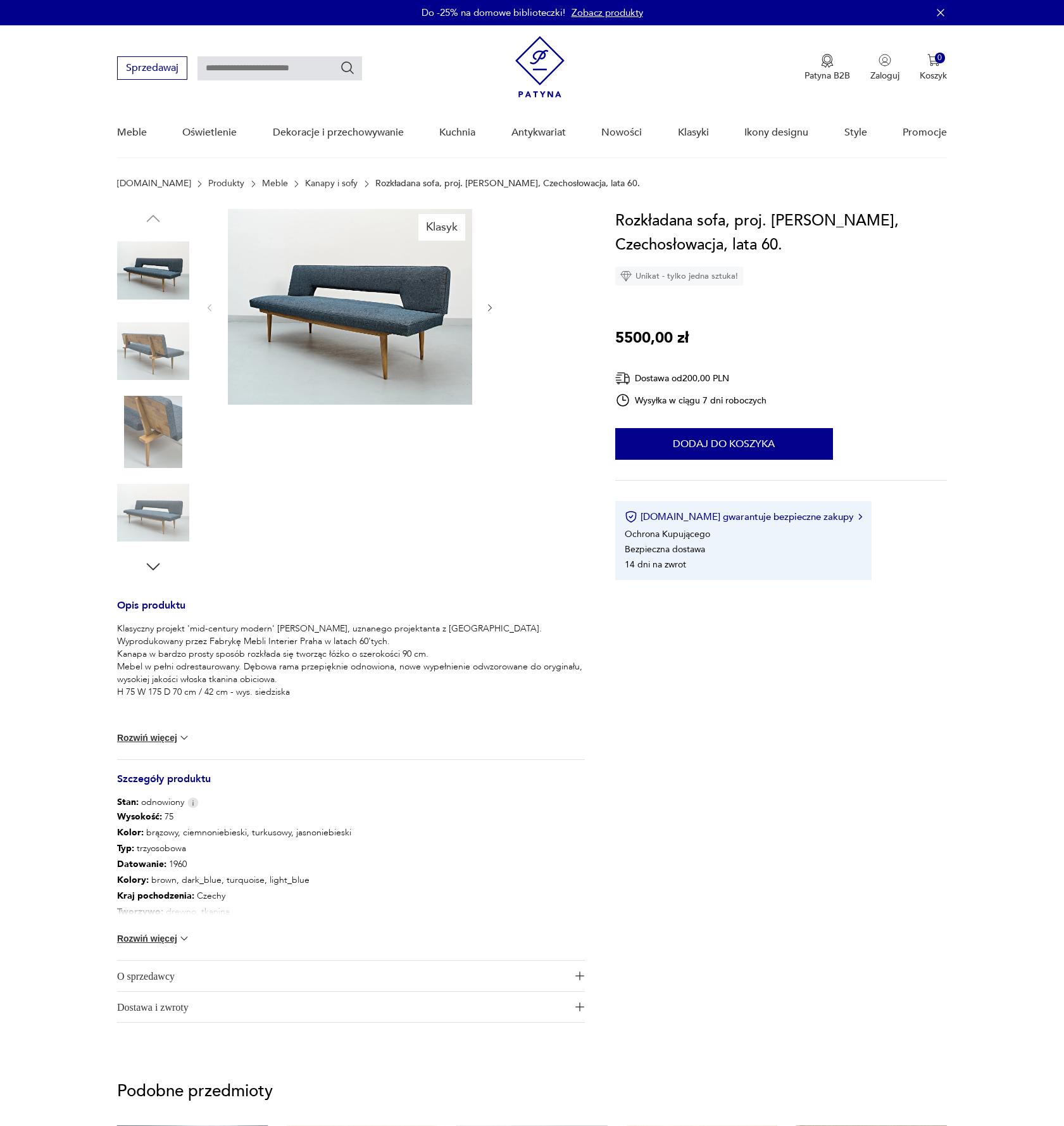
click at [386, 321] on img at bounding box center [349, 307] width 244 height 196
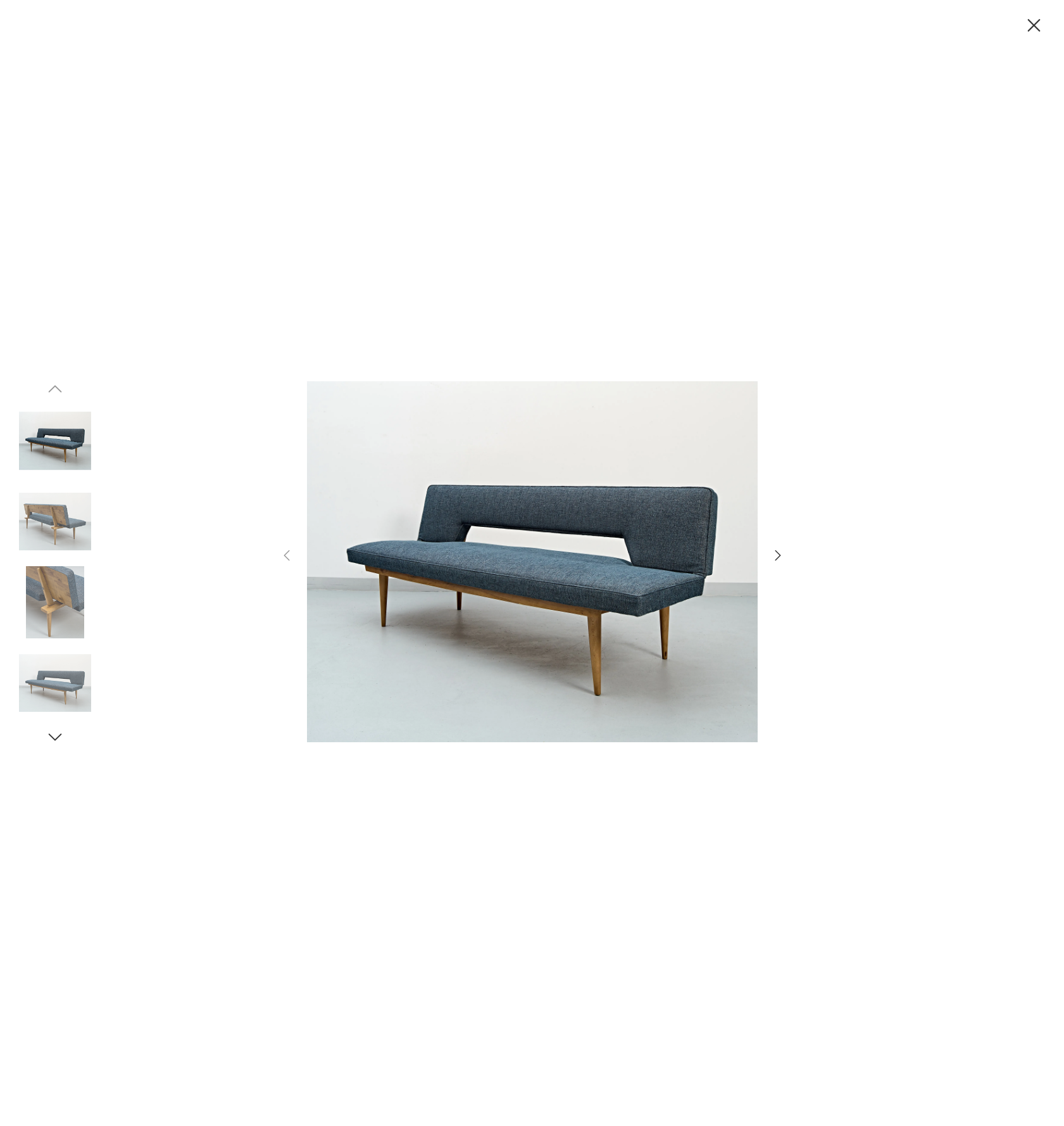
click at [775, 558] on icon "button" at bounding box center [778, 555] width 15 height 15
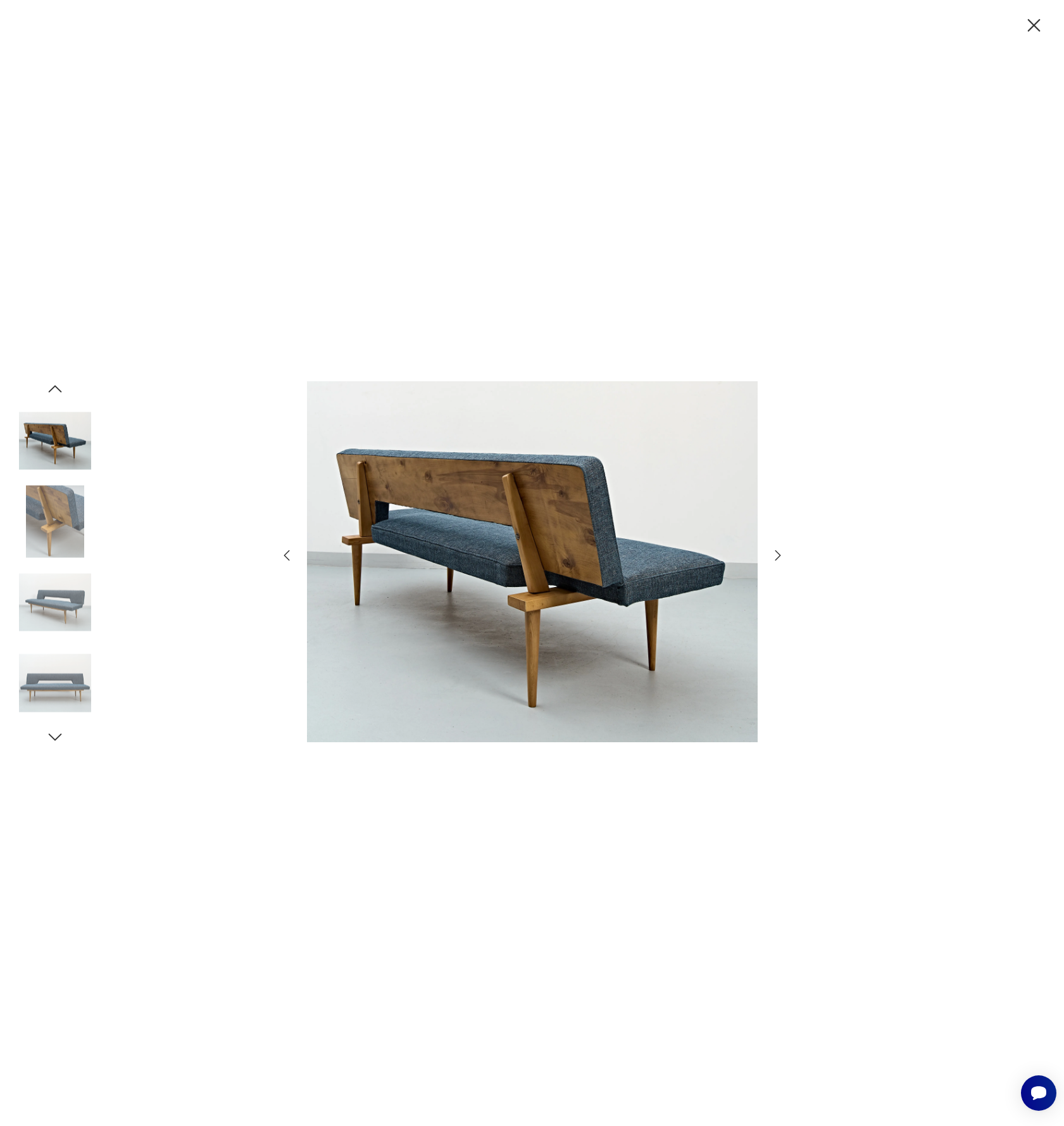
click at [776, 555] on icon "button" at bounding box center [778, 555] width 15 height 15
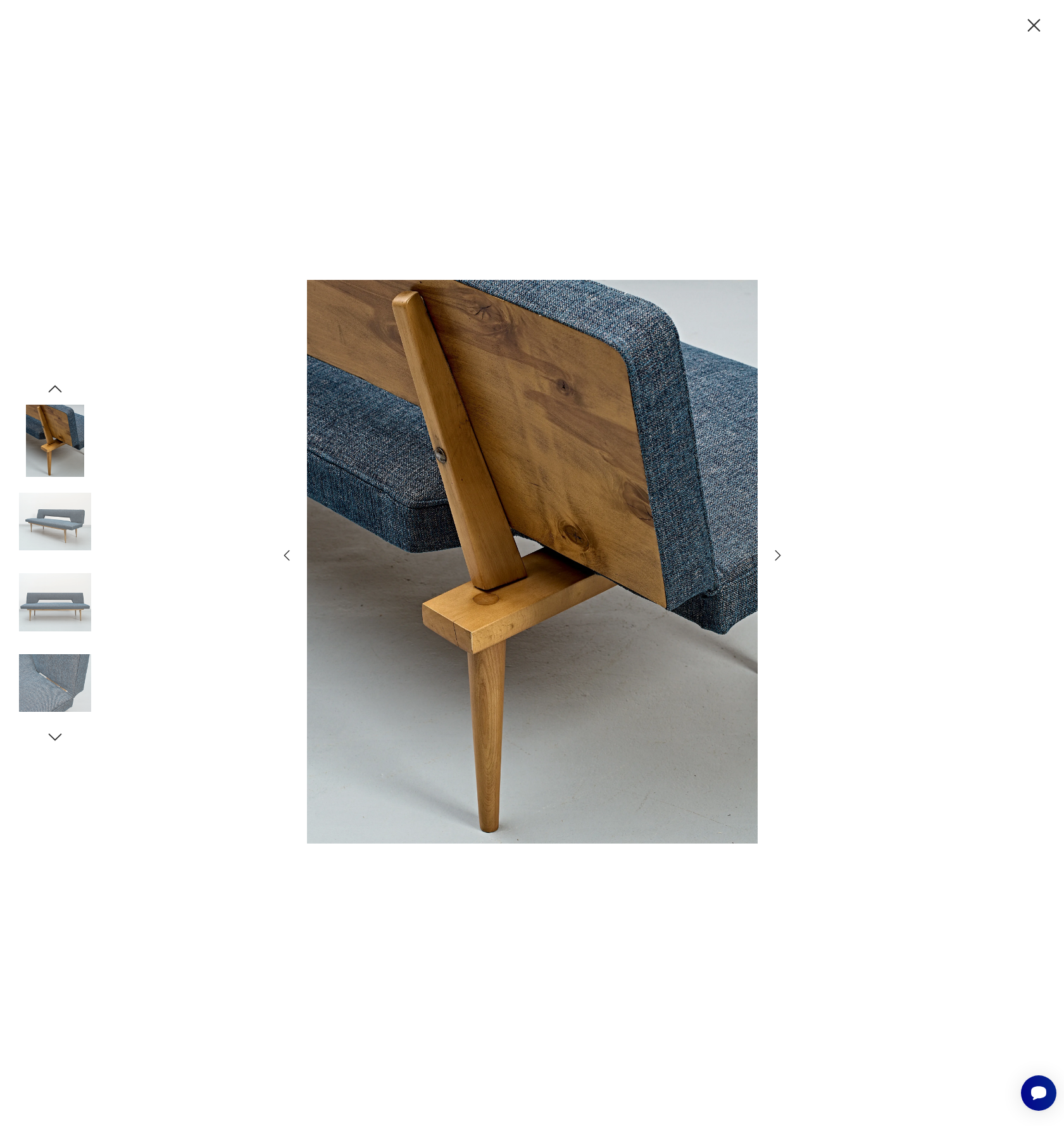
click at [776, 555] on icon "button" at bounding box center [778, 555] width 15 height 15
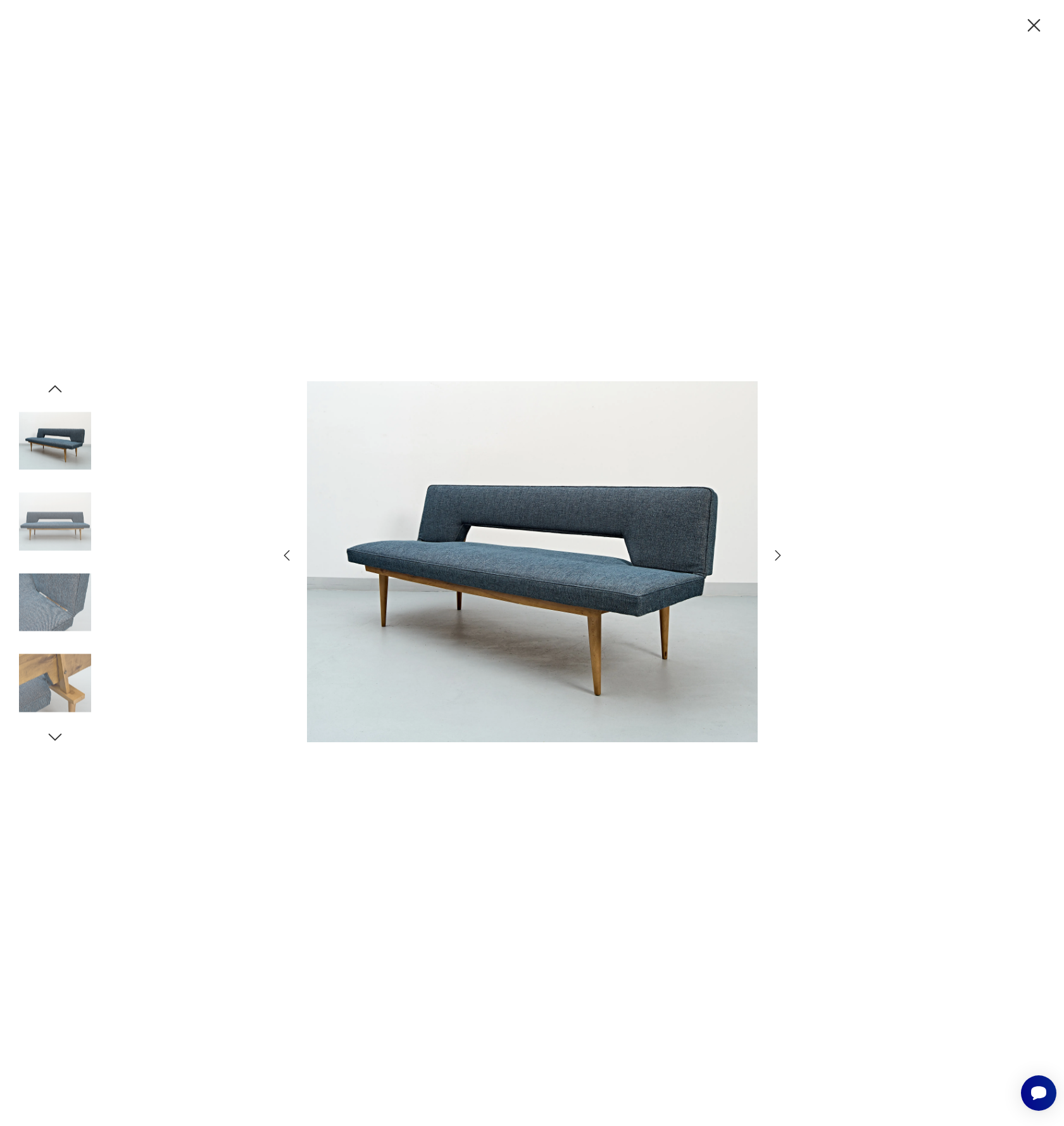
click at [776, 555] on icon "button" at bounding box center [778, 555] width 15 height 15
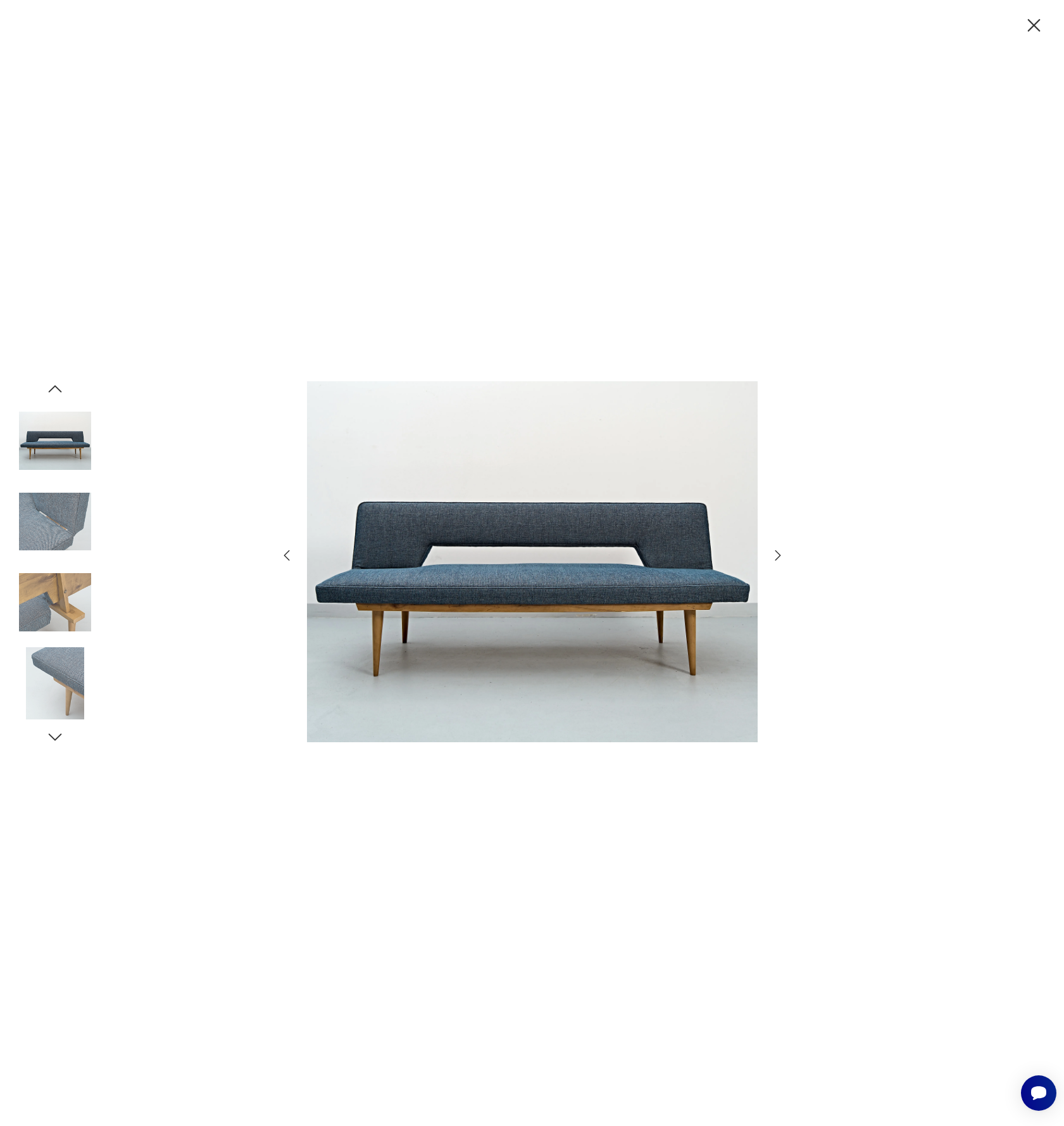
click at [776, 555] on icon "button" at bounding box center [778, 555] width 15 height 15
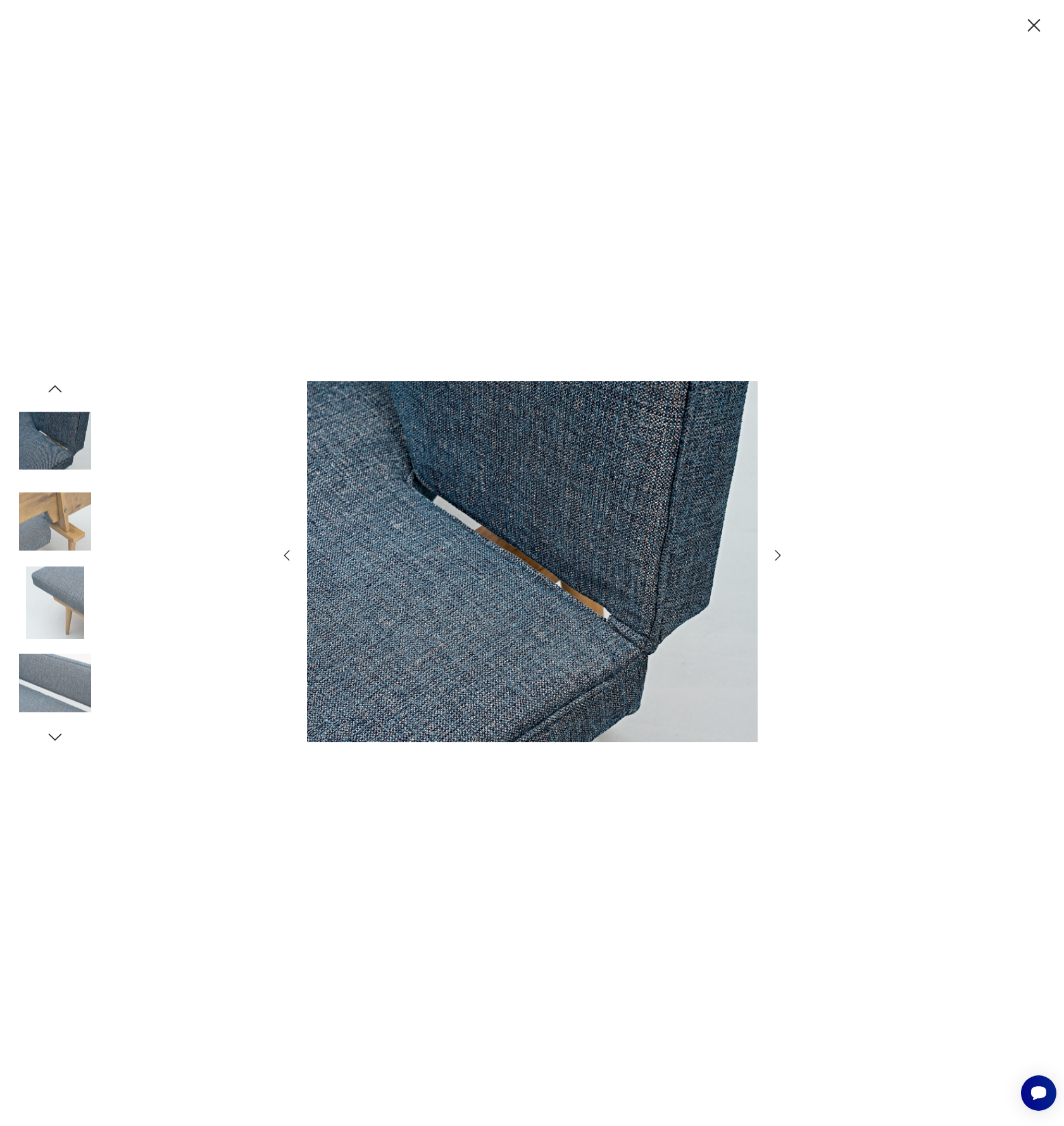
click at [776, 555] on icon "button" at bounding box center [778, 555] width 15 height 15
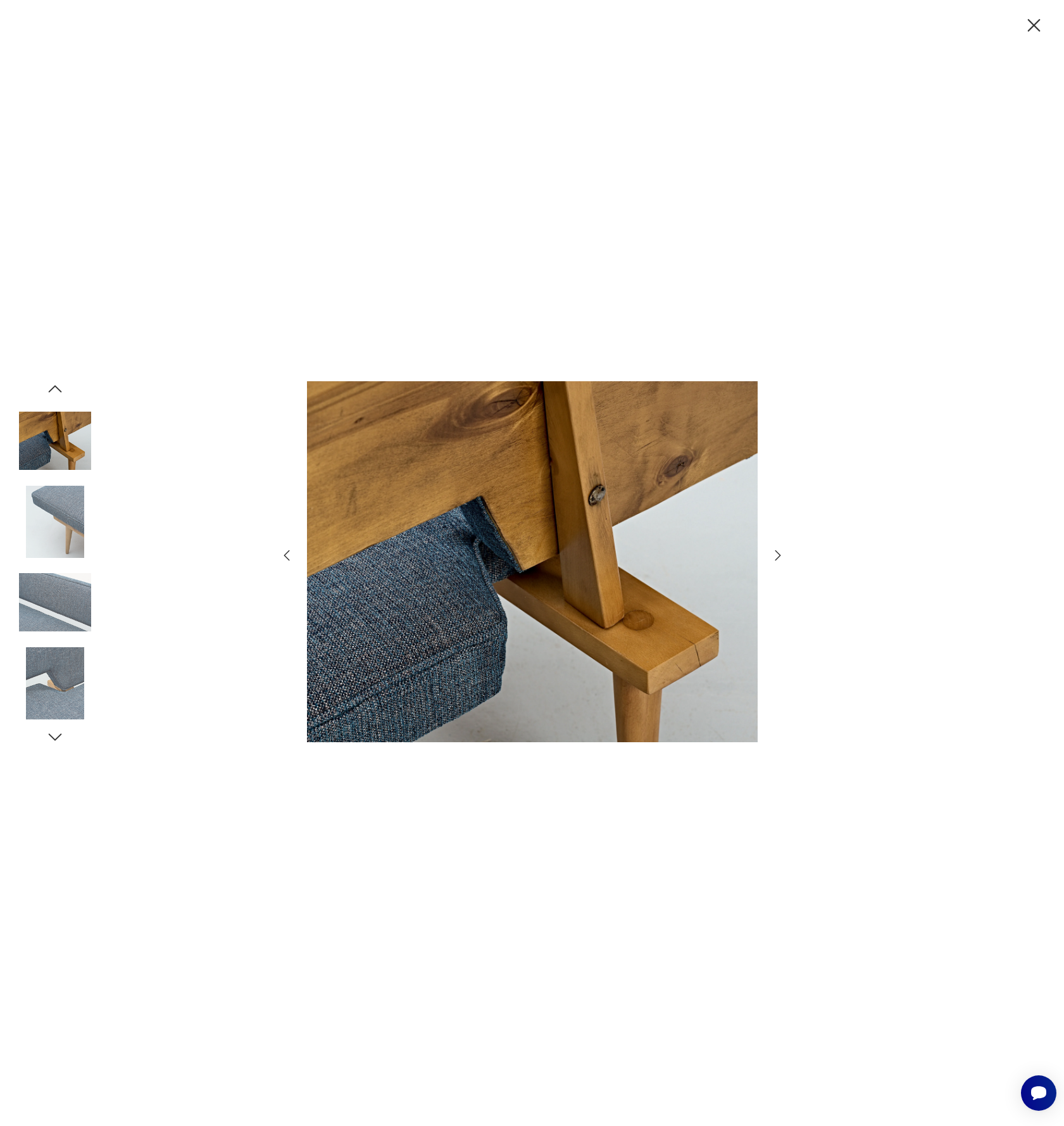
click at [776, 555] on icon "button" at bounding box center [778, 555] width 15 height 15
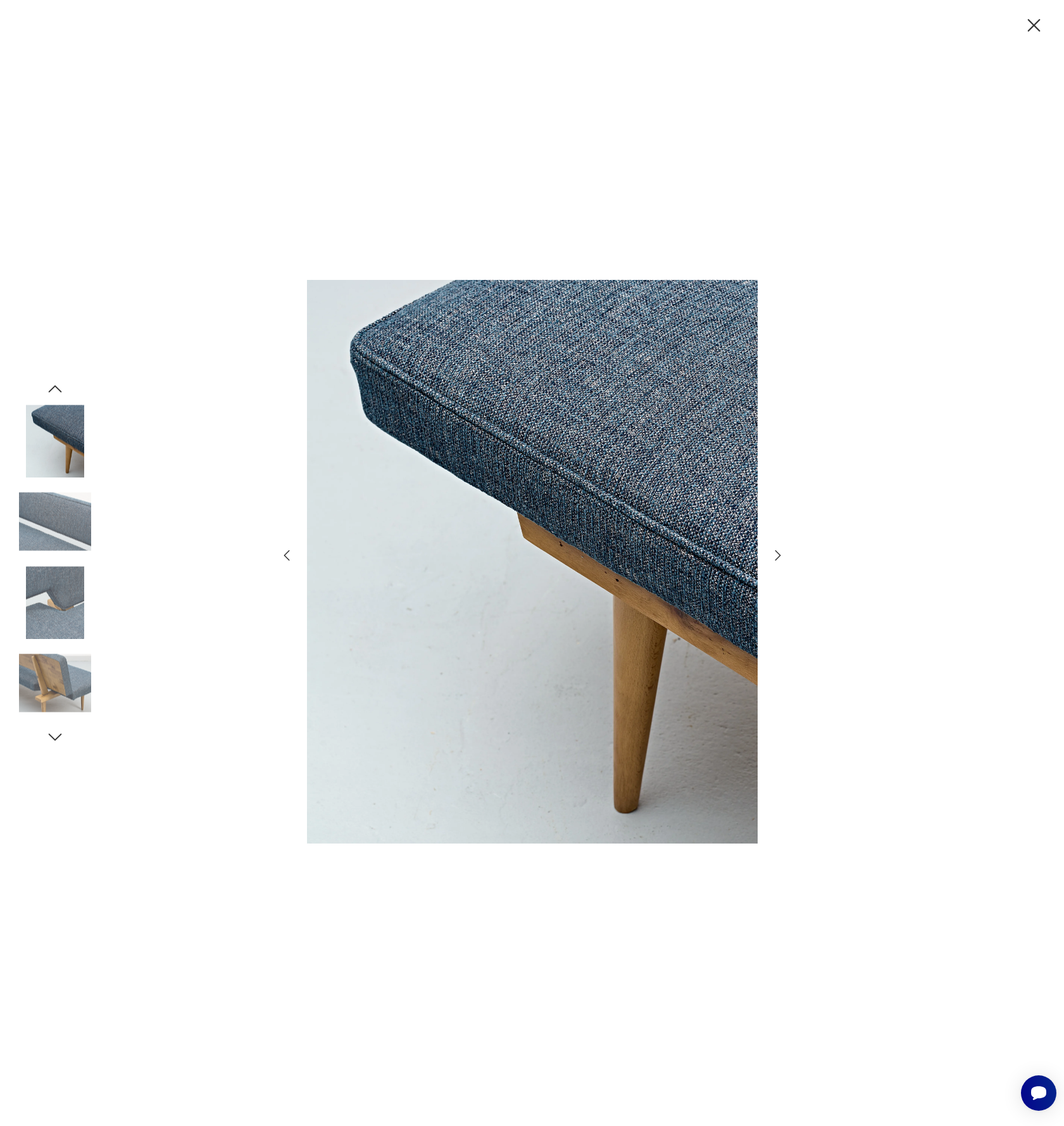
click at [776, 555] on icon "button" at bounding box center [778, 555] width 15 height 15
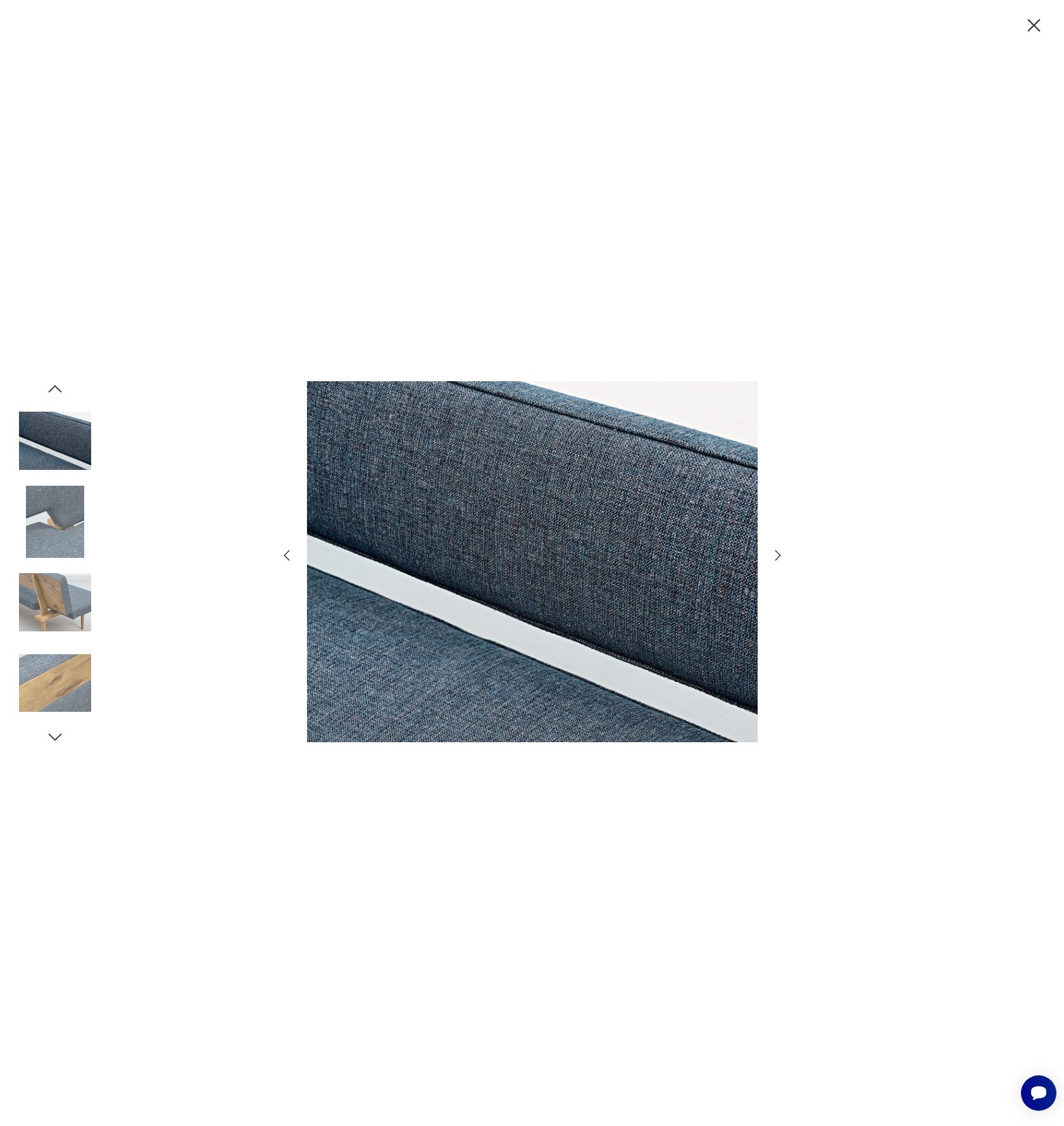
click at [776, 555] on icon "button" at bounding box center [778, 555] width 15 height 15
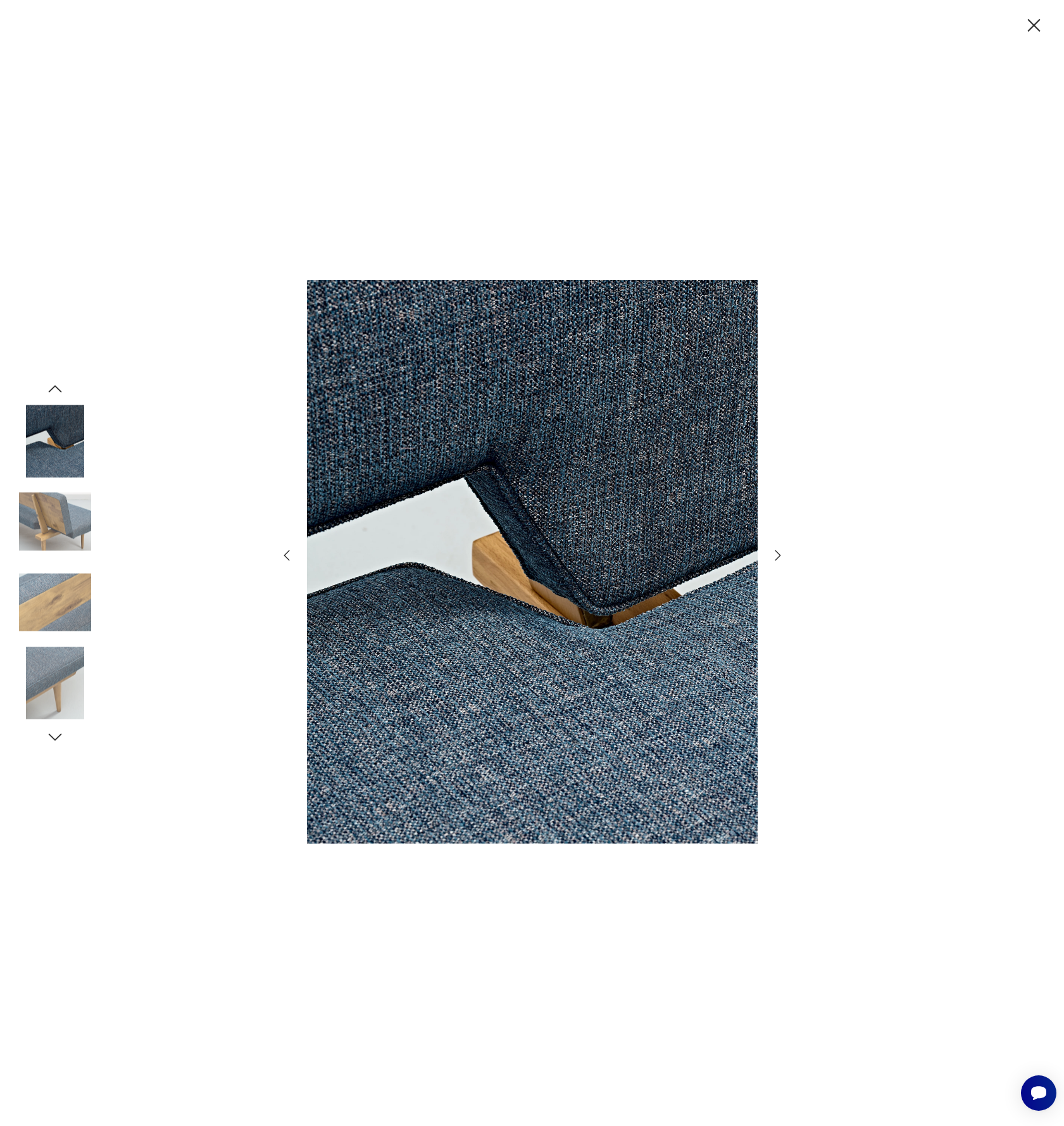
click at [776, 555] on icon "button" at bounding box center [778, 555] width 15 height 15
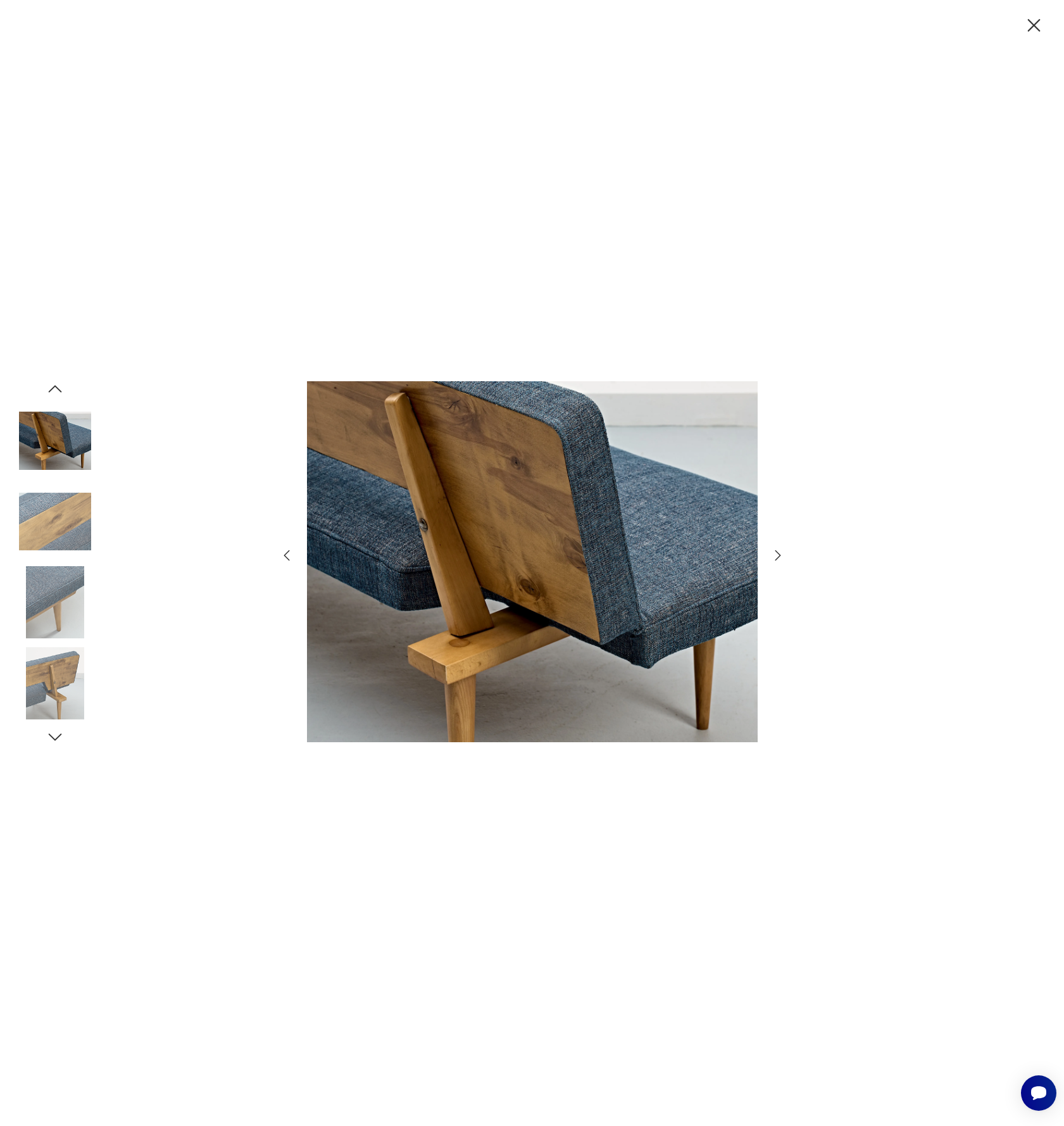
click at [776, 555] on icon "button" at bounding box center [778, 555] width 15 height 15
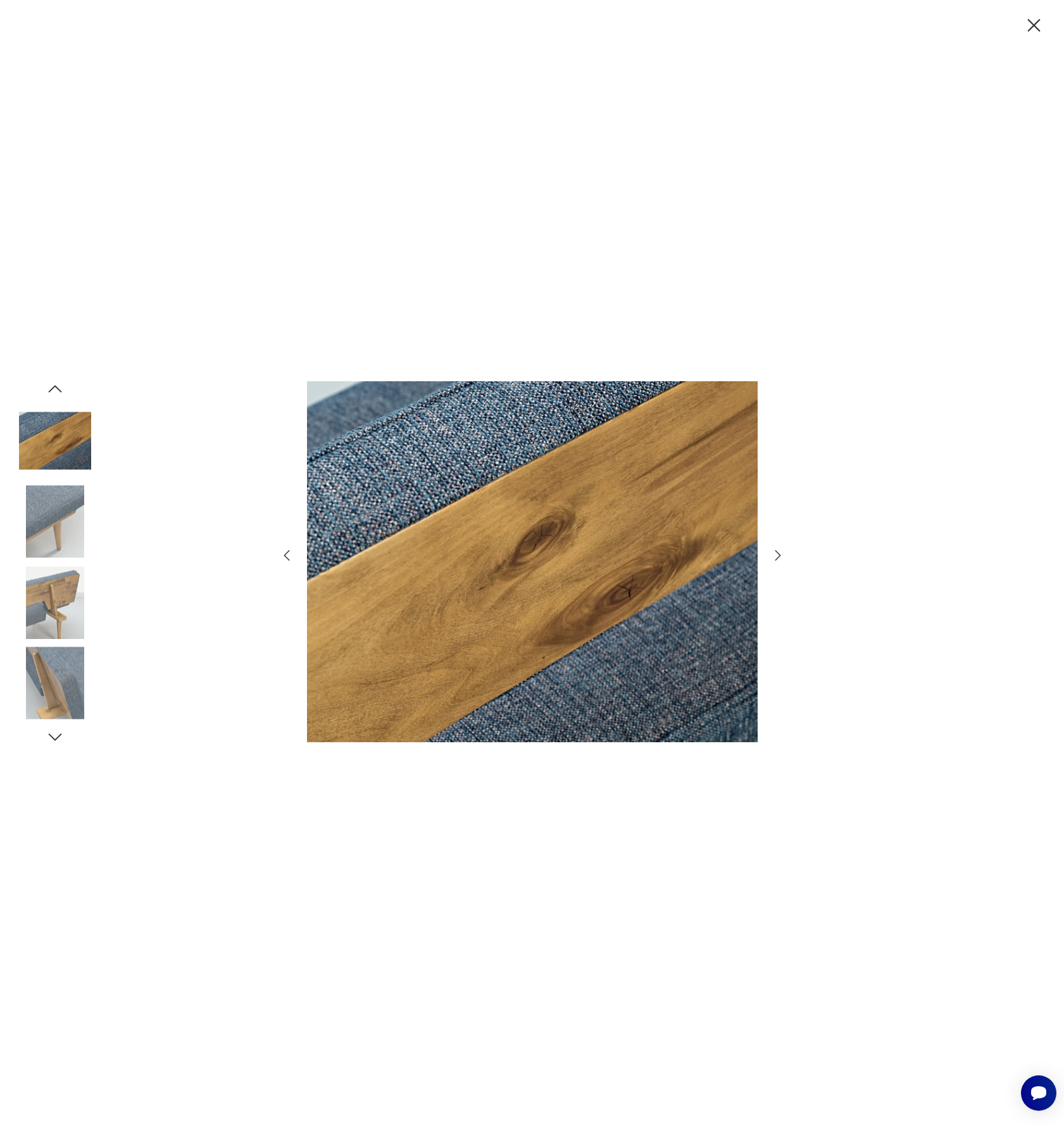
click at [776, 555] on icon "button" at bounding box center [778, 555] width 15 height 15
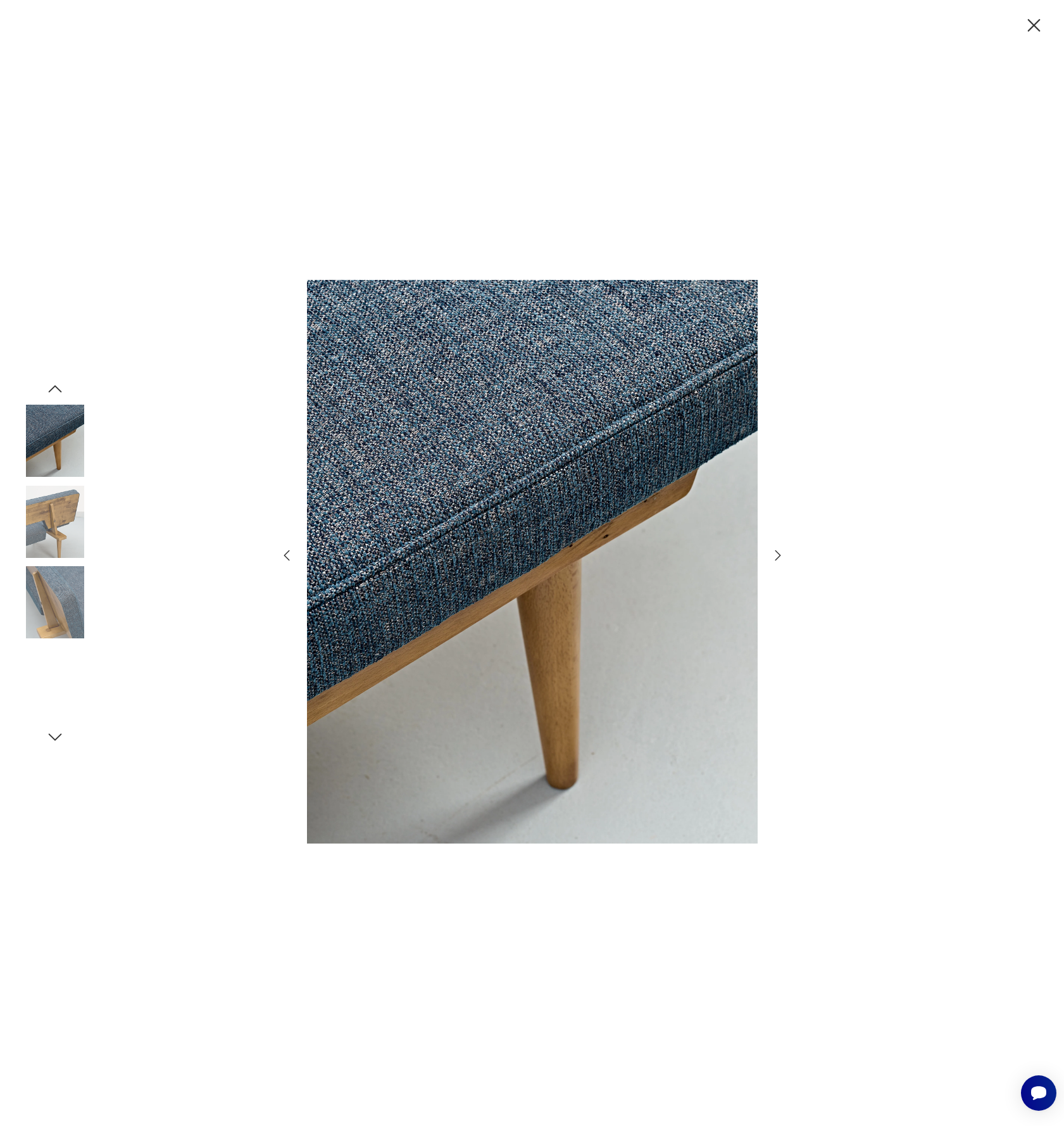
click at [776, 555] on icon "button" at bounding box center [778, 555] width 15 height 15
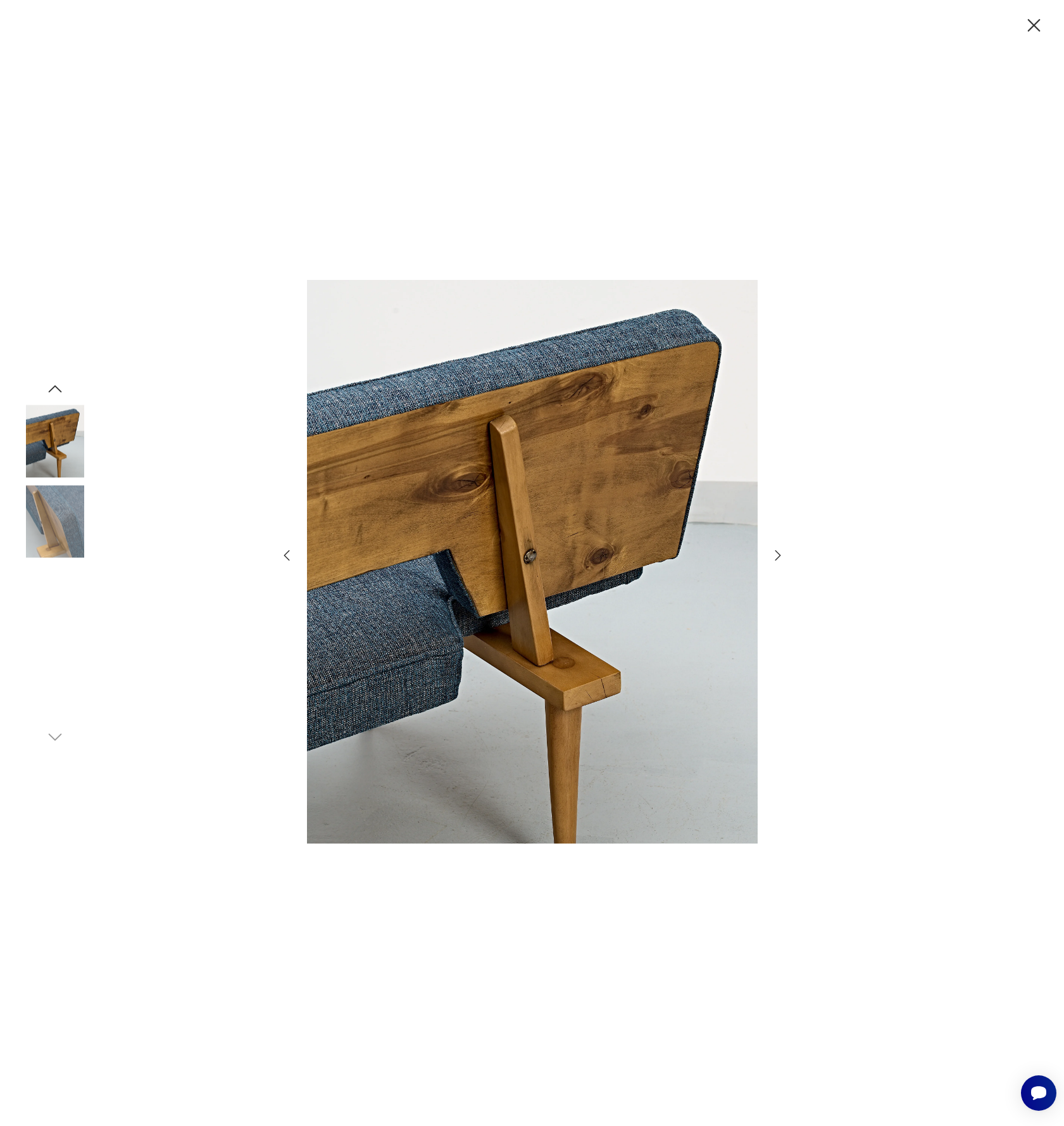
click at [776, 555] on icon "button" at bounding box center [778, 555] width 15 height 15
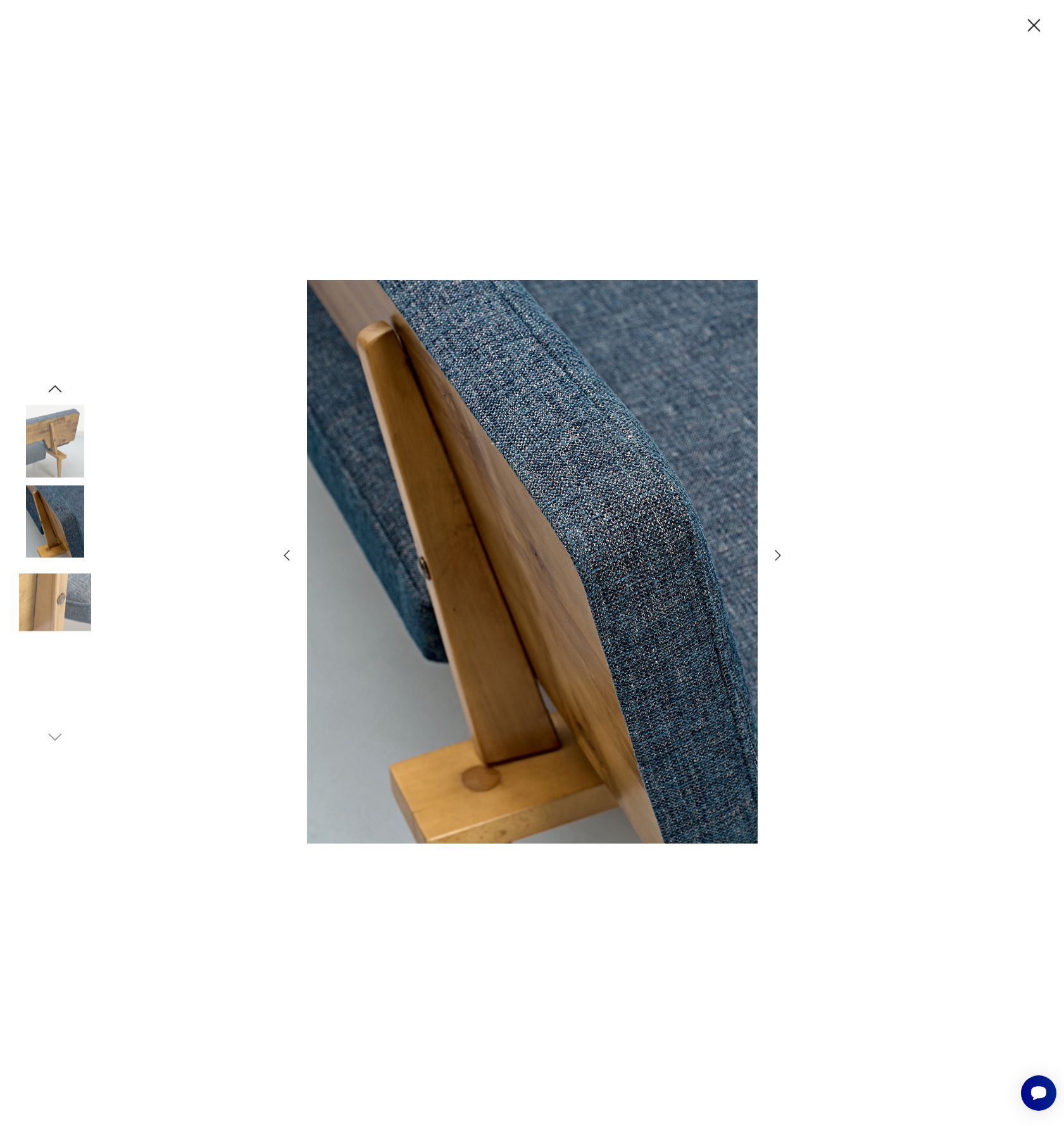
click at [776, 555] on icon "button" at bounding box center [778, 555] width 15 height 15
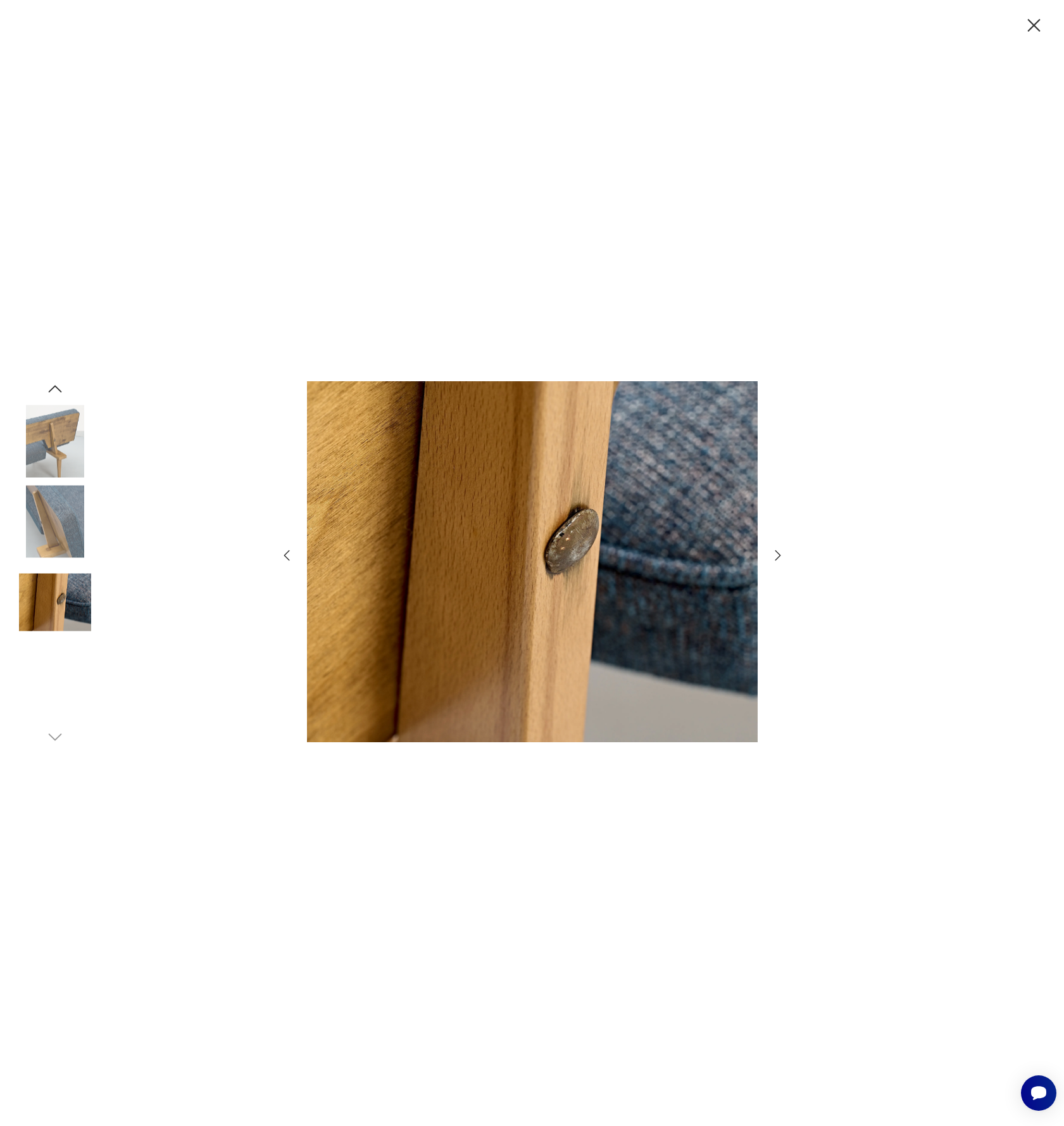
click at [776, 555] on icon "button" at bounding box center [778, 555] width 15 height 15
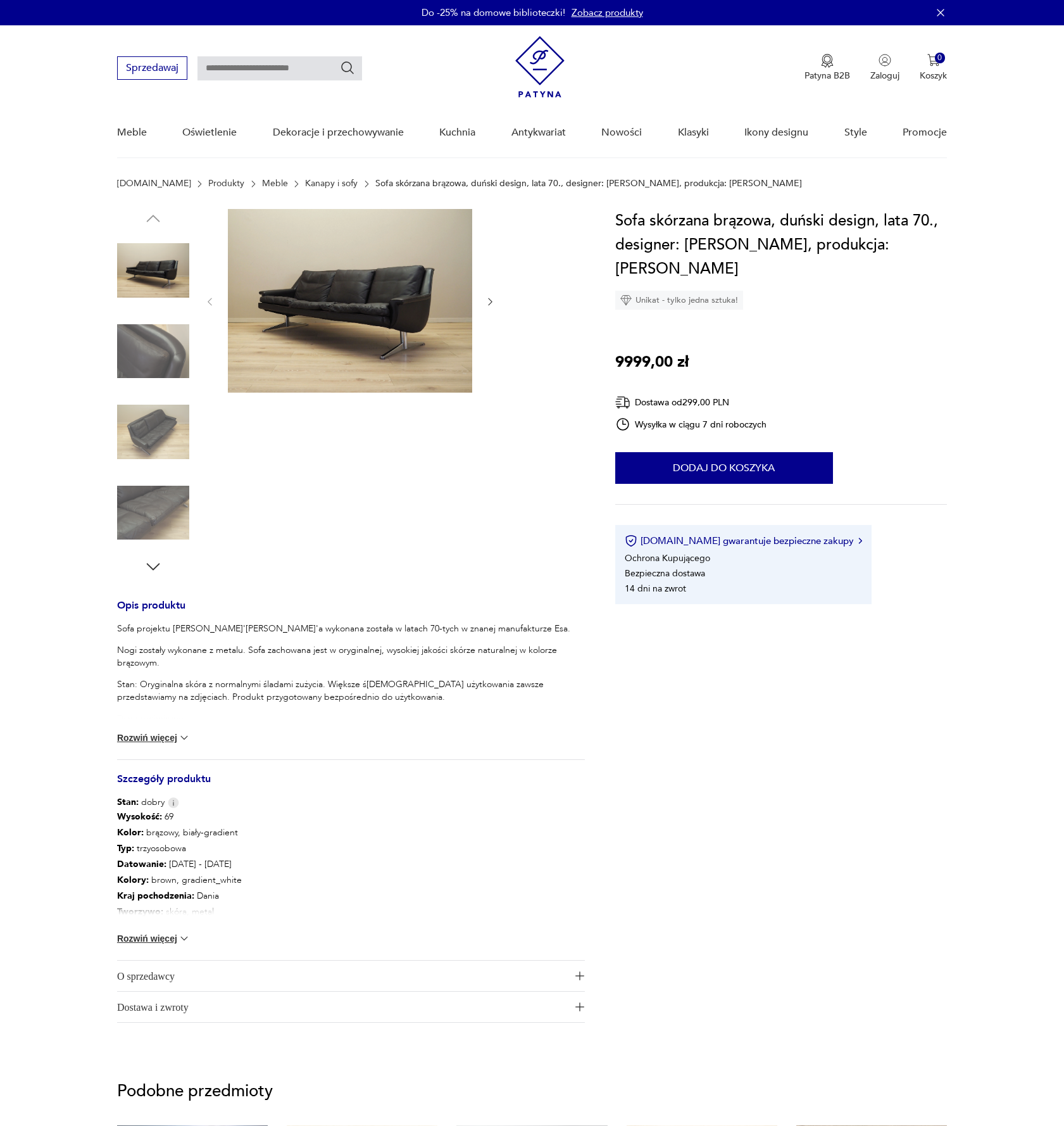
click at [462, 338] on img at bounding box center [349, 300] width 244 height 183
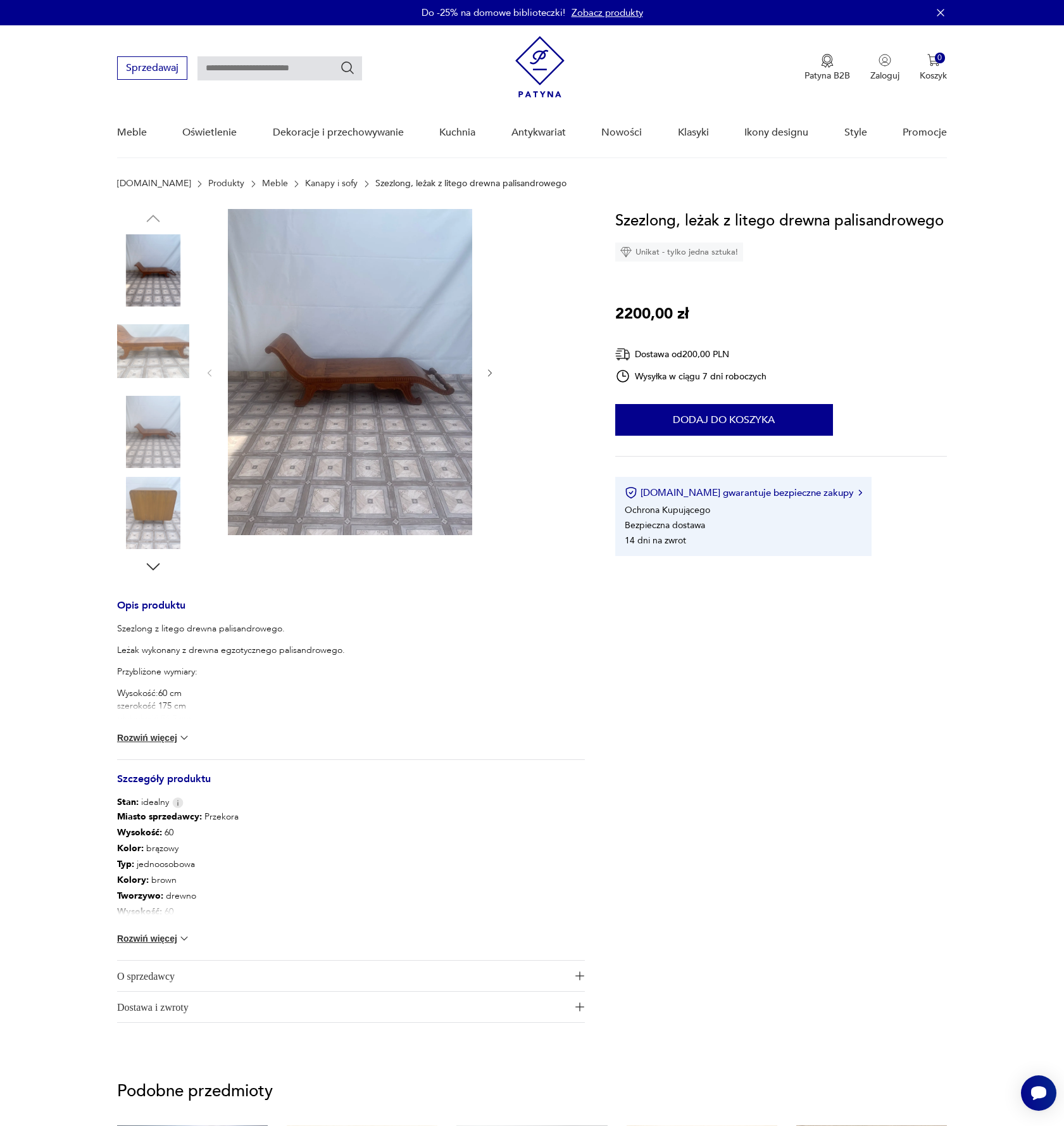
click at [356, 372] on img at bounding box center [349, 371] width 244 height 326
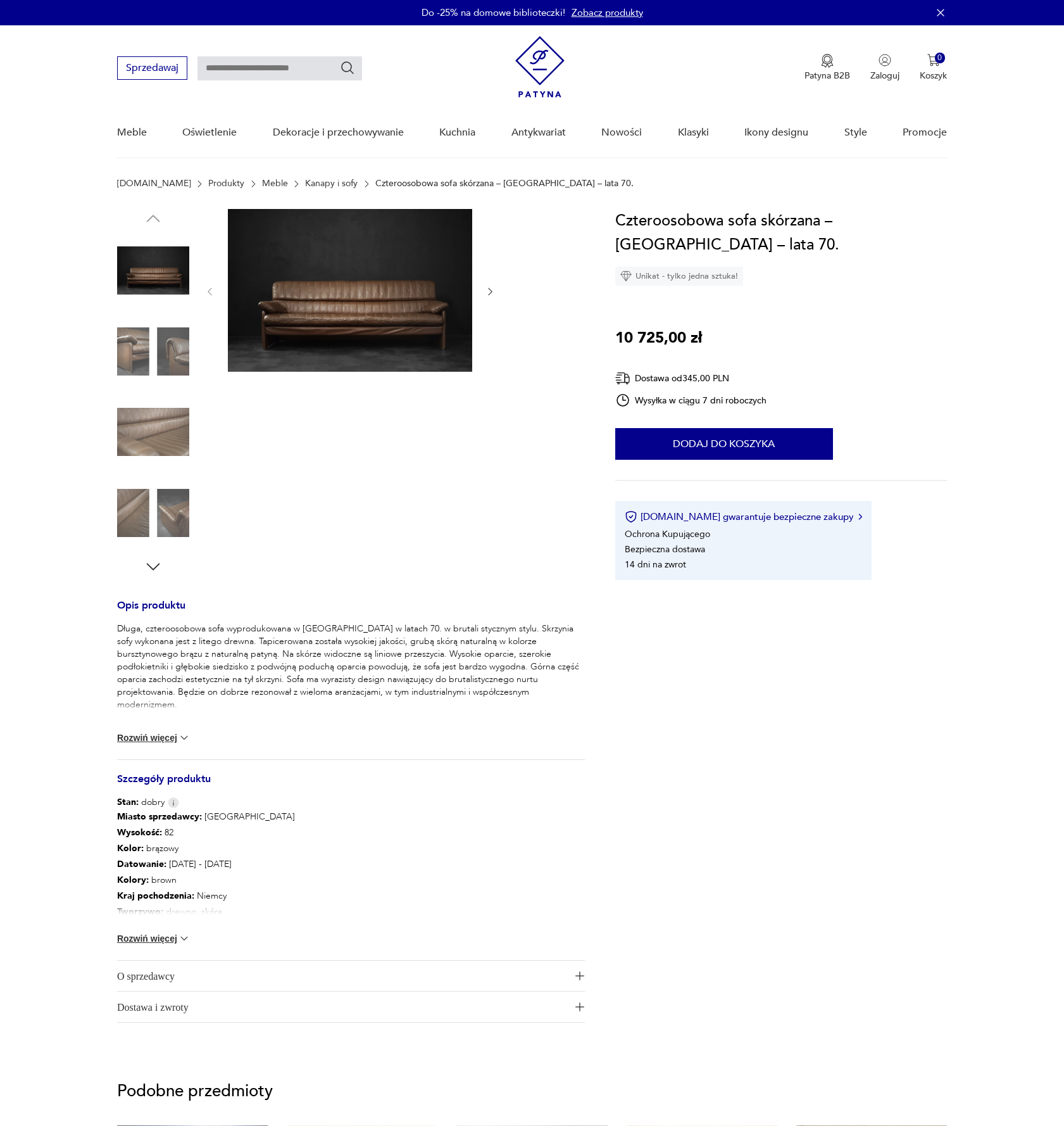
click at [431, 297] on img at bounding box center [349, 290] width 244 height 163
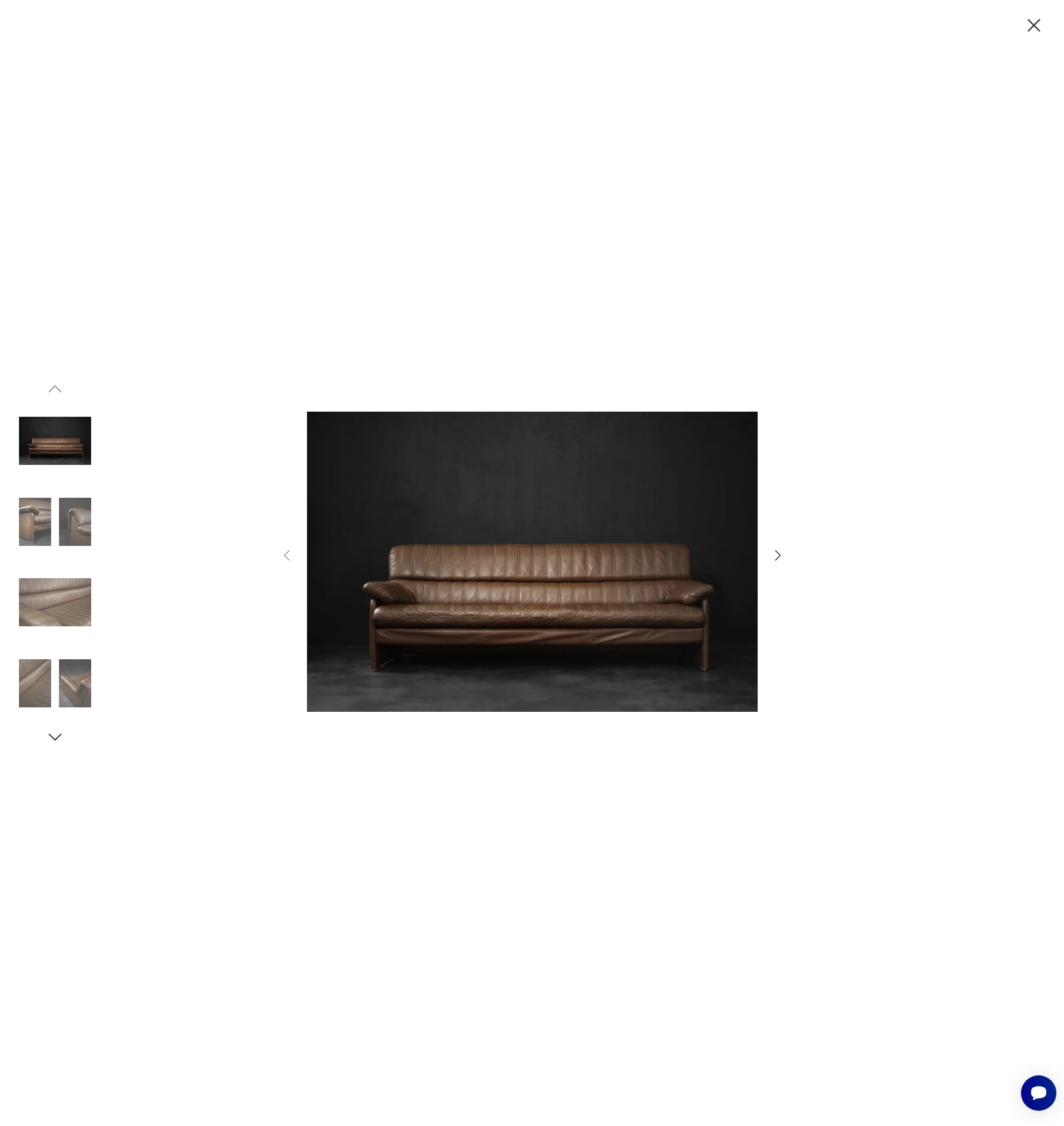
click at [776, 560] on icon "button" at bounding box center [778, 555] width 15 height 15
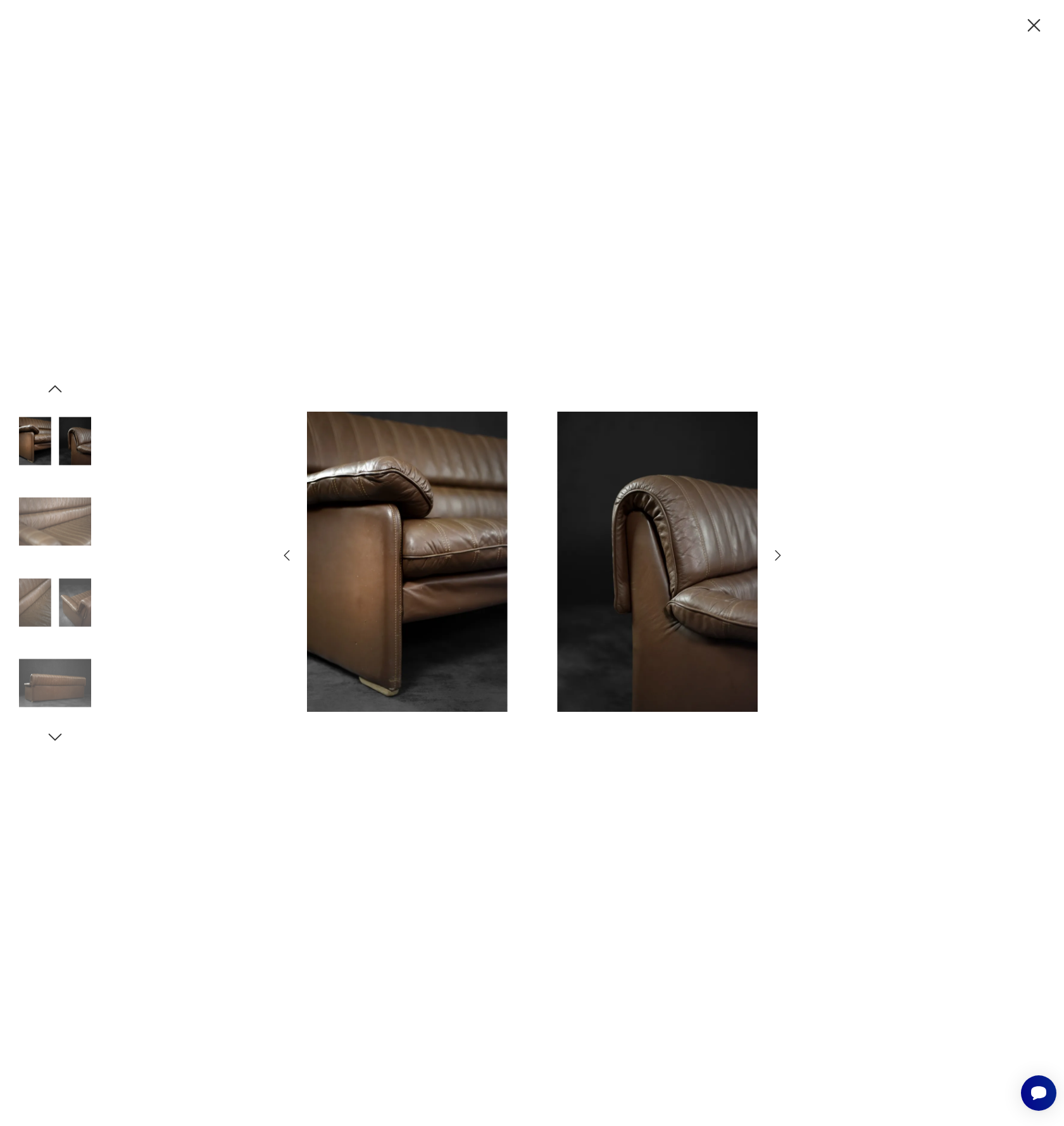
click at [776, 557] on icon "button" at bounding box center [777, 555] width 6 height 10
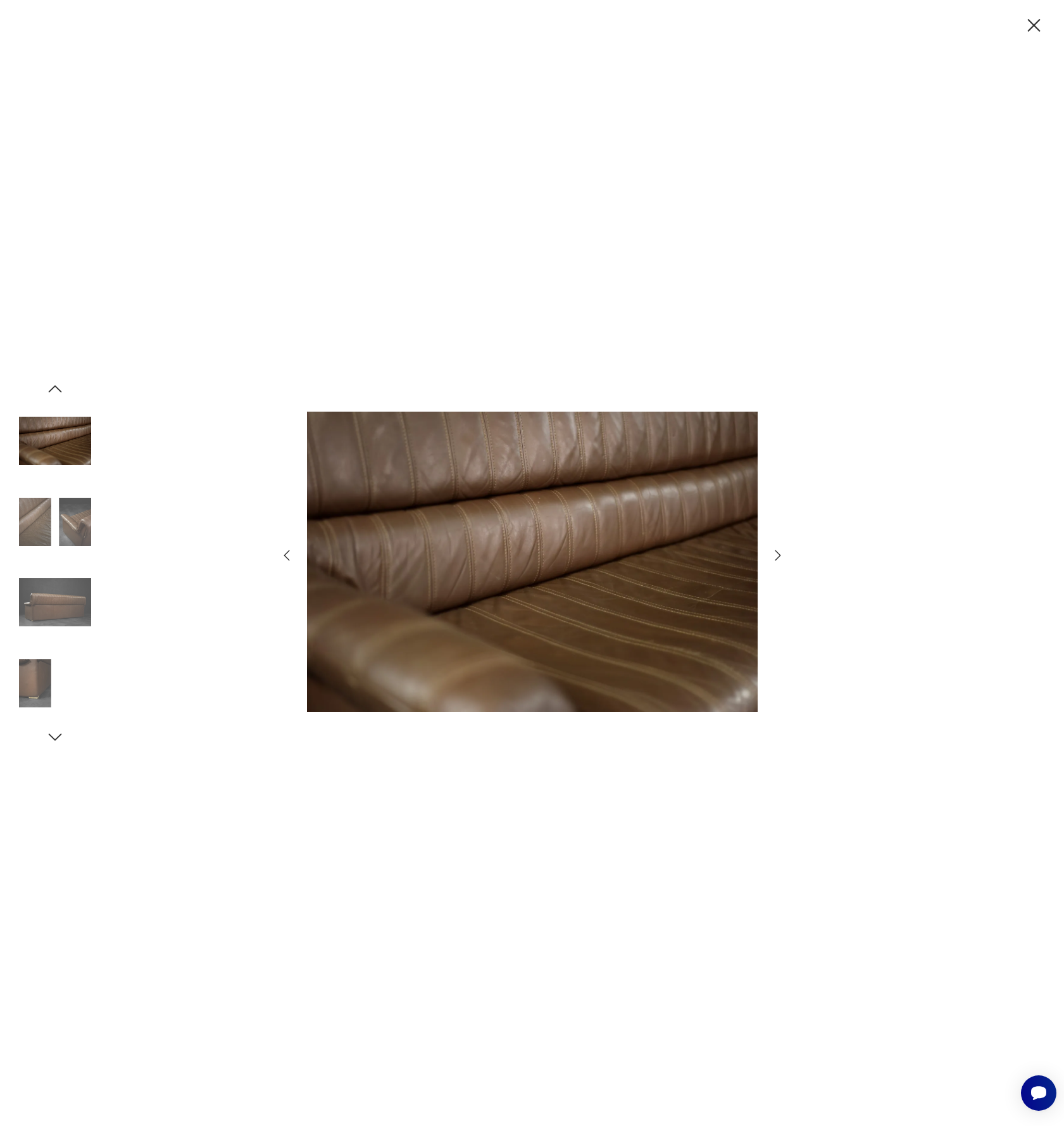
click at [776, 557] on icon "button" at bounding box center [777, 555] width 6 height 10
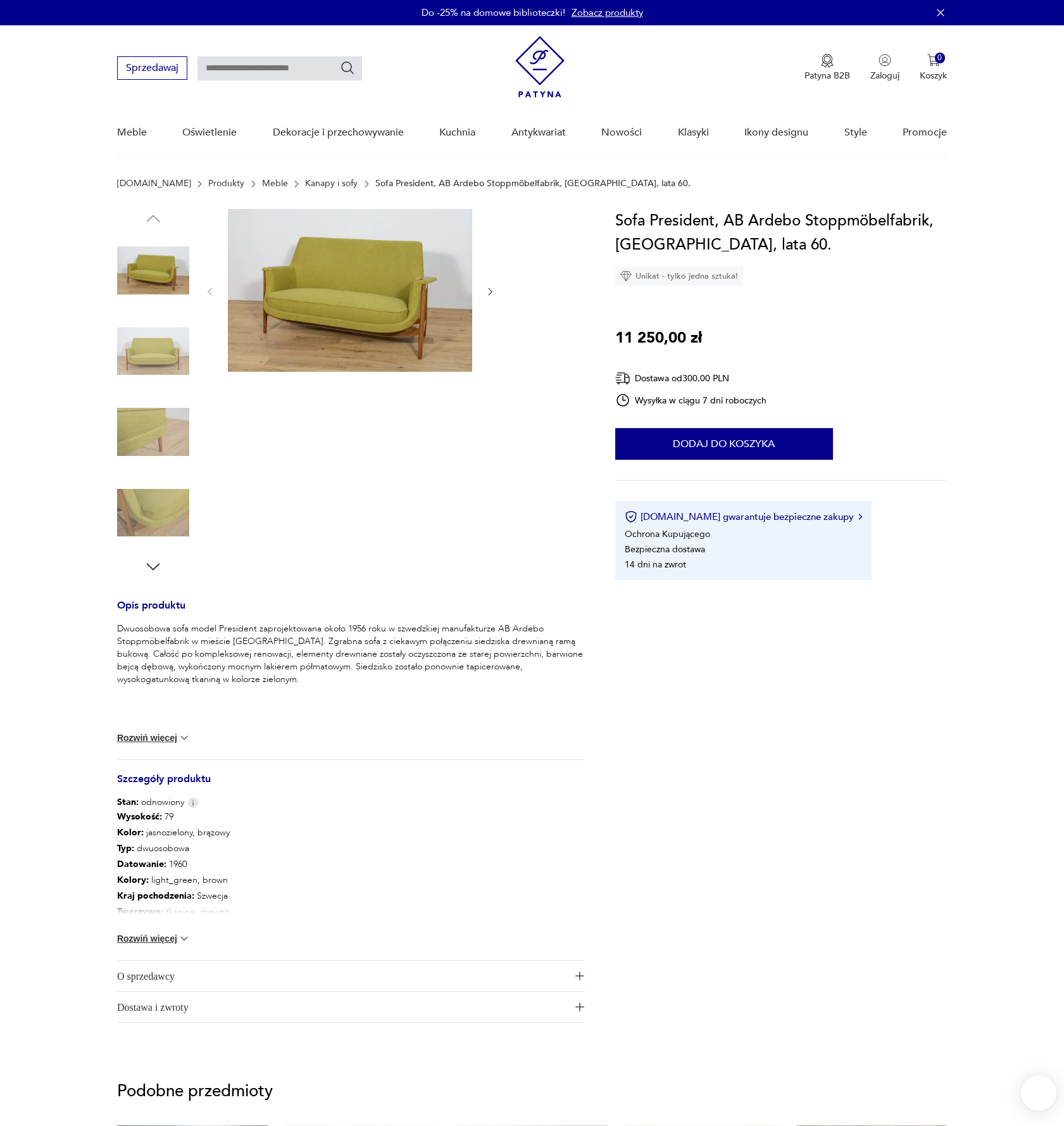
click at [389, 297] on img at bounding box center [349, 290] width 244 height 163
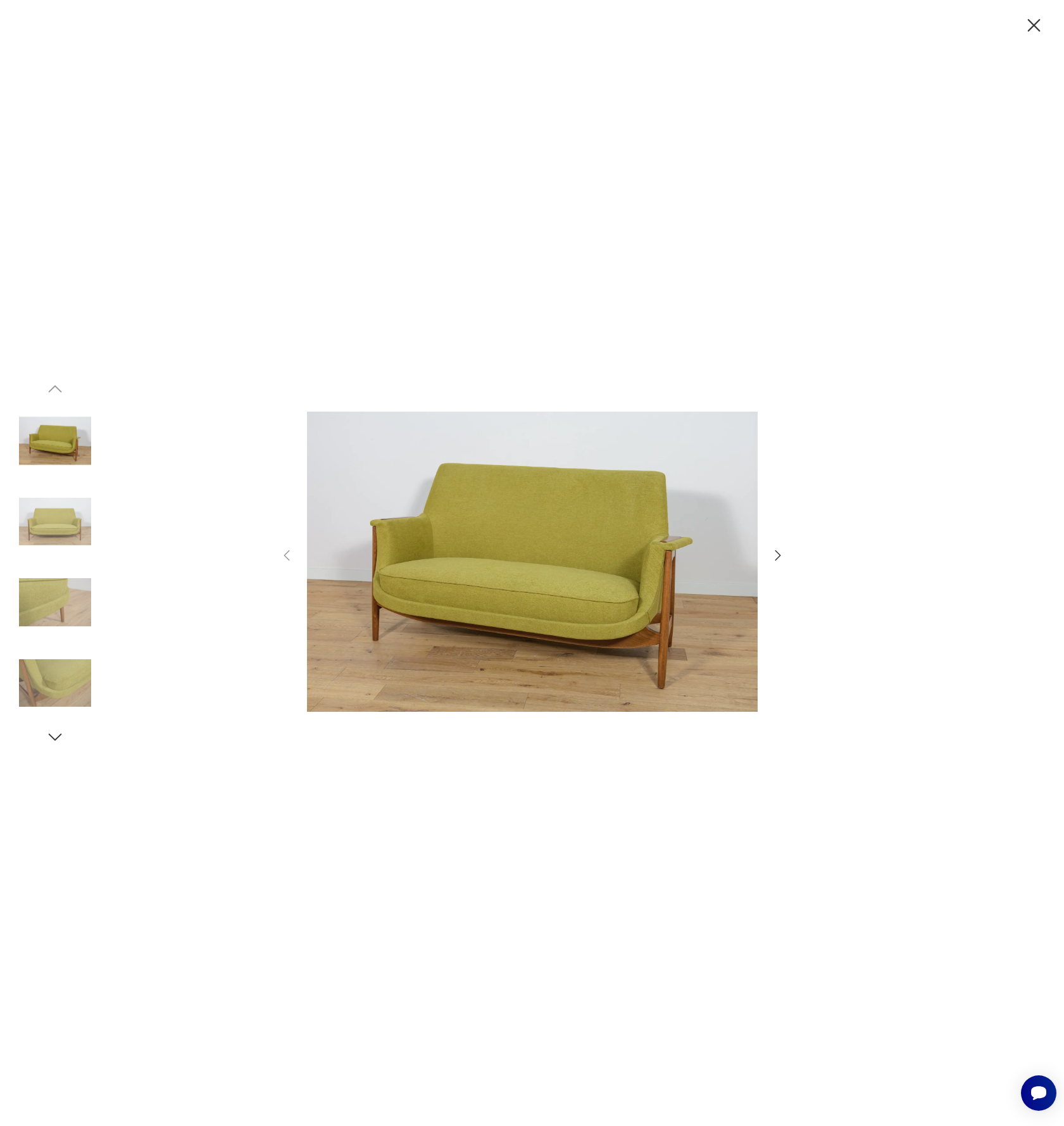
click at [775, 561] on icon "button" at bounding box center [778, 555] width 15 height 15
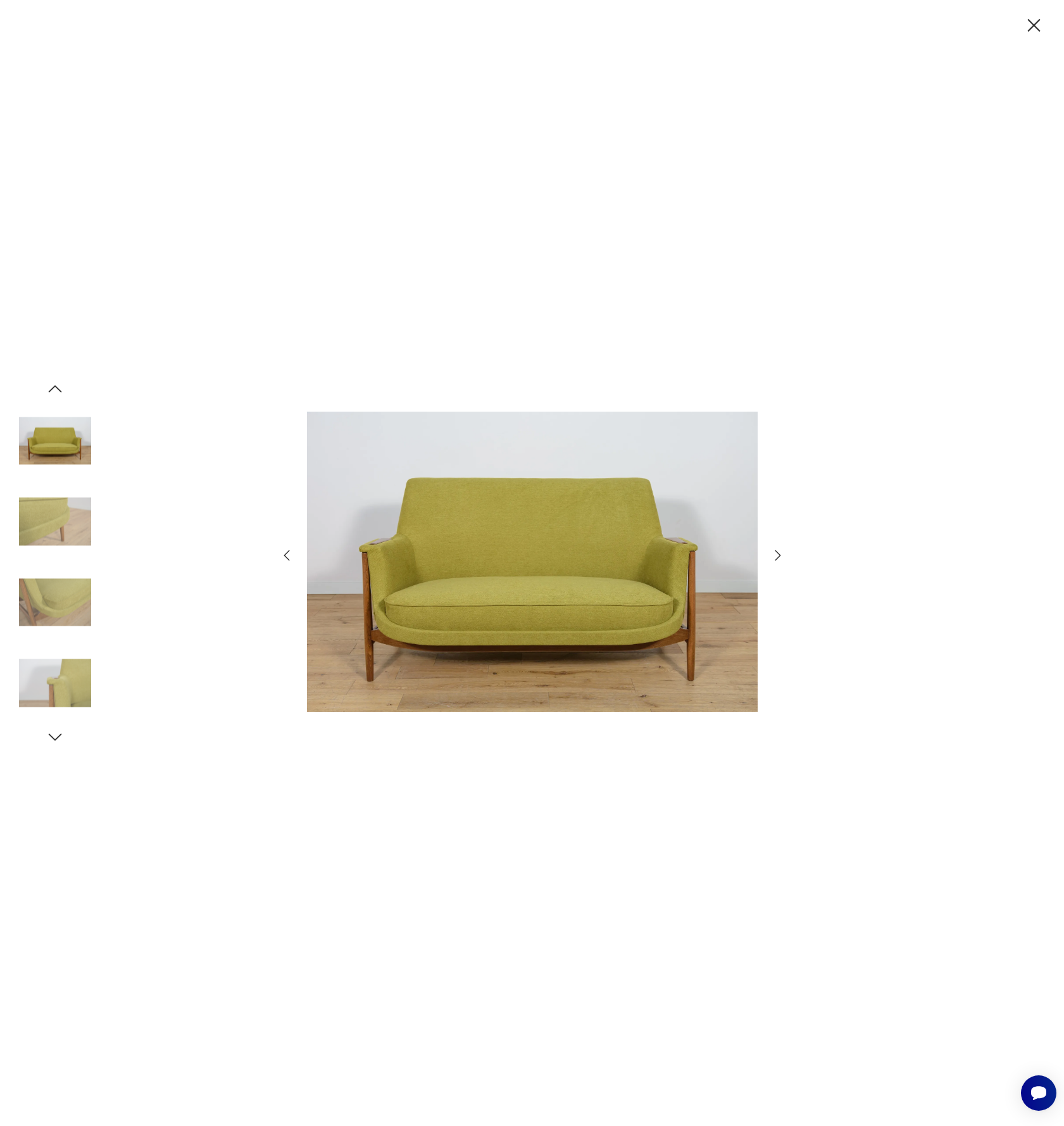
click at [775, 561] on icon "button" at bounding box center [778, 555] width 15 height 15
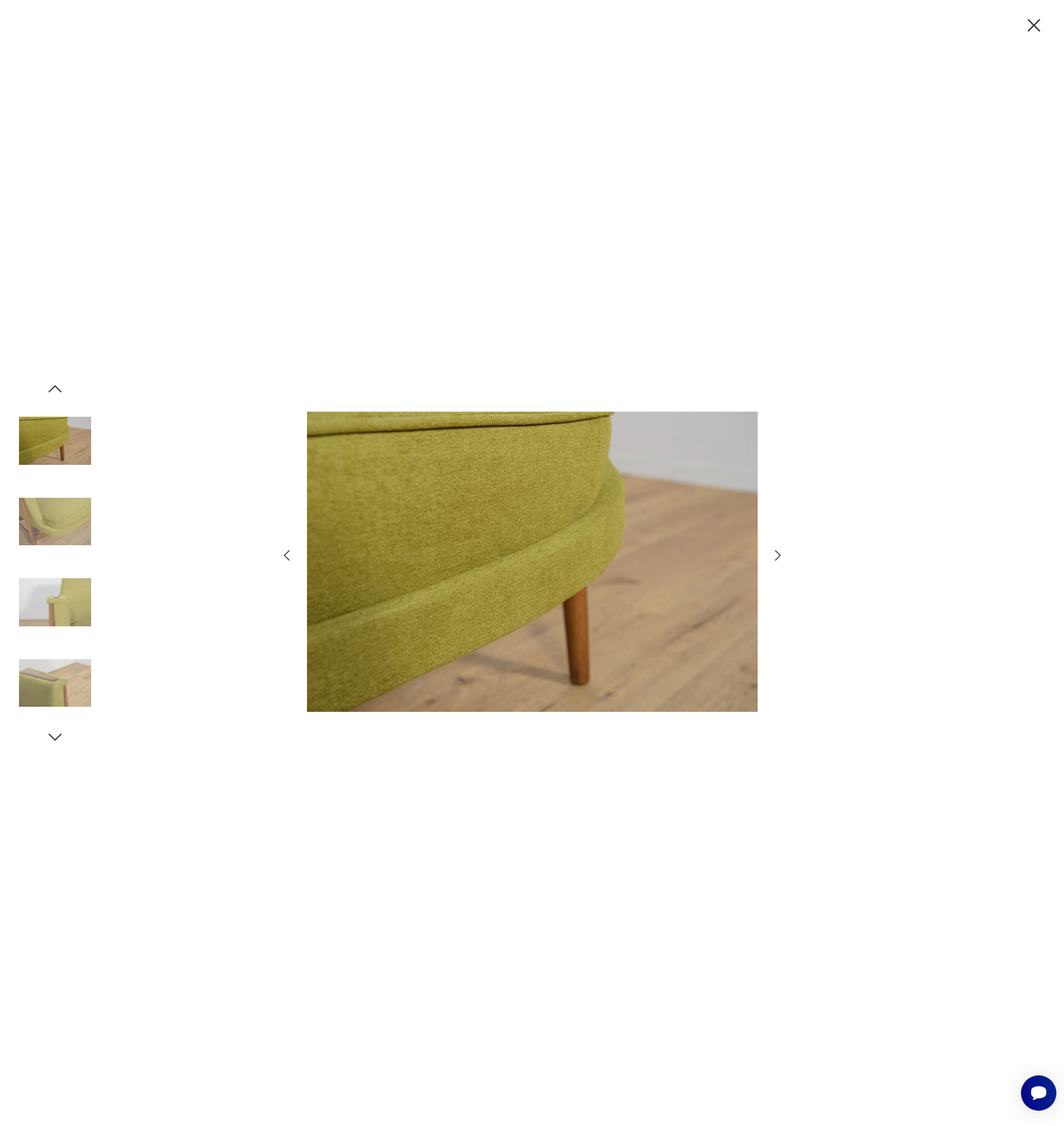
click at [775, 561] on icon "button" at bounding box center [778, 555] width 15 height 15
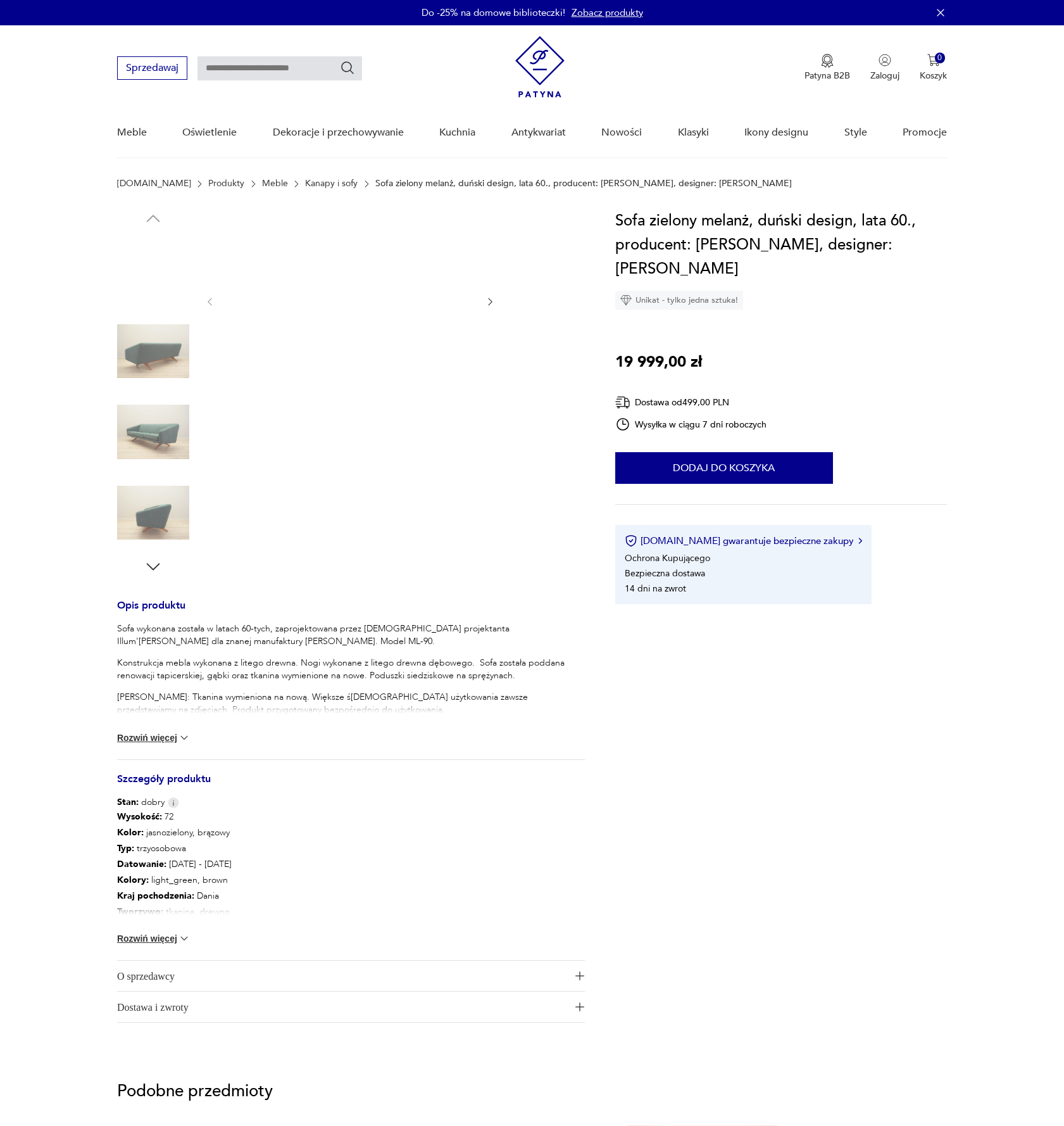
click at [380, 325] on img at bounding box center [349, 300] width 244 height 183
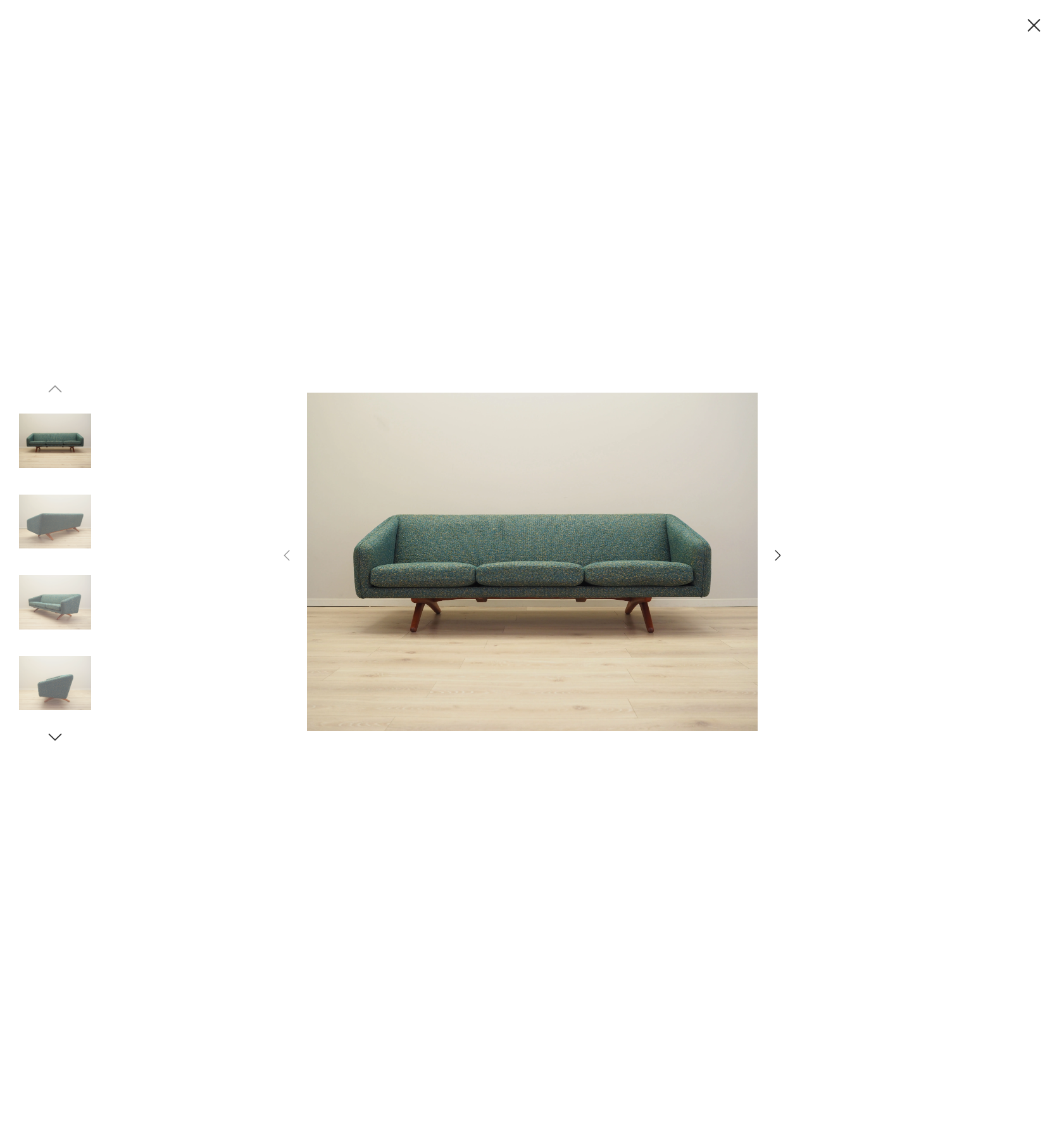
click at [776, 556] on icon "button" at bounding box center [778, 555] width 15 height 15
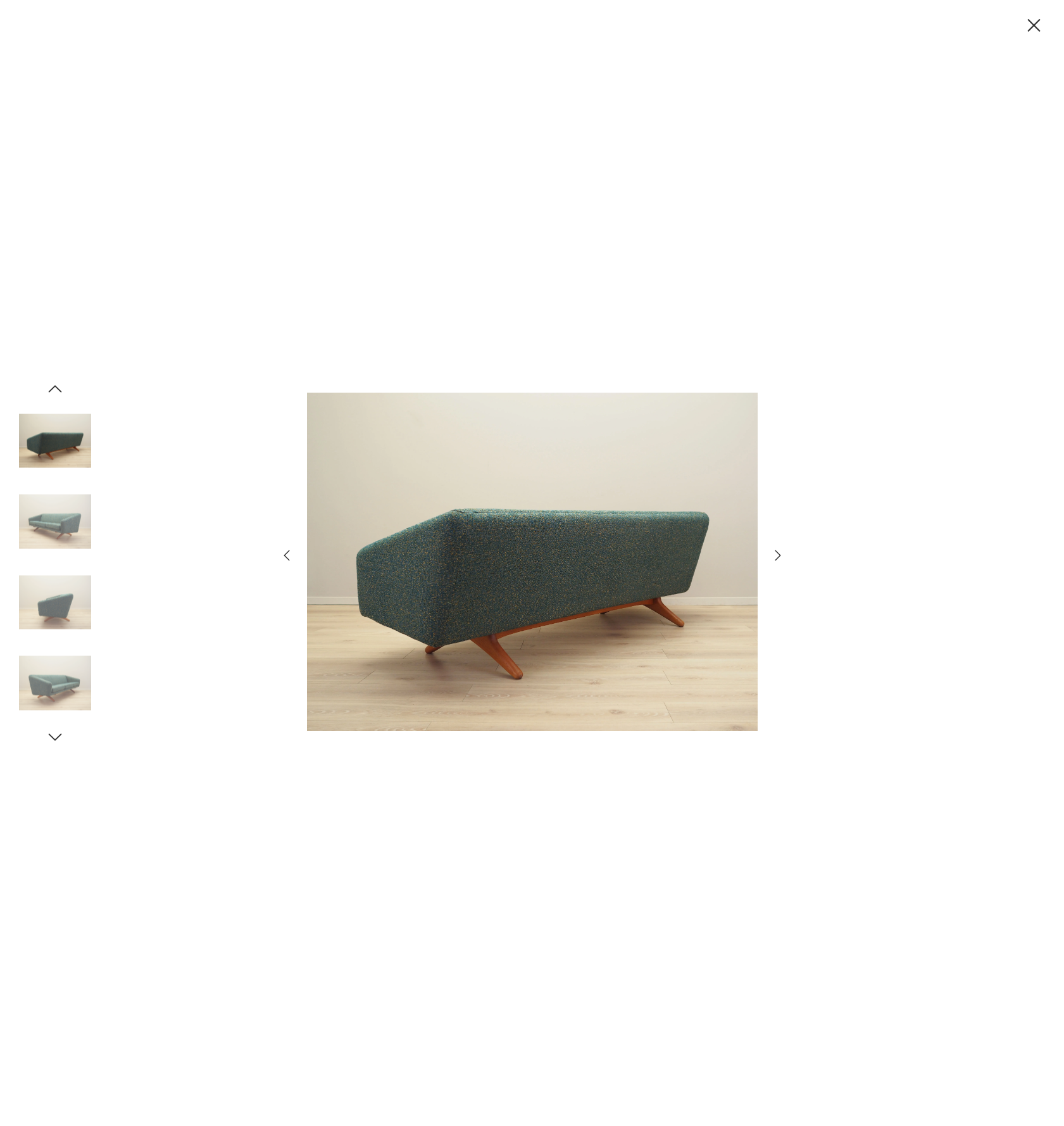
click at [776, 556] on icon "button" at bounding box center [778, 555] width 15 height 15
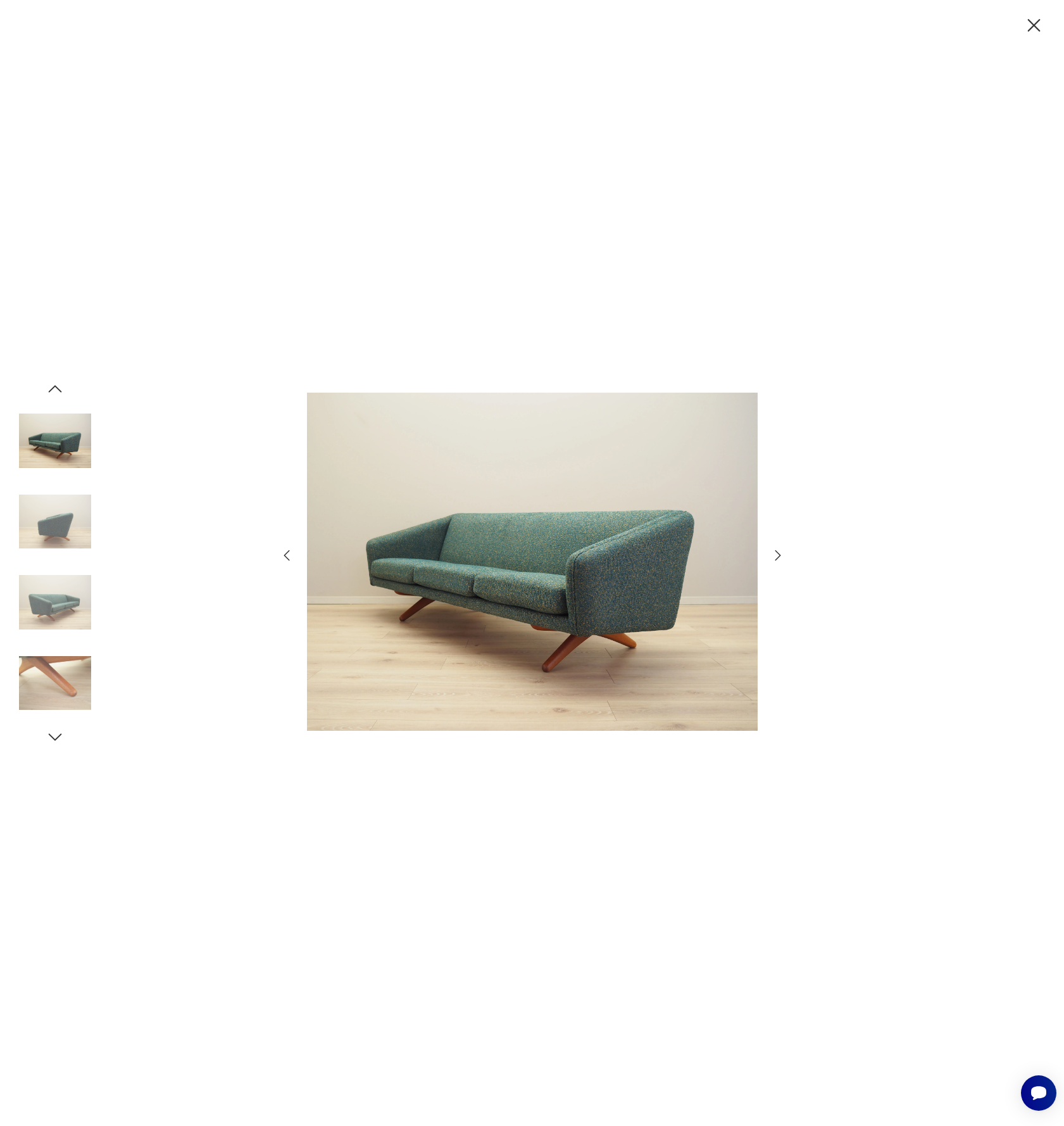
click at [776, 556] on icon "button" at bounding box center [778, 555] width 15 height 15
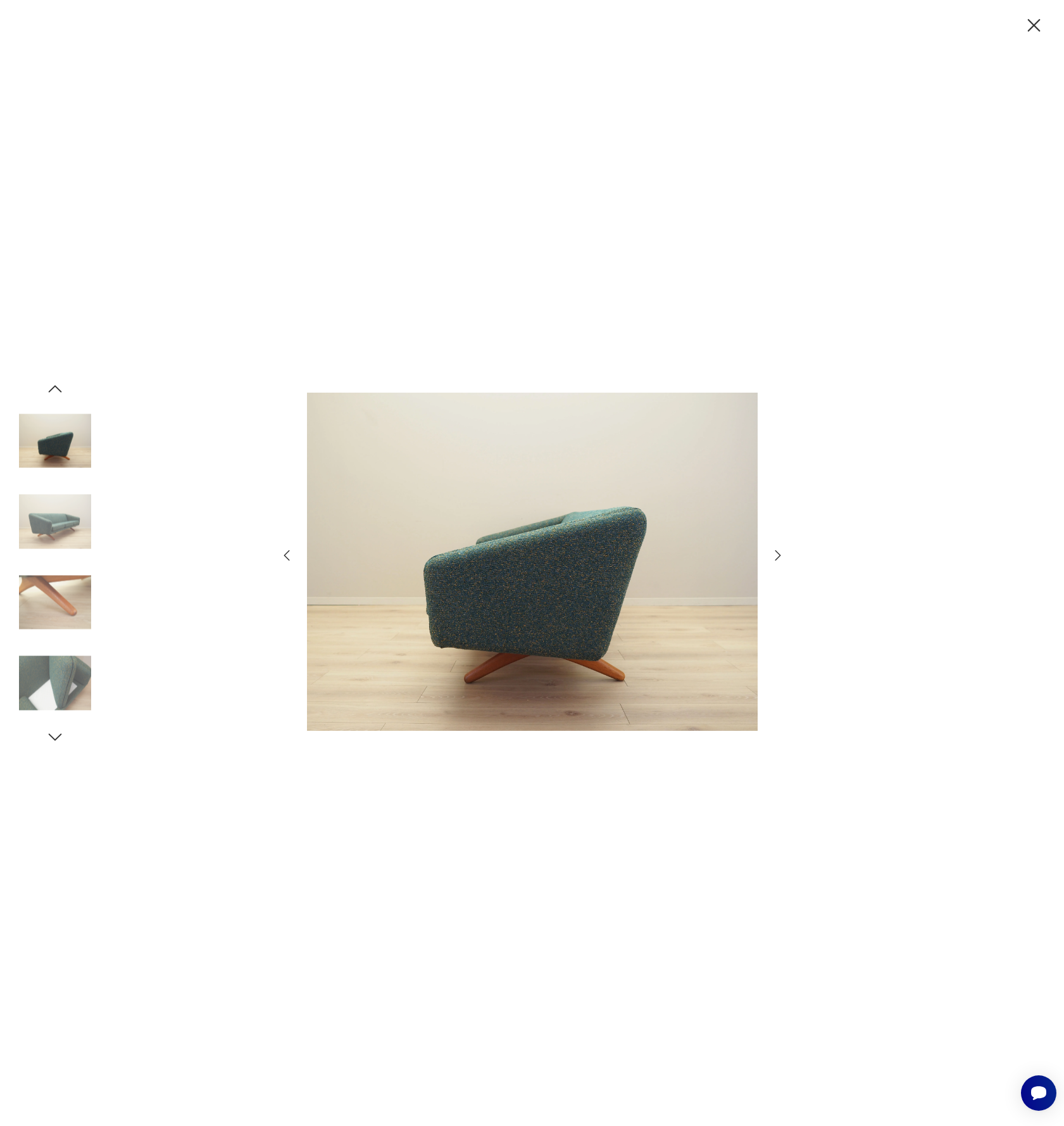
click at [776, 556] on icon "button" at bounding box center [778, 555] width 15 height 15
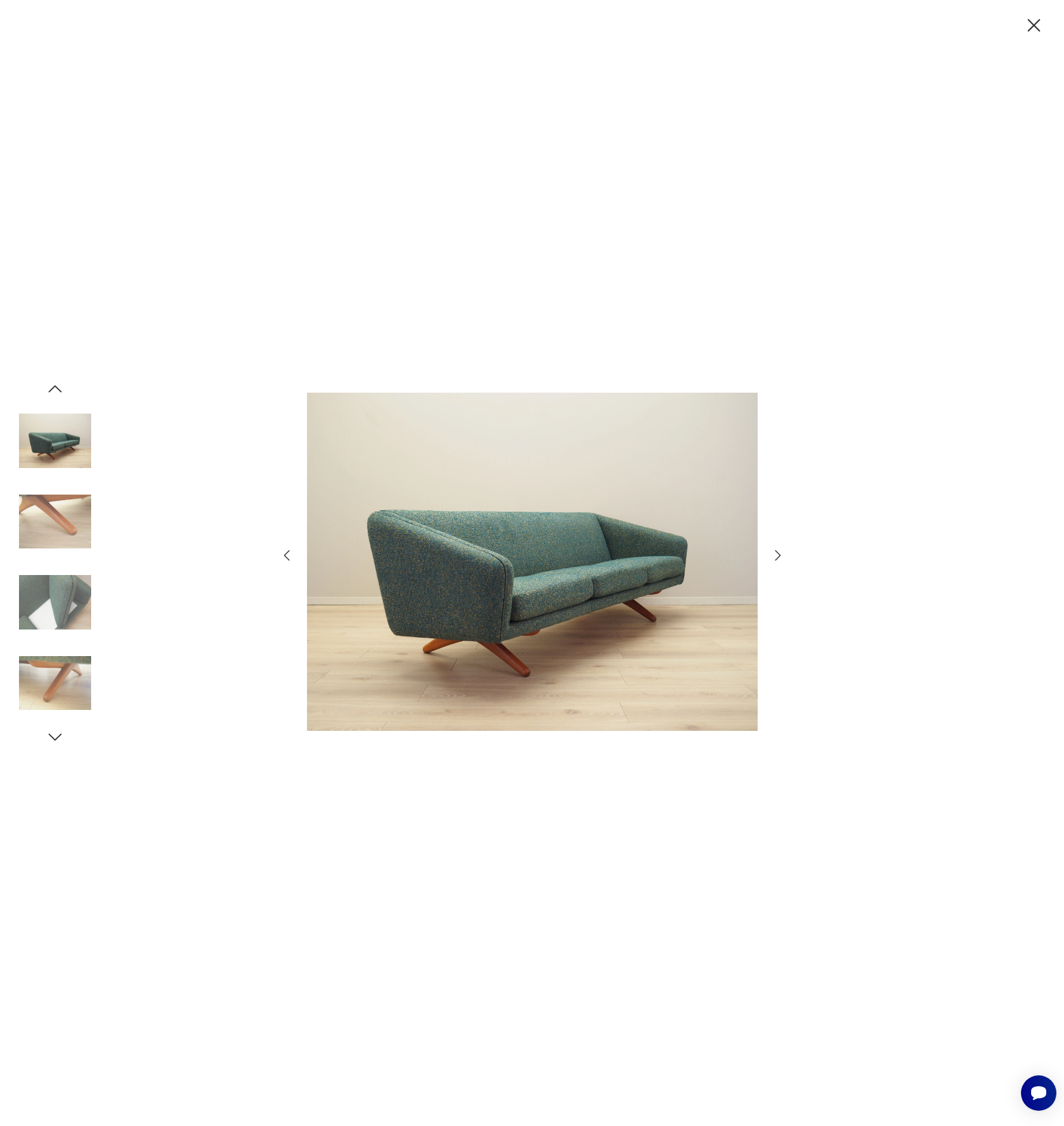
click at [776, 556] on icon "button" at bounding box center [778, 555] width 15 height 15
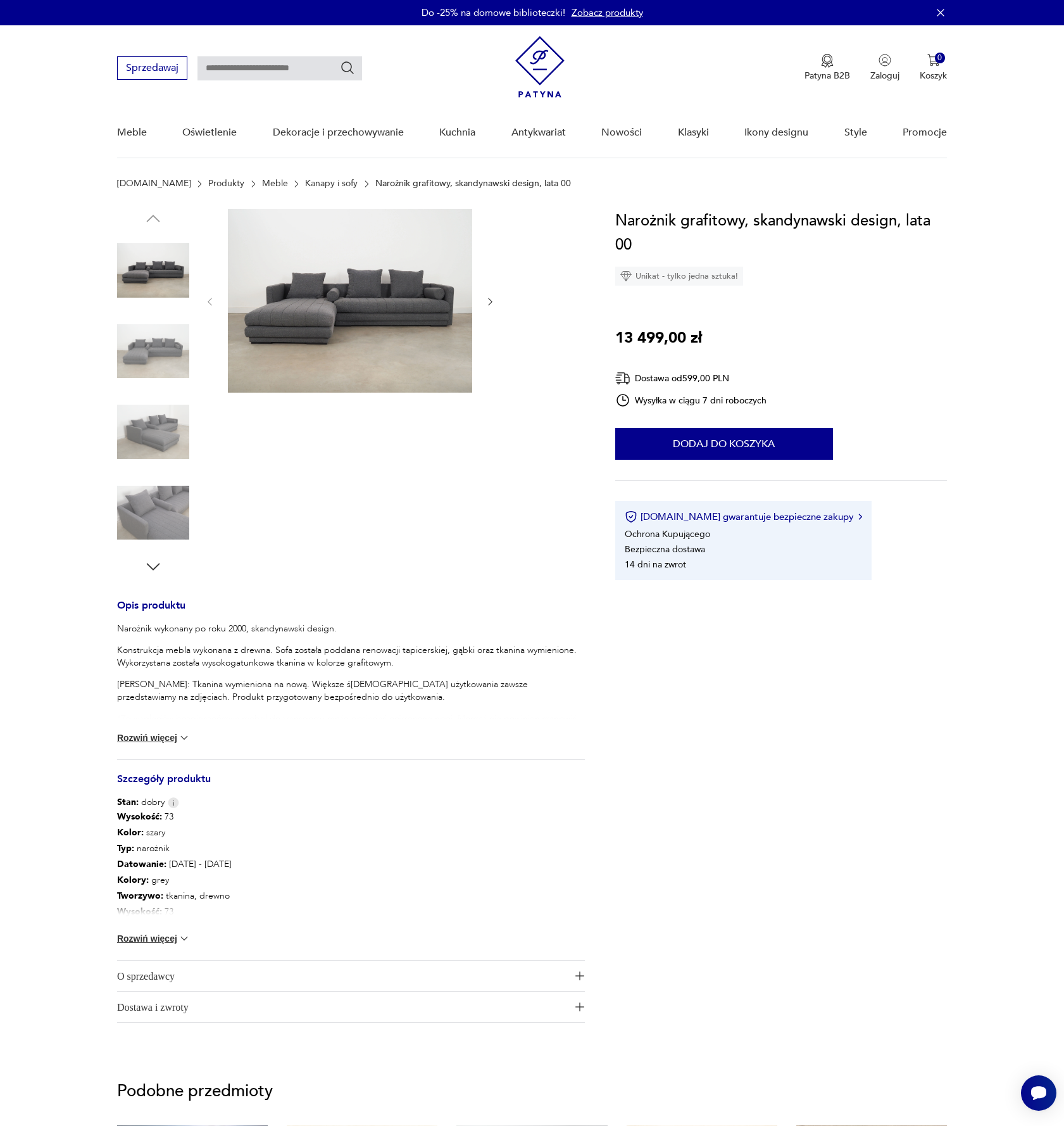
click at [348, 308] on img at bounding box center [349, 300] width 244 height 183
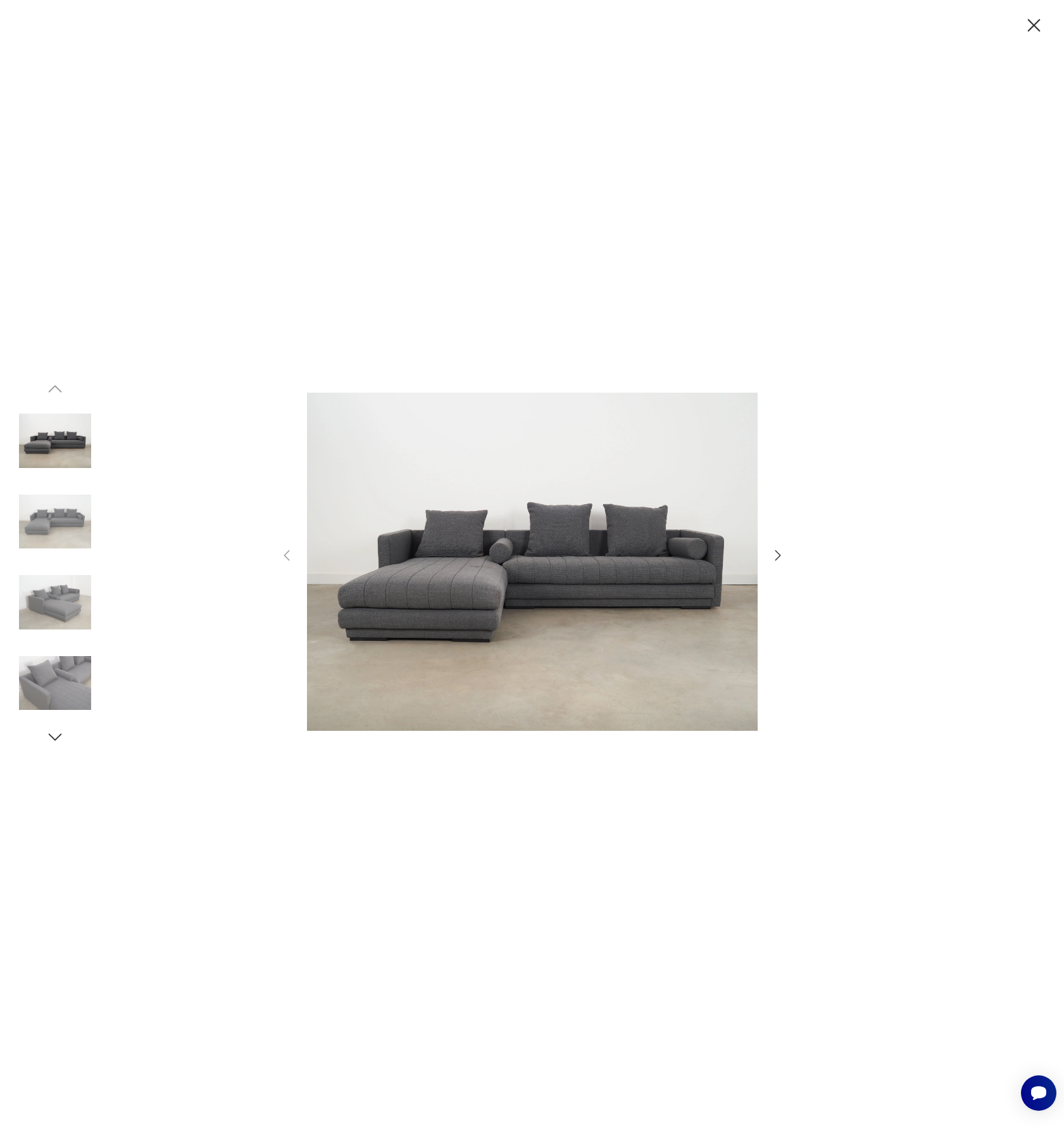
click at [781, 556] on icon "button" at bounding box center [778, 555] width 15 height 15
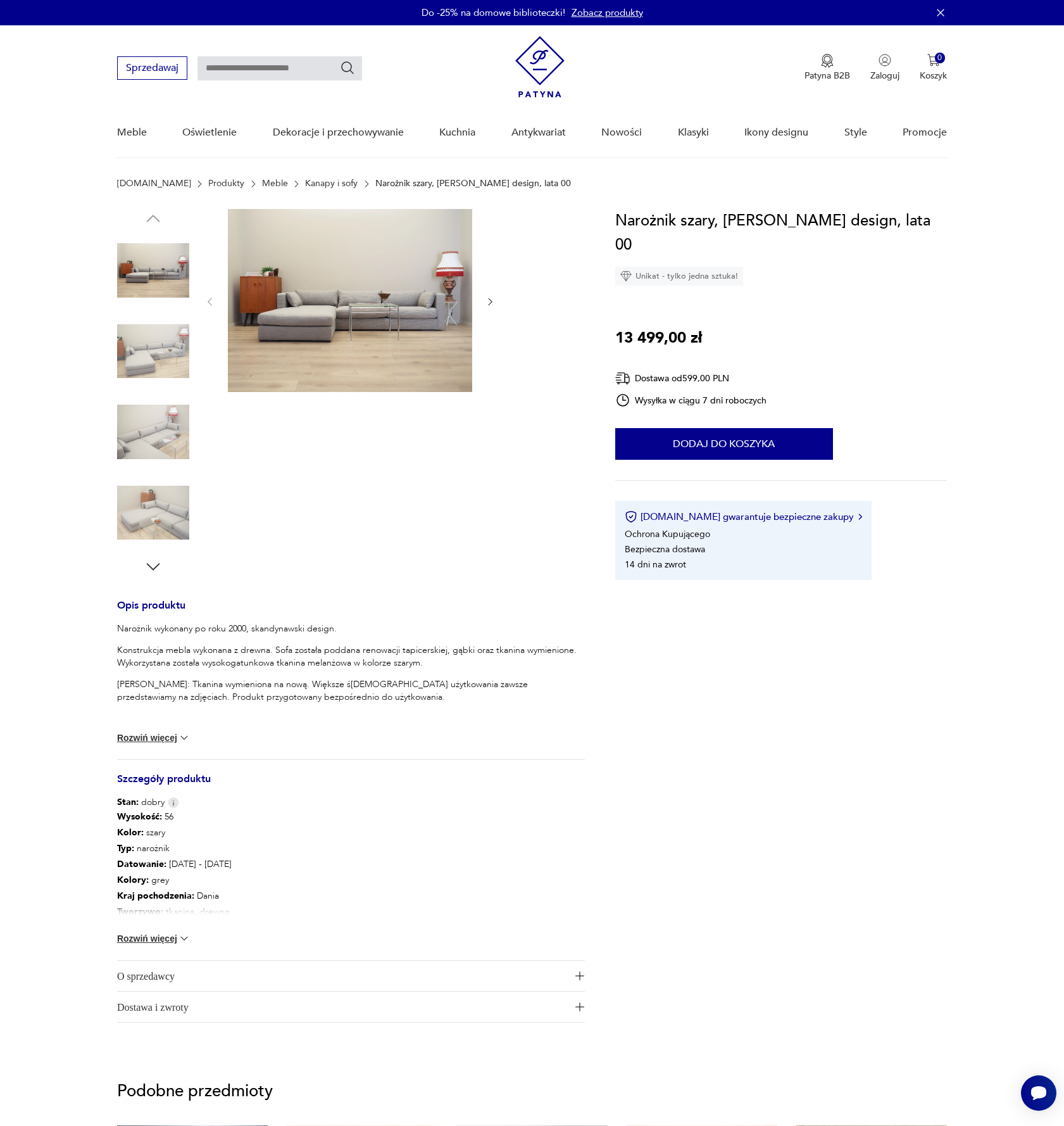
click at [368, 311] on img at bounding box center [349, 300] width 244 height 183
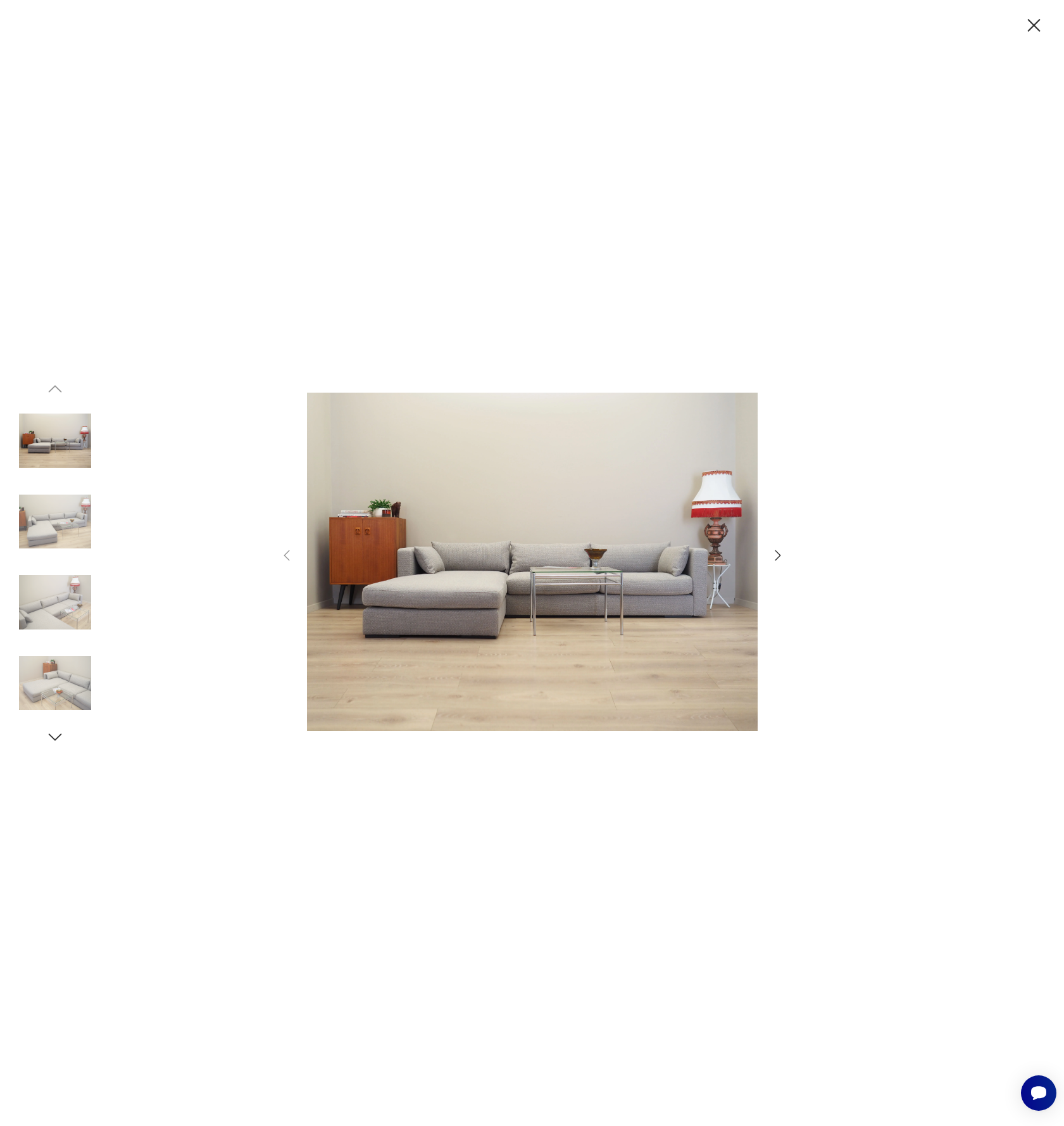
click at [511, 551] on img at bounding box center [532, 561] width 450 height 633
click at [613, 598] on img at bounding box center [532, 561] width 450 height 633
click at [772, 555] on icon "button" at bounding box center [778, 555] width 15 height 15
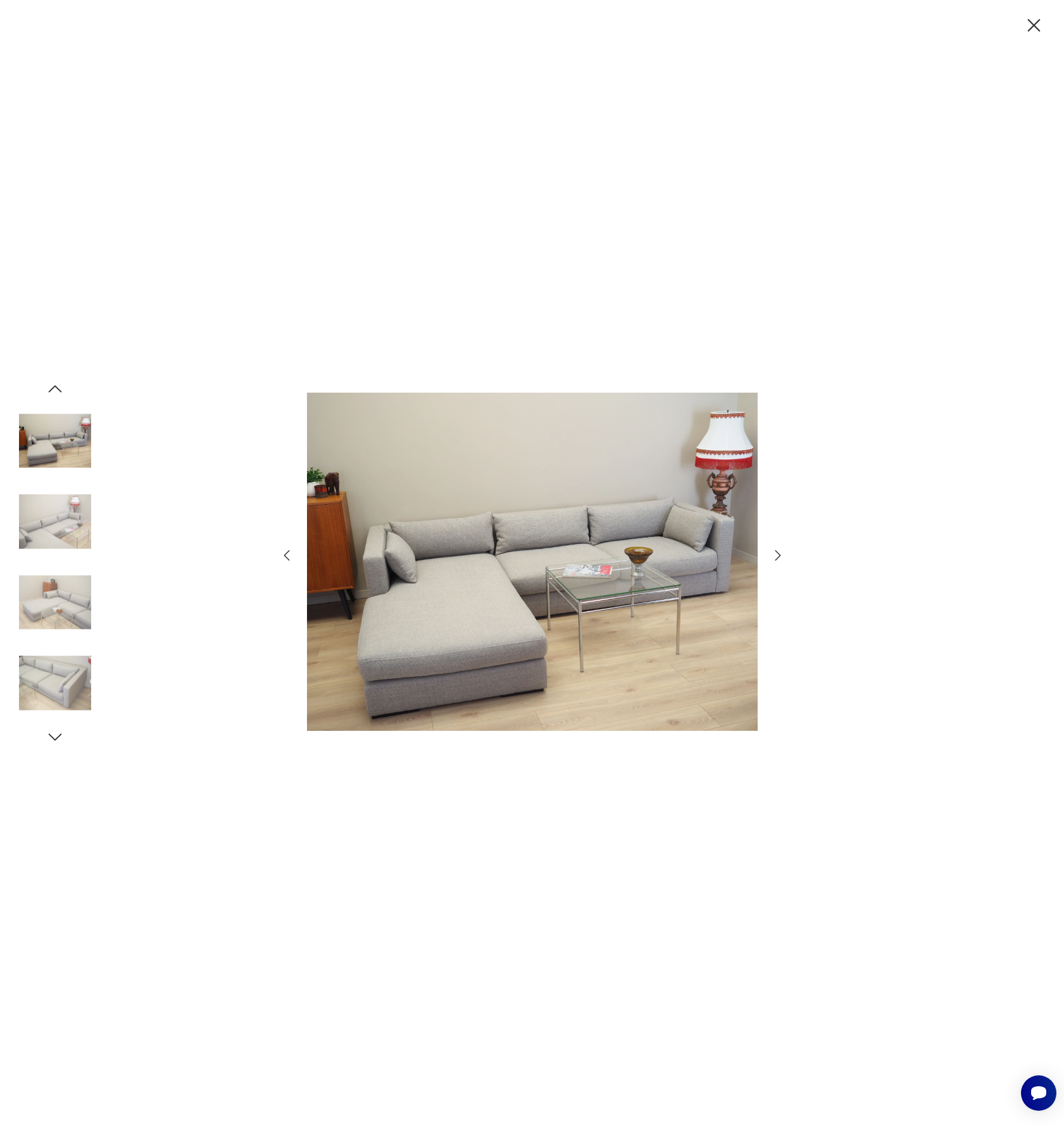
click at [772, 555] on icon "button" at bounding box center [778, 555] width 15 height 15
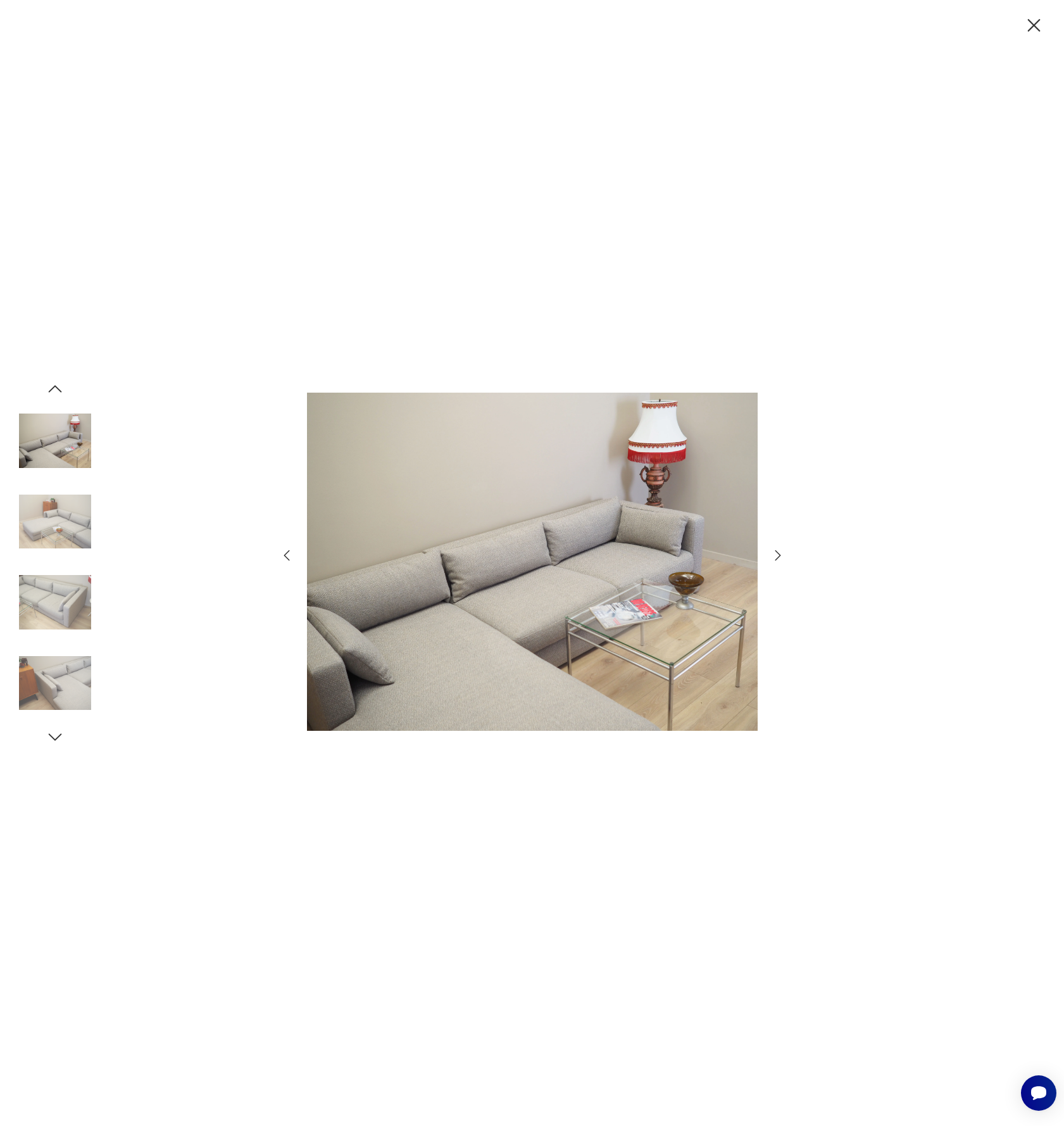
click at [772, 555] on icon "button" at bounding box center [778, 555] width 15 height 15
